Goal: Information Seeking & Learning: Learn about a topic

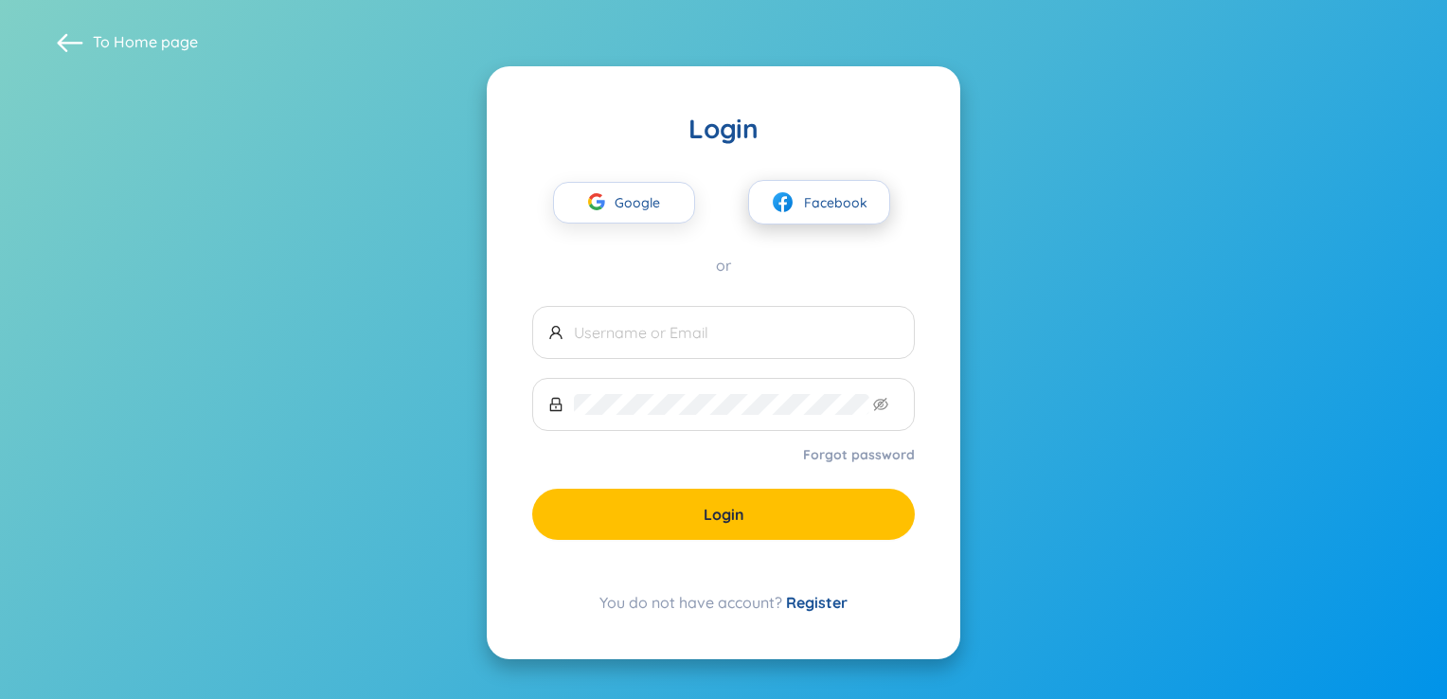
click at [809, 203] on span "Facebook" at bounding box center [835, 202] width 63 height 21
click at [804, 186] on button "Facebook" at bounding box center [819, 202] width 142 height 45
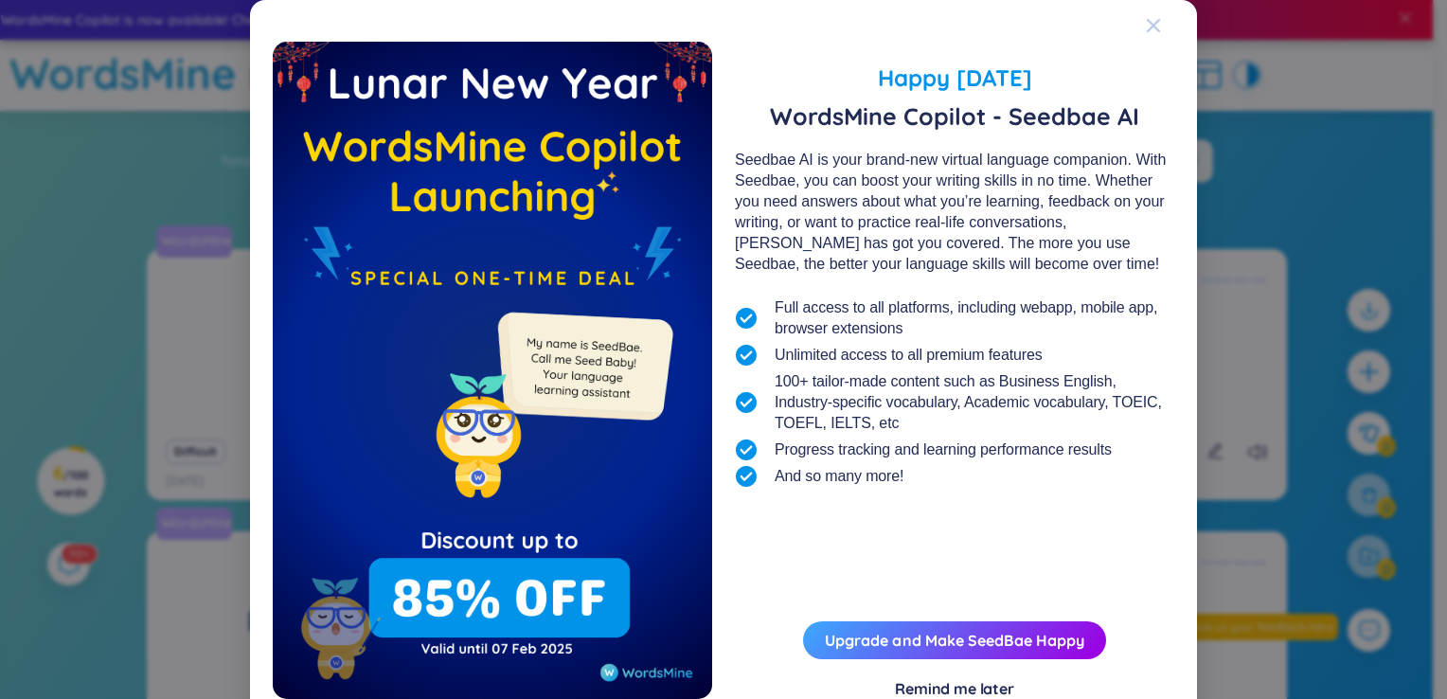
click at [1148, 21] on icon "Close" at bounding box center [1153, 25] width 15 height 15
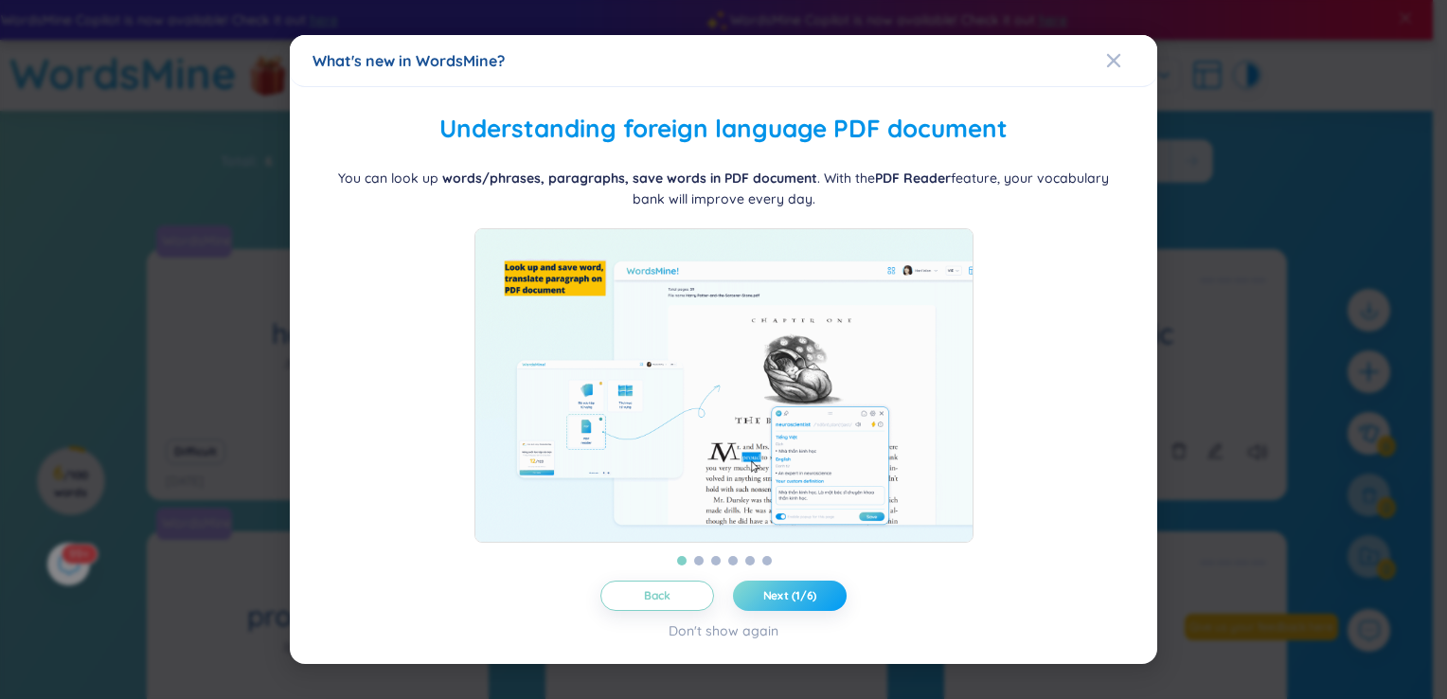
click at [805, 603] on span "Next (1/6)" at bounding box center [791, 595] width 54 height 15
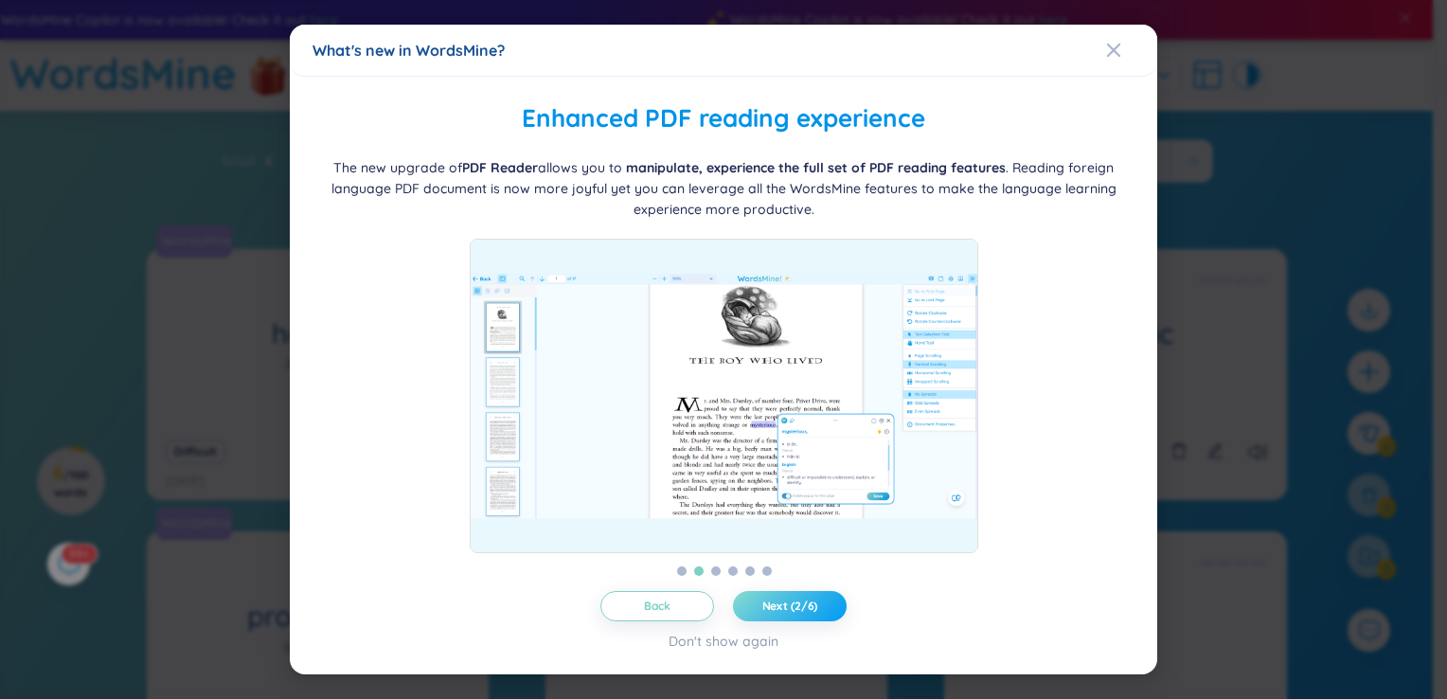
click at [805, 606] on span "Next (2/6)" at bounding box center [791, 606] width 56 height 15
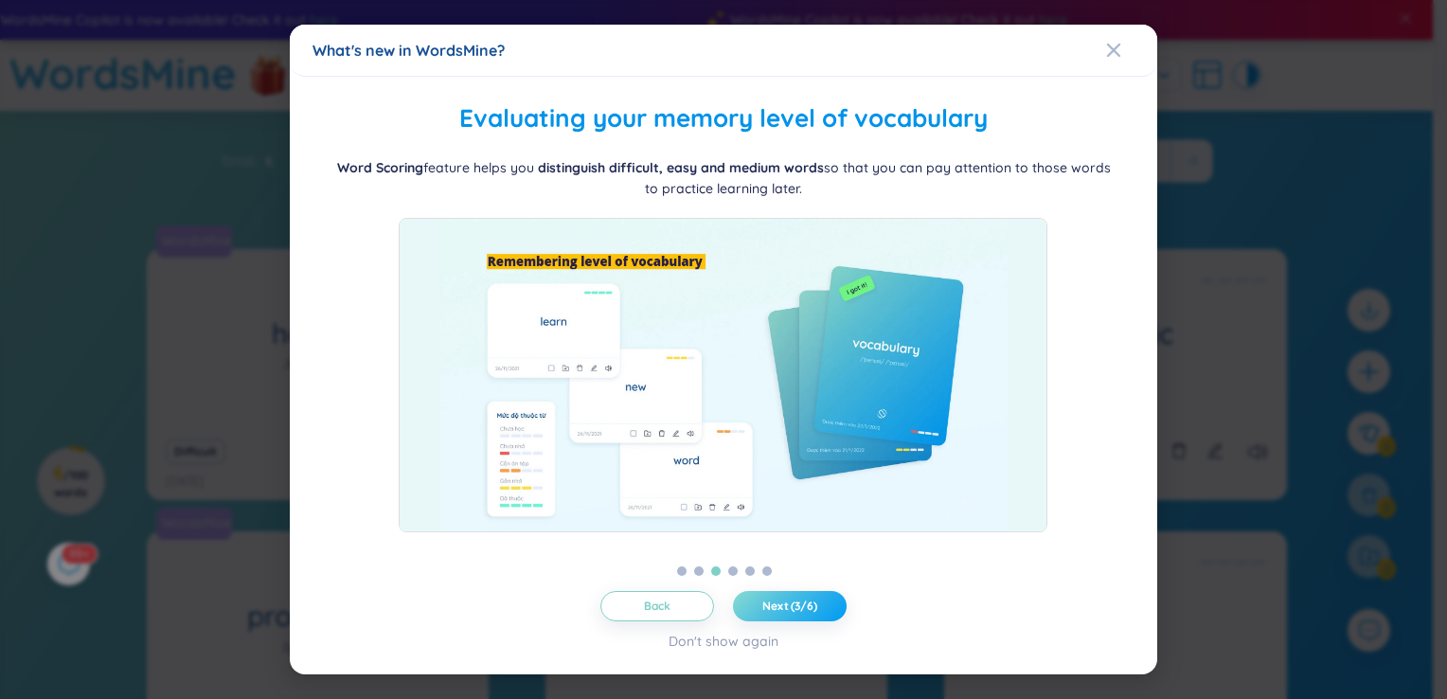
click at [805, 606] on span "Next (3/6)" at bounding box center [790, 606] width 55 height 15
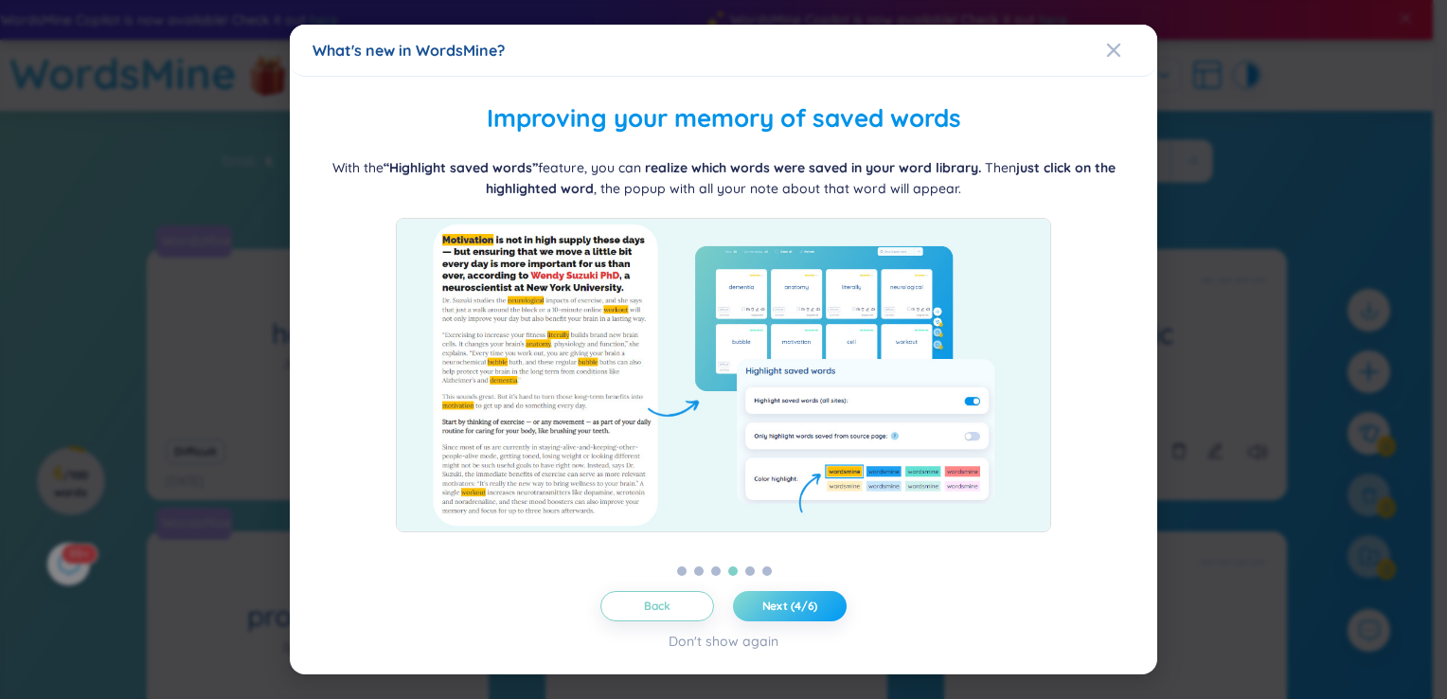
click at [805, 606] on span "Next (4/6)" at bounding box center [791, 606] width 56 height 15
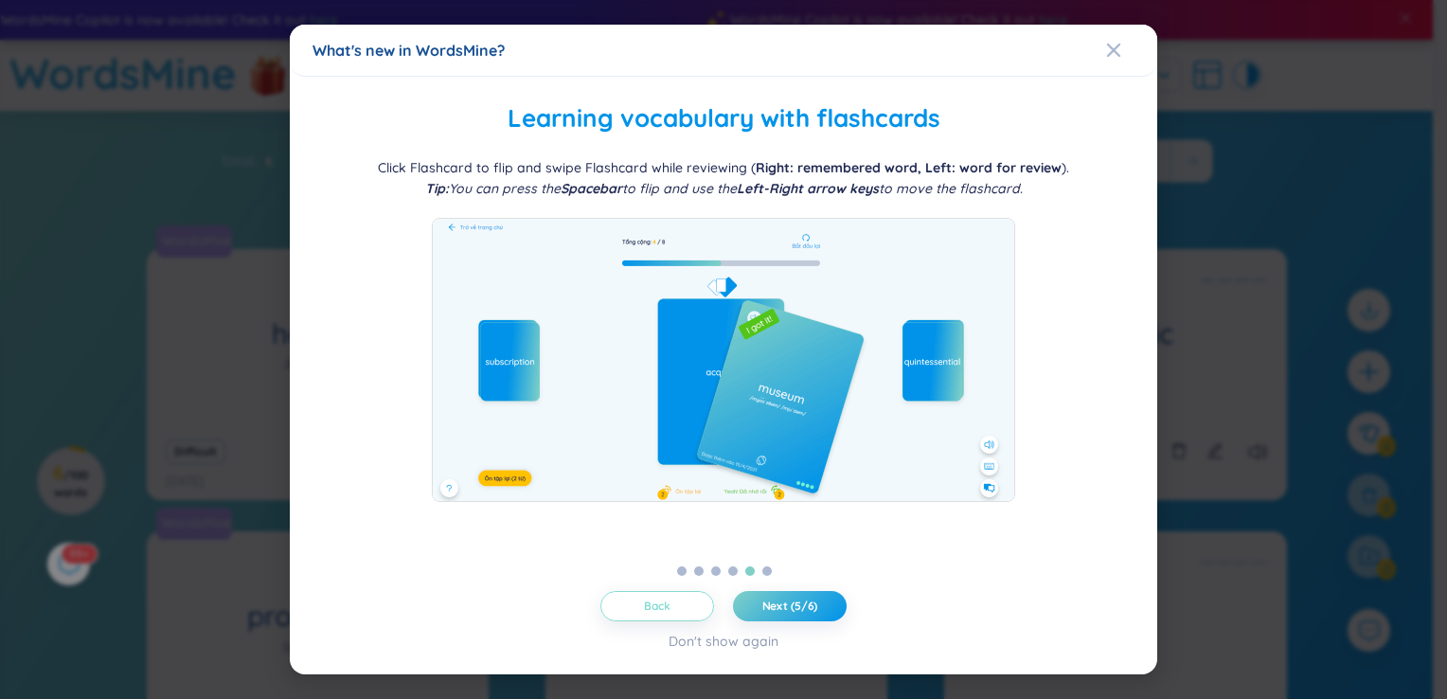
click at [696, 606] on button "Back" at bounding box center [658, 606] width 114 height 30
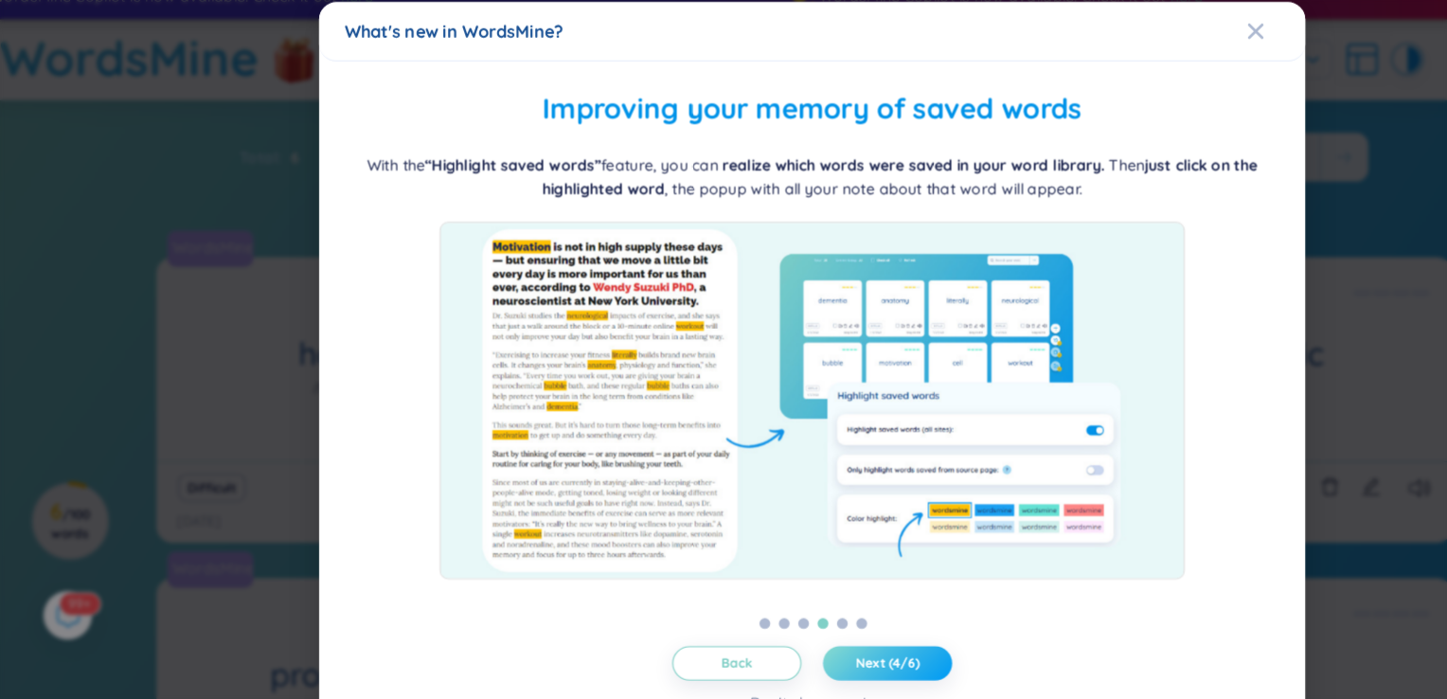
click at [809, 606] on span "Next (4/6)" at bounding box center [791, 606] width 56 height 15
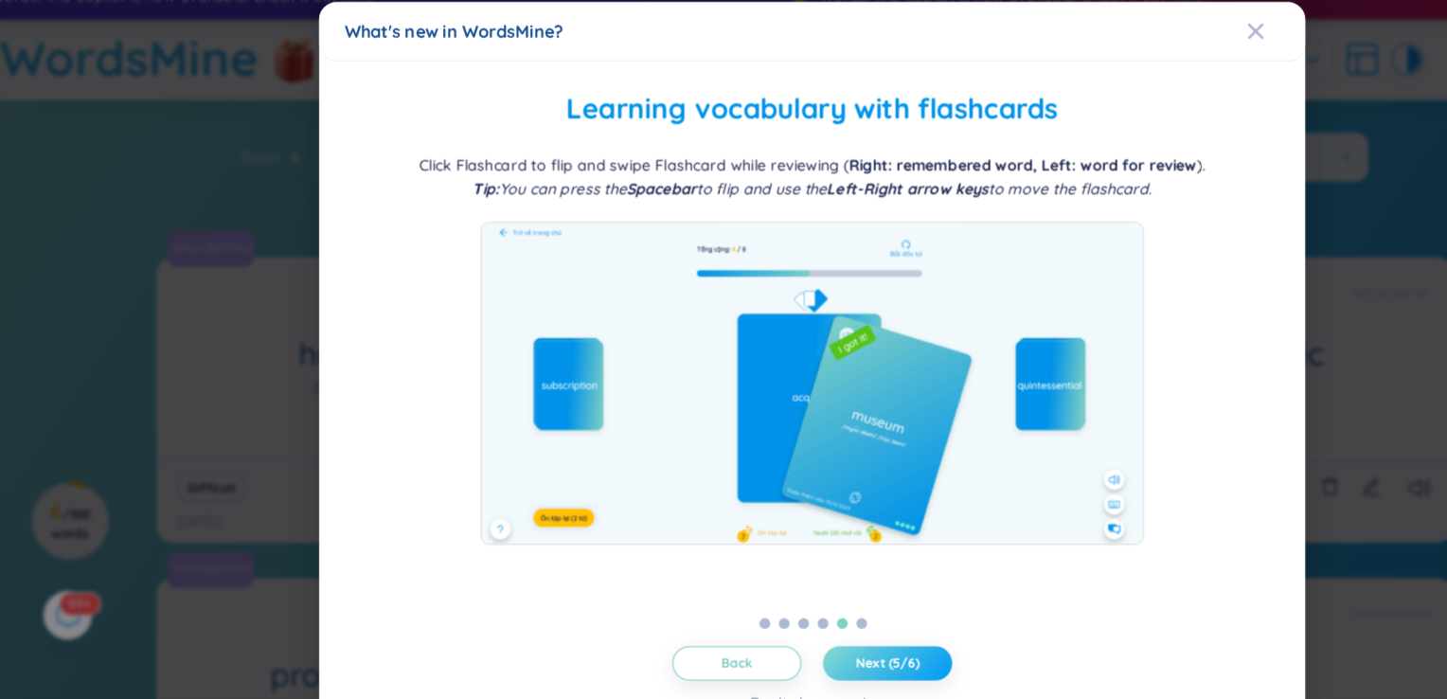
click at [809, 606] on span "Next (5/6)" at bounding box center [791, 606] width 56 height 15
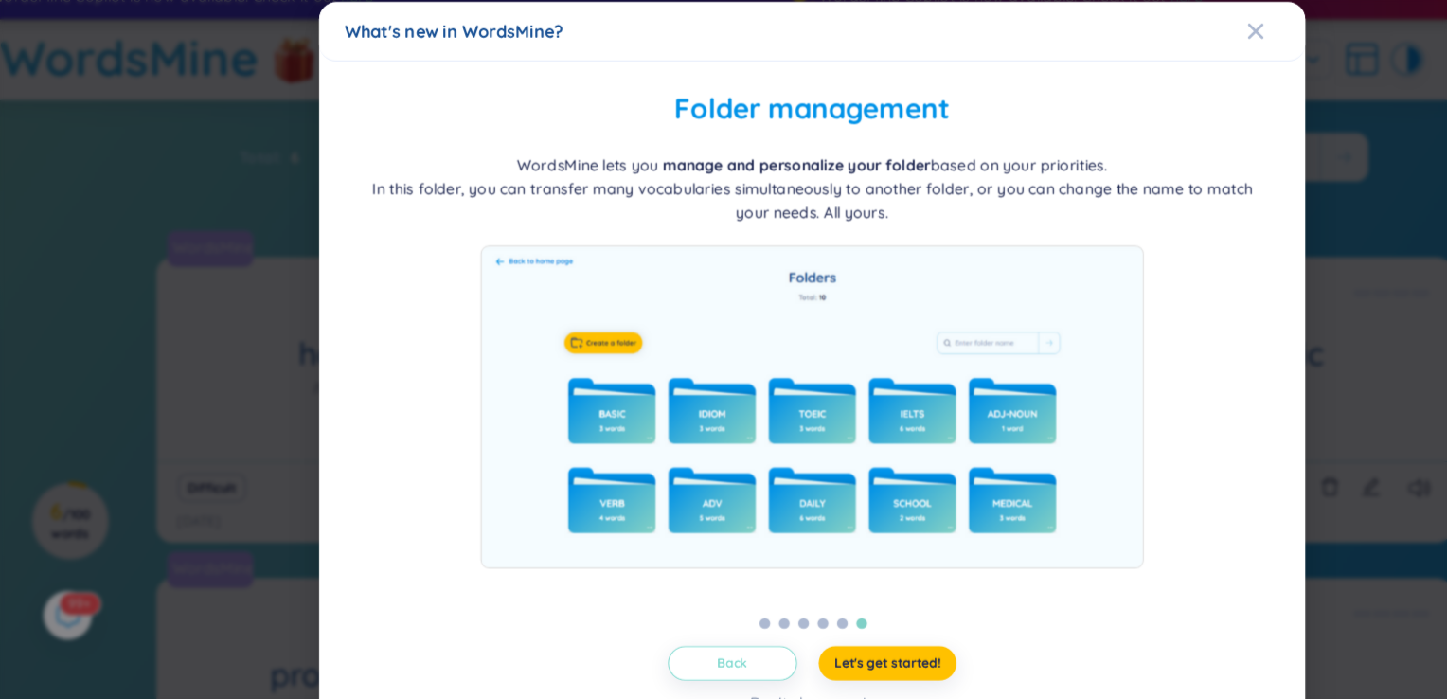
click at [679, 597] on button "Back" at bounding box center [654, 606] width 114 height 30
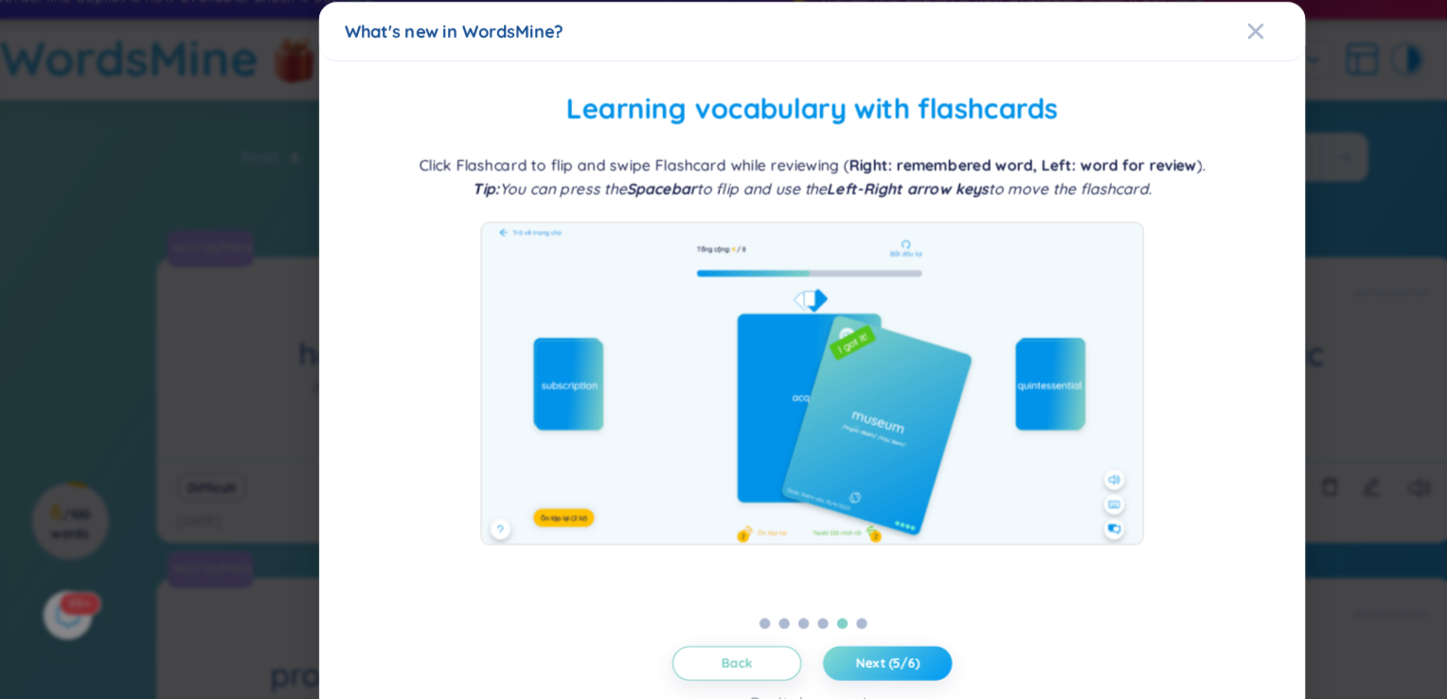
click at [827, 602] on button "Next (5/6)" at bounding box center [790, 606] width 114 height 30
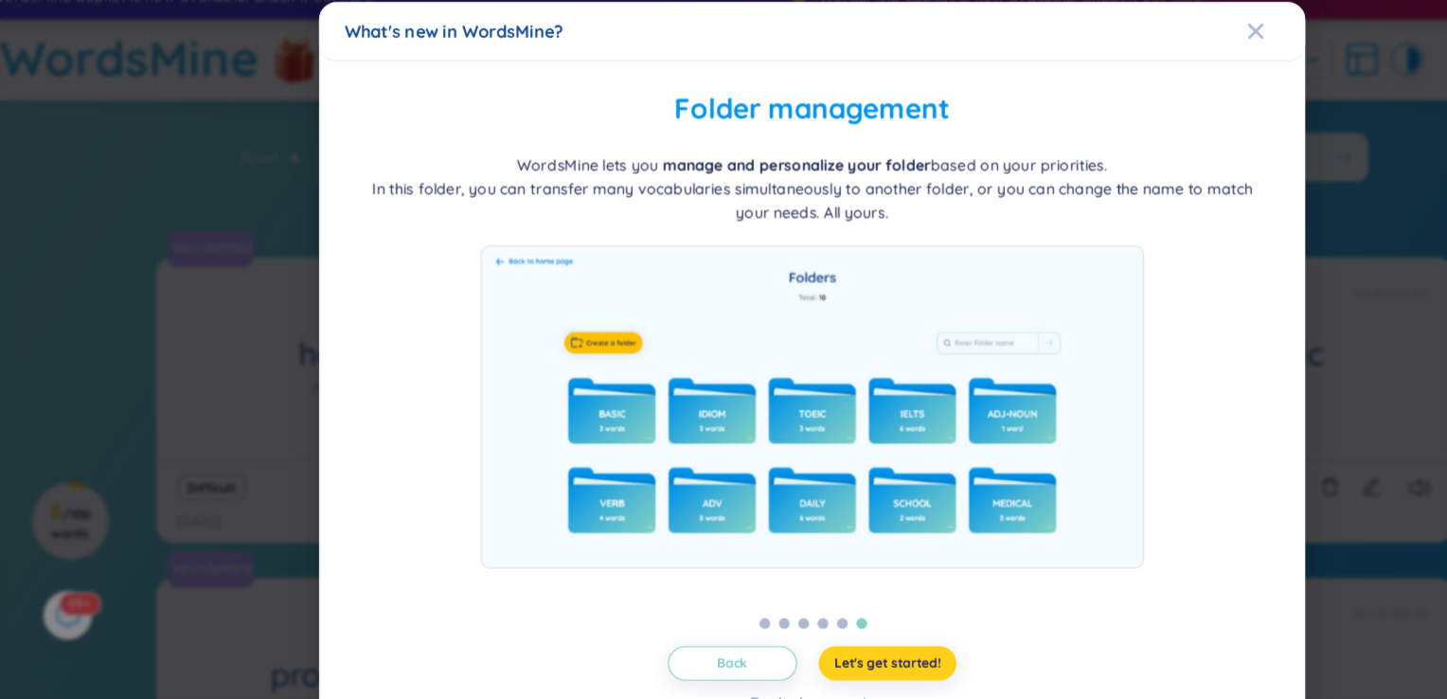
click at [827, 602] on span "Let's get started!" at bounding box center [791, 606] width 94 height 15
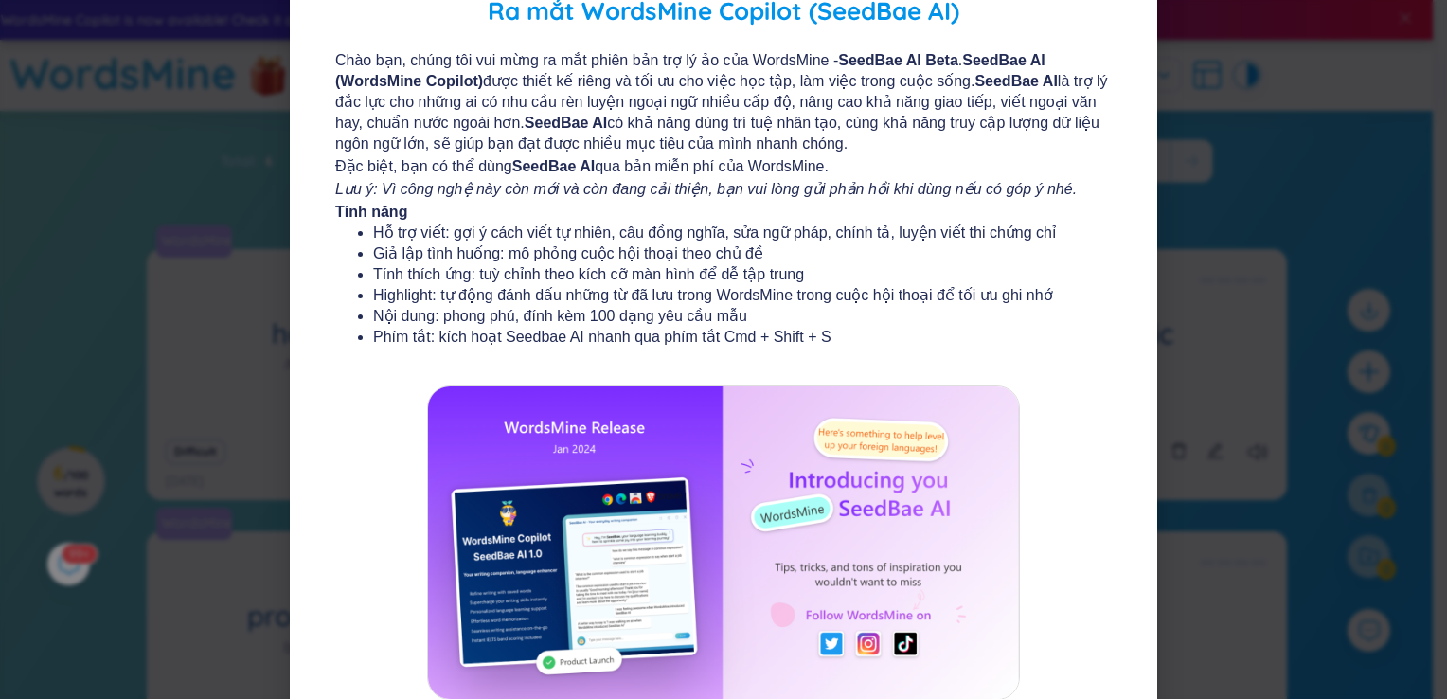
scroll to position [204, 0]
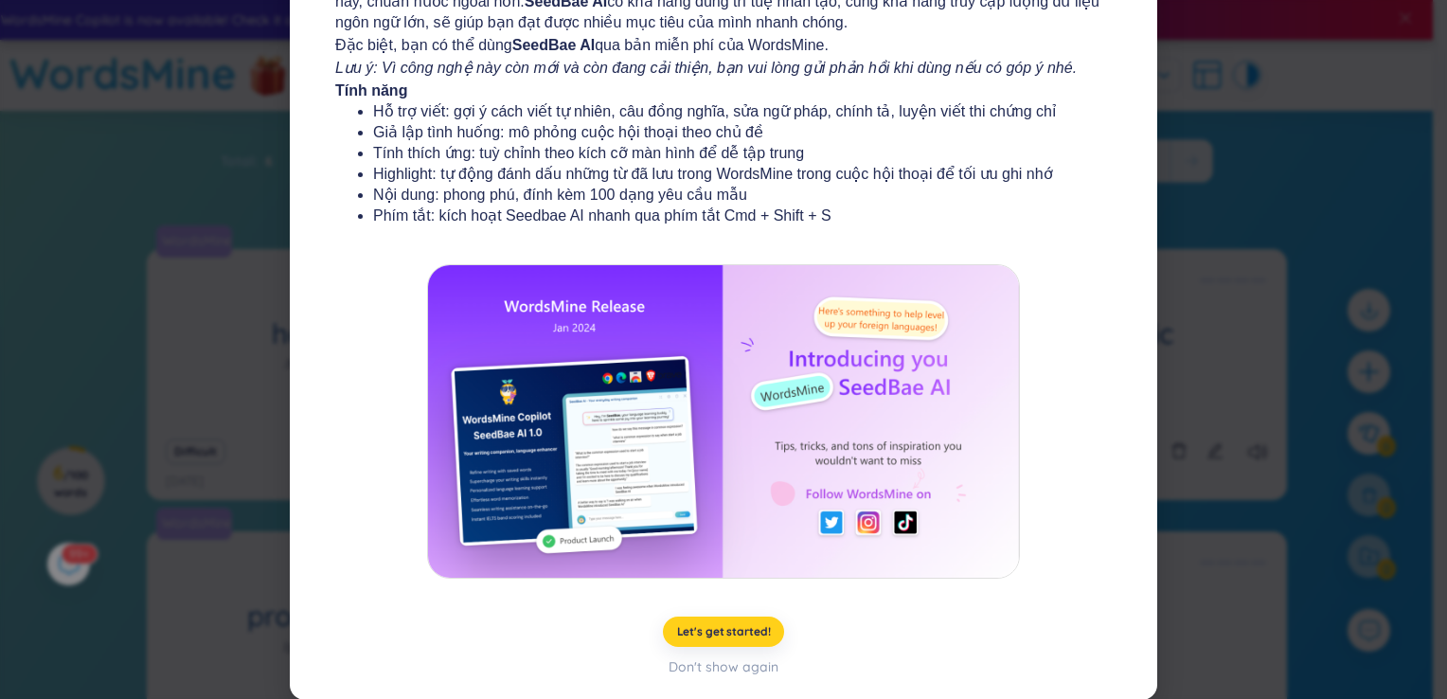
click at [739, 636] on span "Let's get started!" at bounding box center [724, 631] width 94 height 15
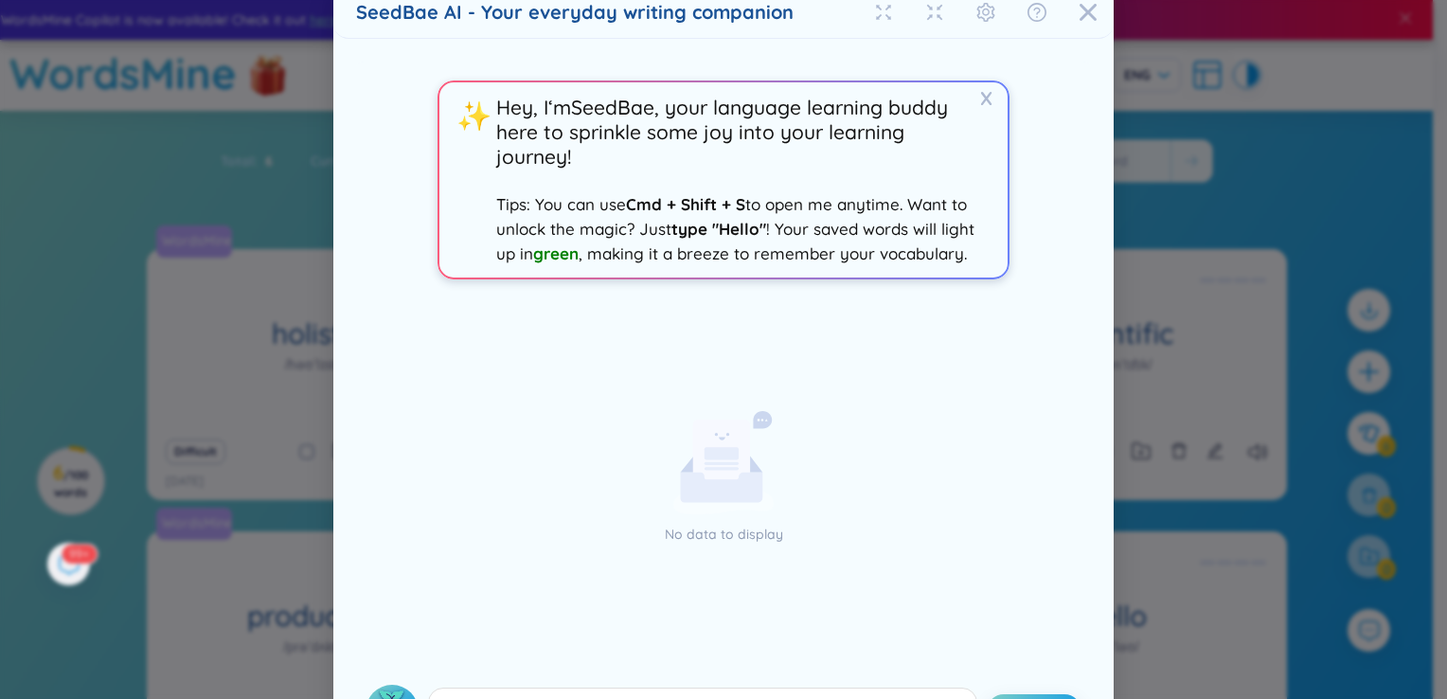
scroll to position [0, 0]
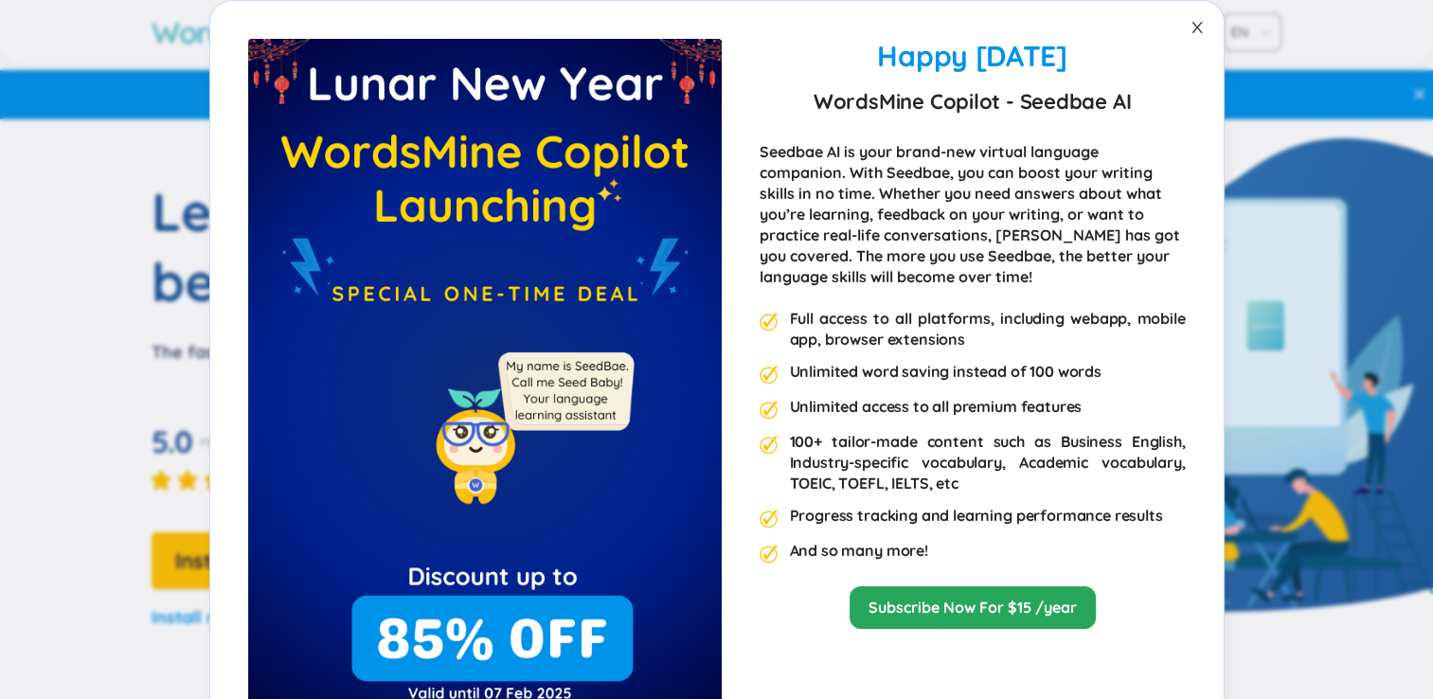
click at [1190, 33] on icon "close" at bounding box center [1197, 27] width 15 height 15
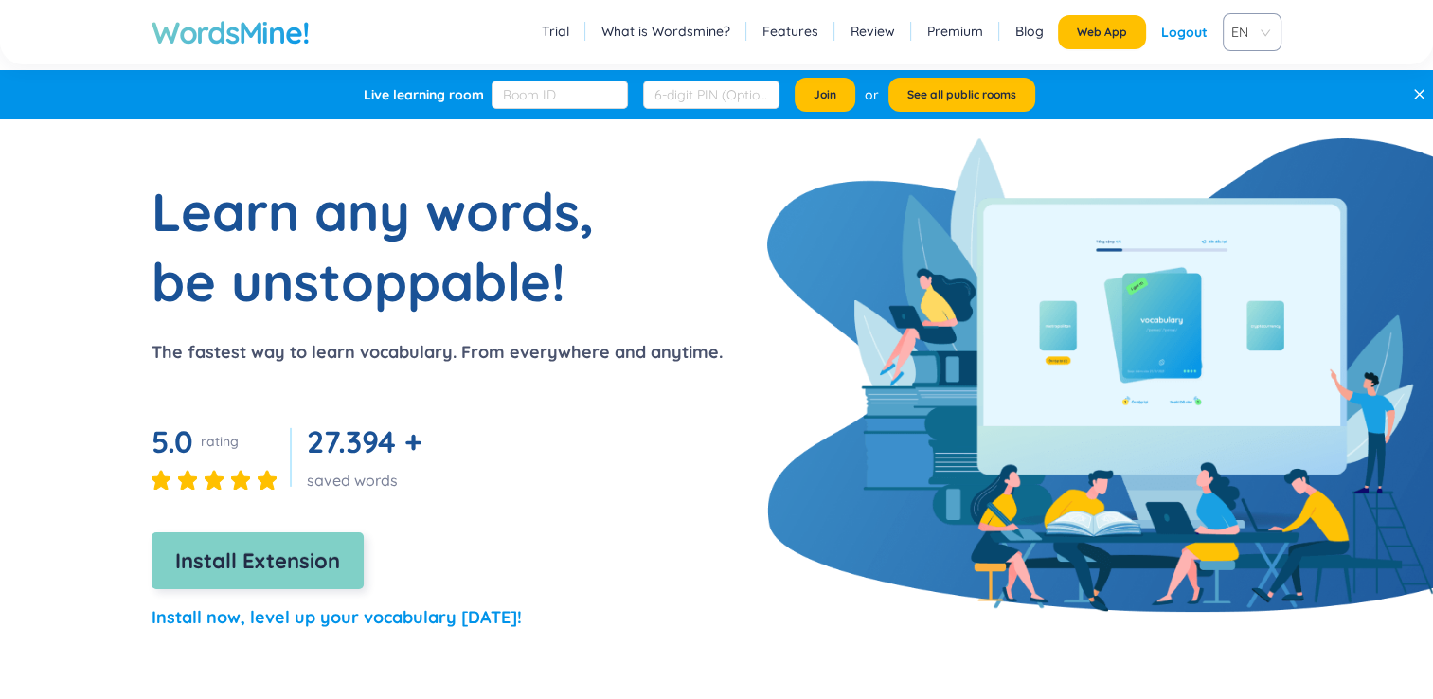
click at [280, 568] on span "Install Extension" at bounding box center [257, 561] width 165 height 33
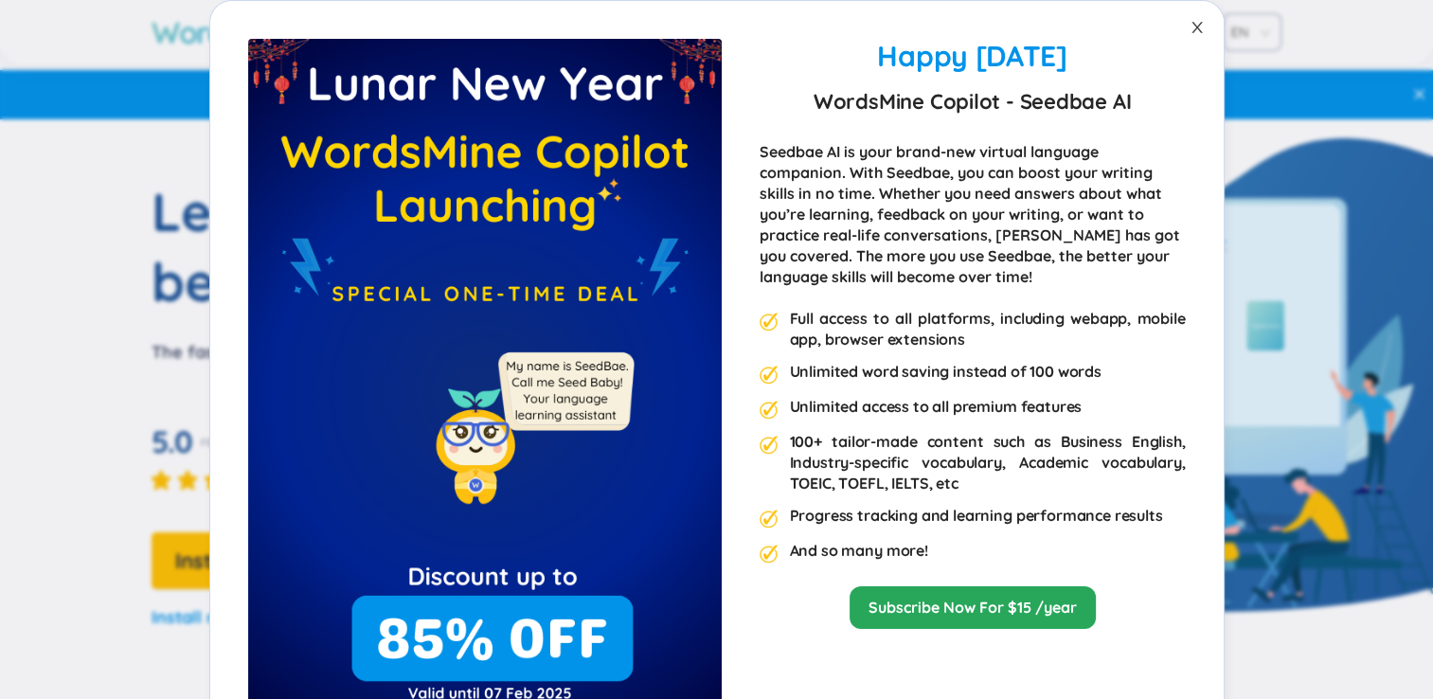
click at [1194, 33] on icon "close" at bounding box center [1197, 27] width 15 height 15
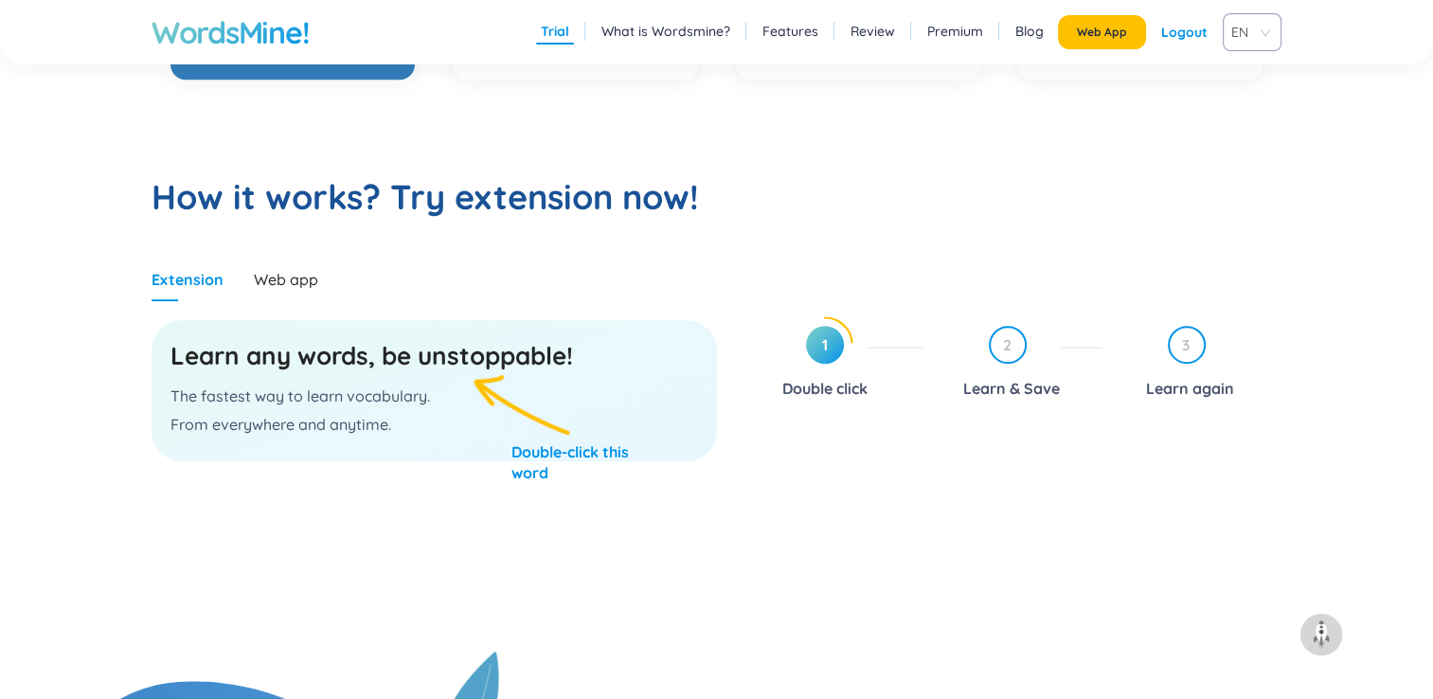
scroll to position [886, 0]
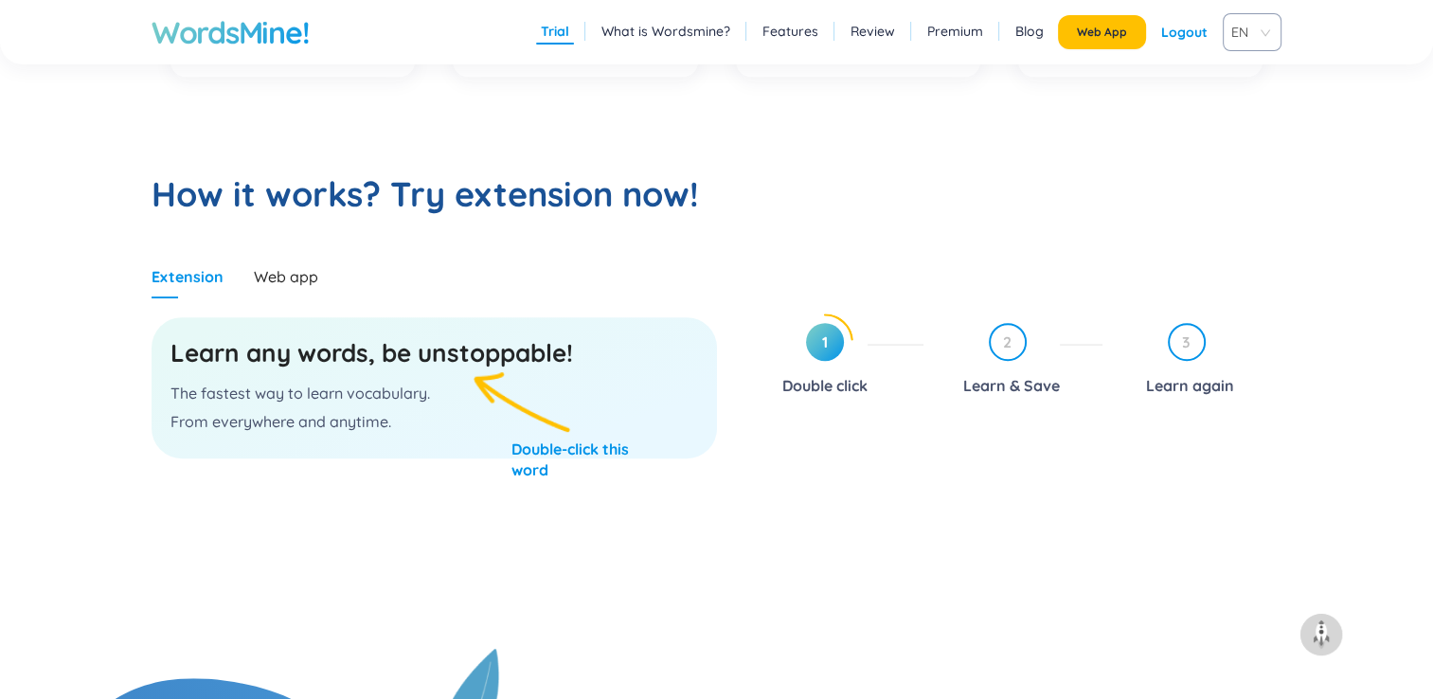
click at [398, 347] on h3 "Learn any words, be unstoppable!" at bounding box center [435, 353] width 528 height 34
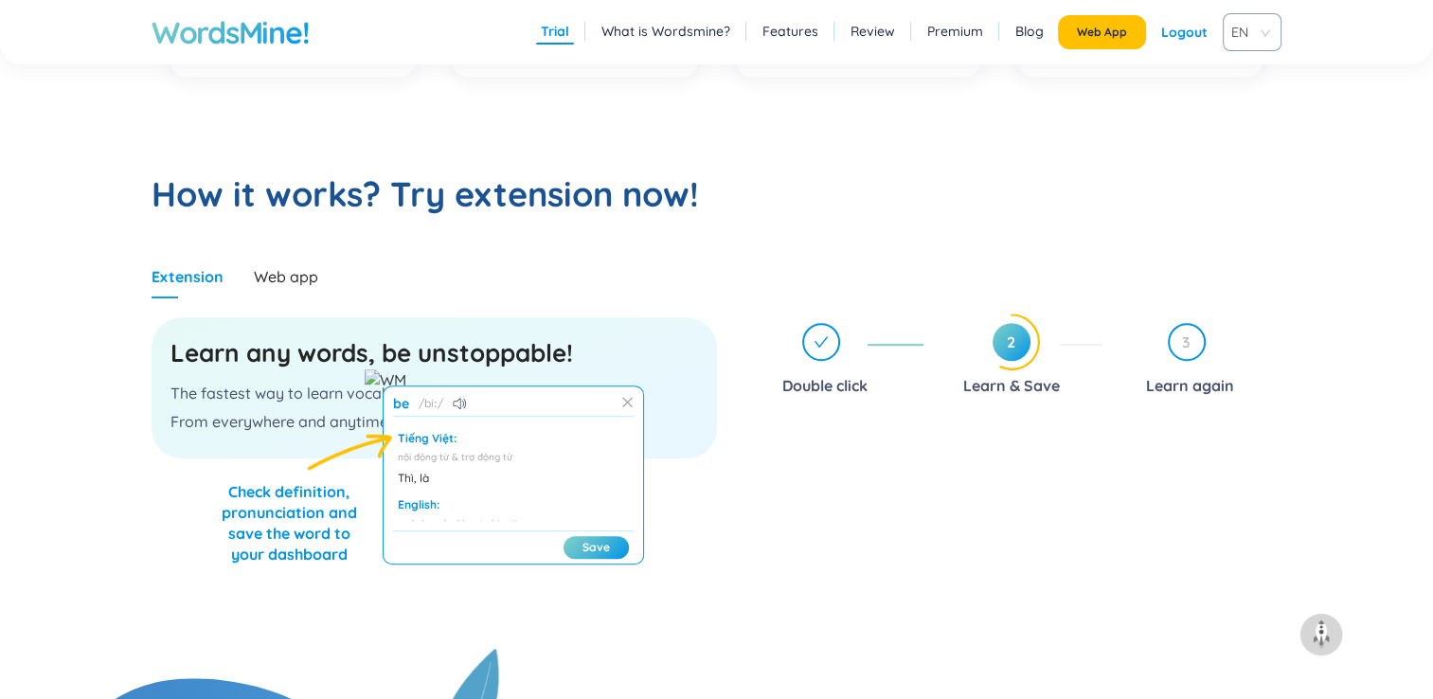
click at [631, 406] on icon at bounding box center [627, 402] width 12 height 12
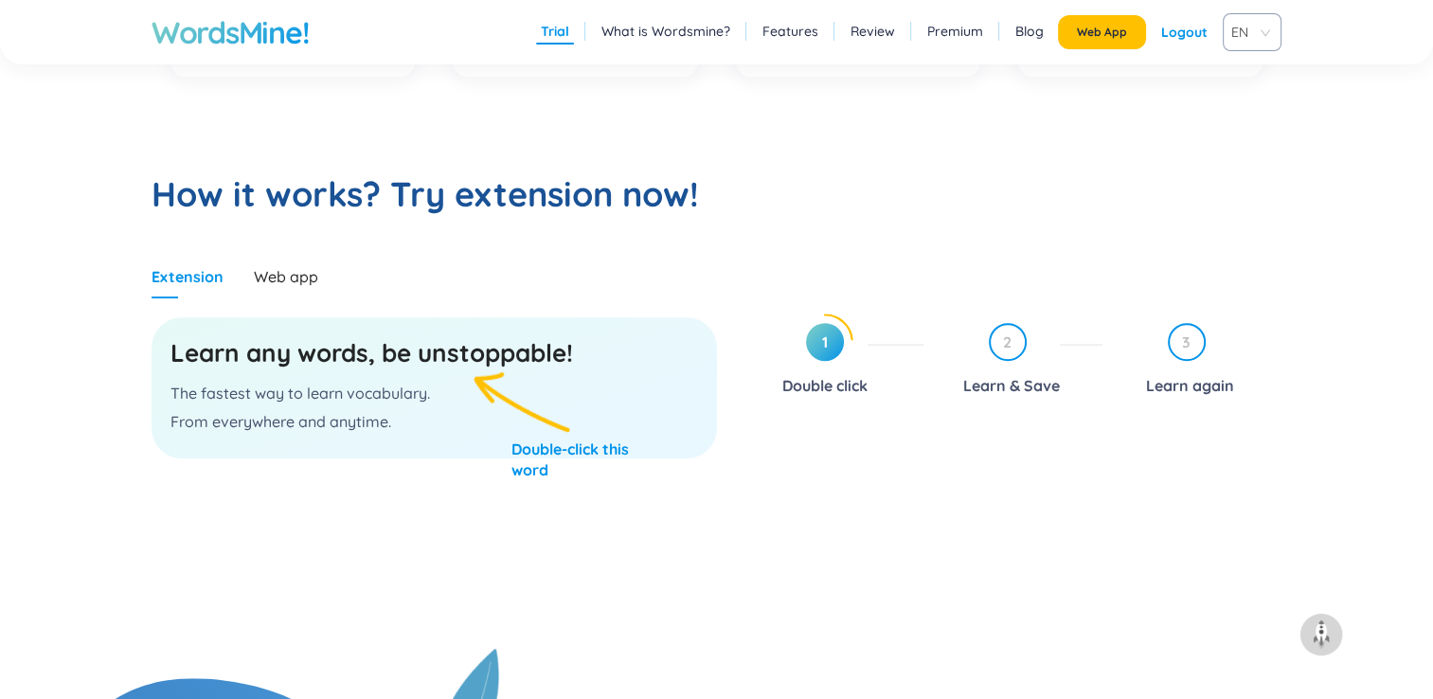
click at [502, 366] on h3 "Learn any words, be unstoppable!" at bounding box center [435, 353] width 528 height 34
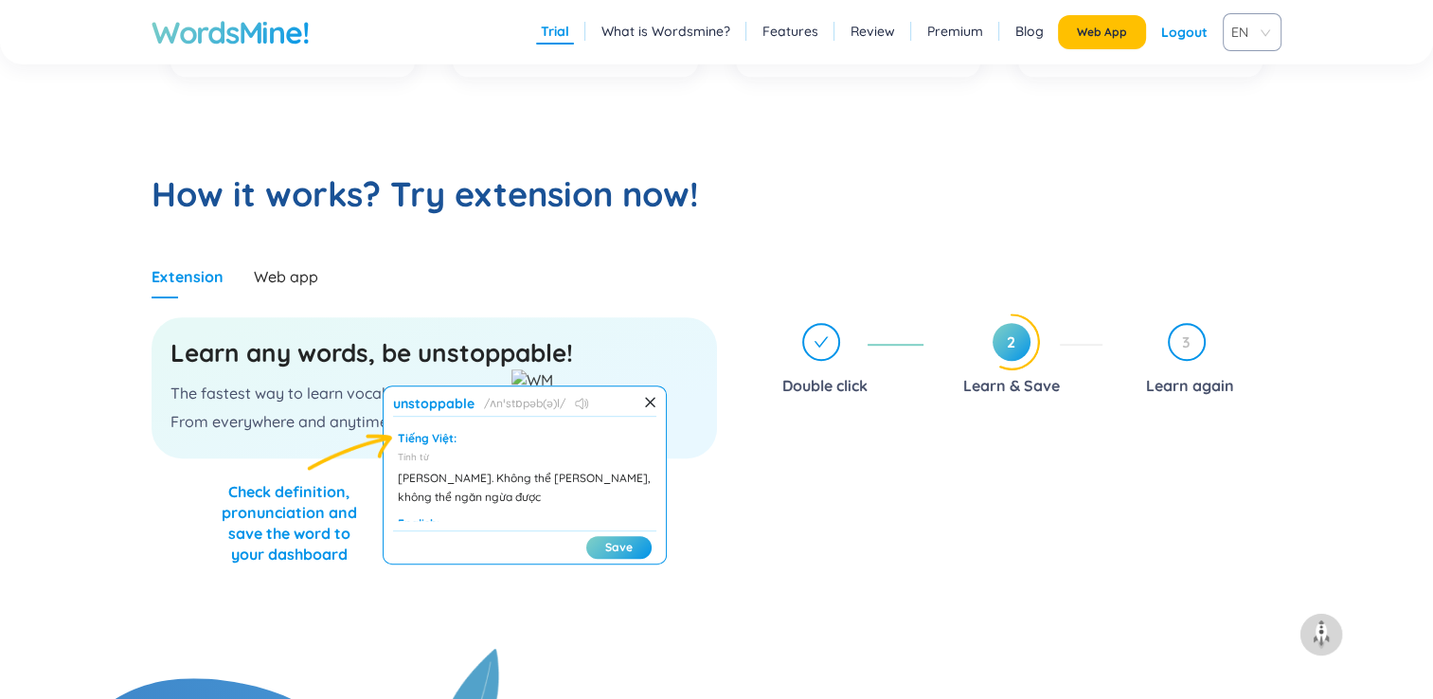
click at [576, 404] on icon at bounding box center [582, 403] width 14 height 11
click at [583, 401] on icon at bounding box center [582, 403] width 14 height 11
click at [582, 402] on icon at bounding box center [579, 403] width 8 height 11
click at [653, 401] on icon at bounding box center [650, 402] width 12 height 12
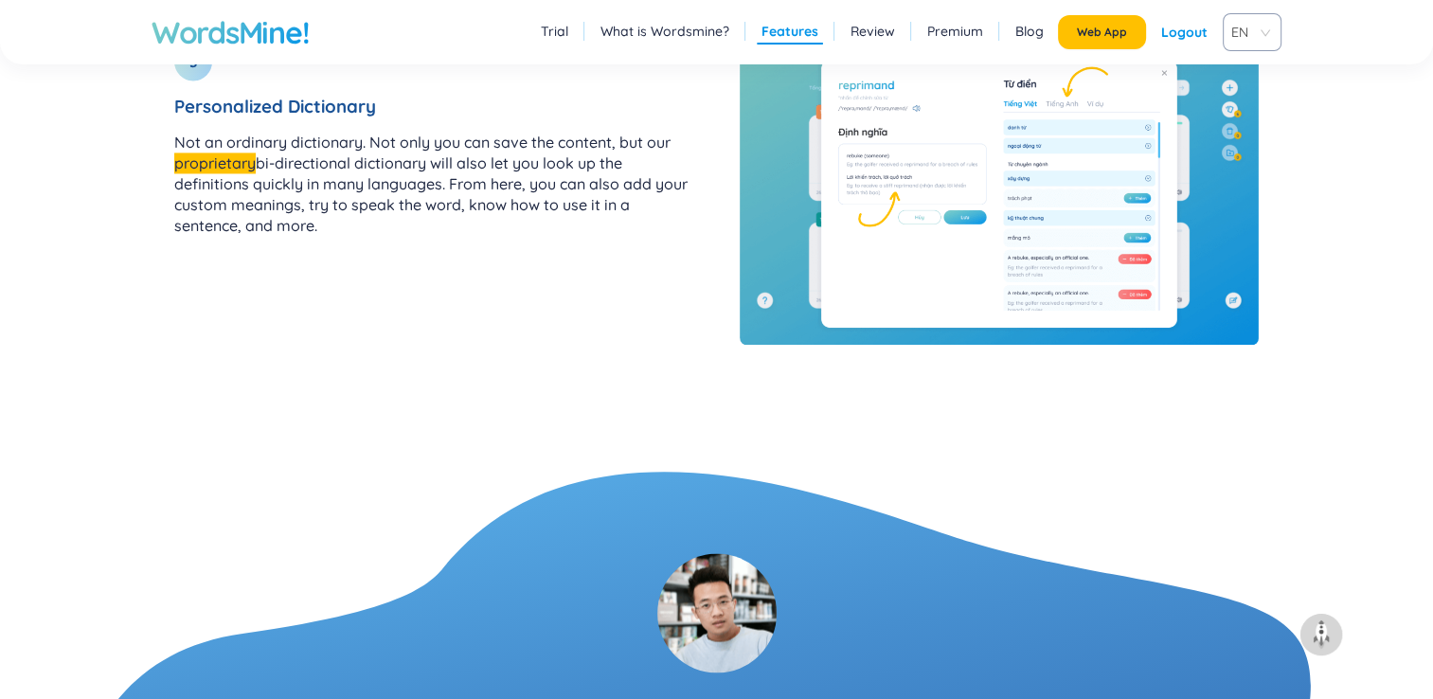
scroll to position [3050, 0]
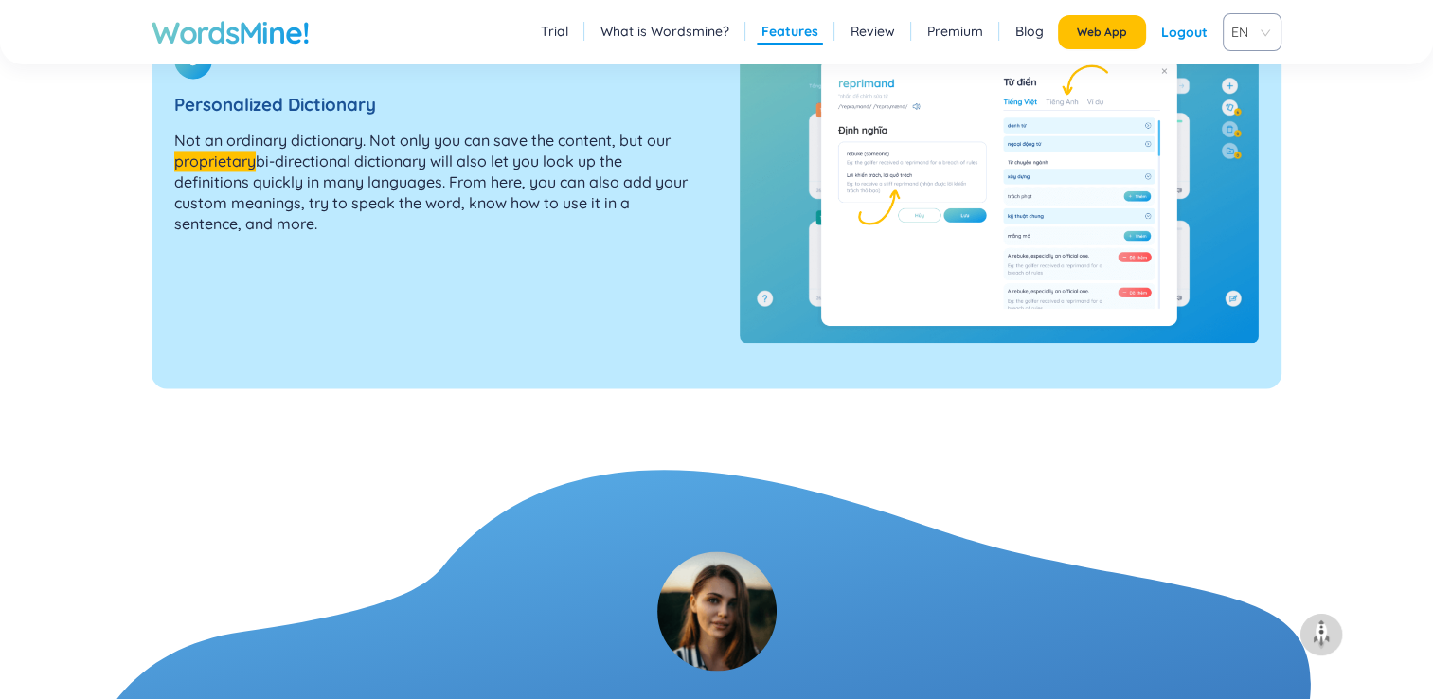
click at [213, 161] on wordsmine "proprietary" at bounding box center [214, 161] width 81 height 21
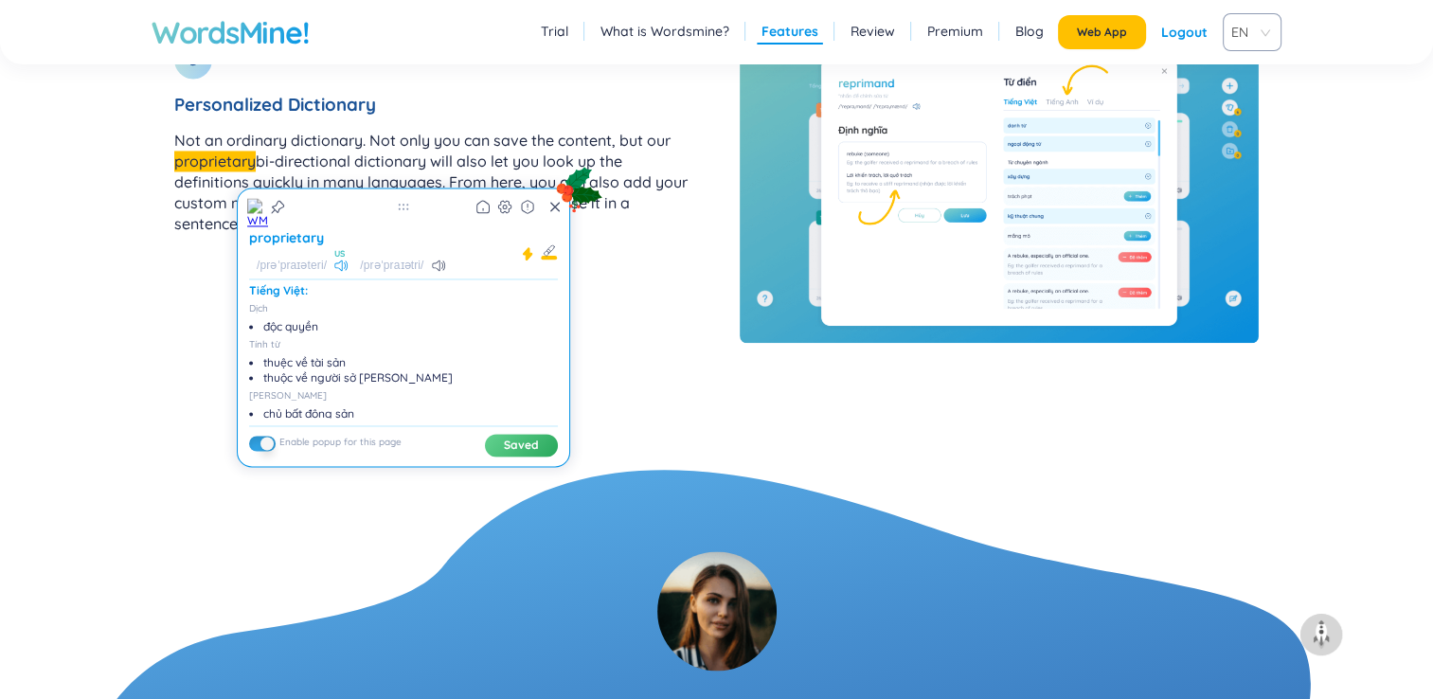
click at [344, 261] on icon at bounding box center [341, 265] width 14 height 11
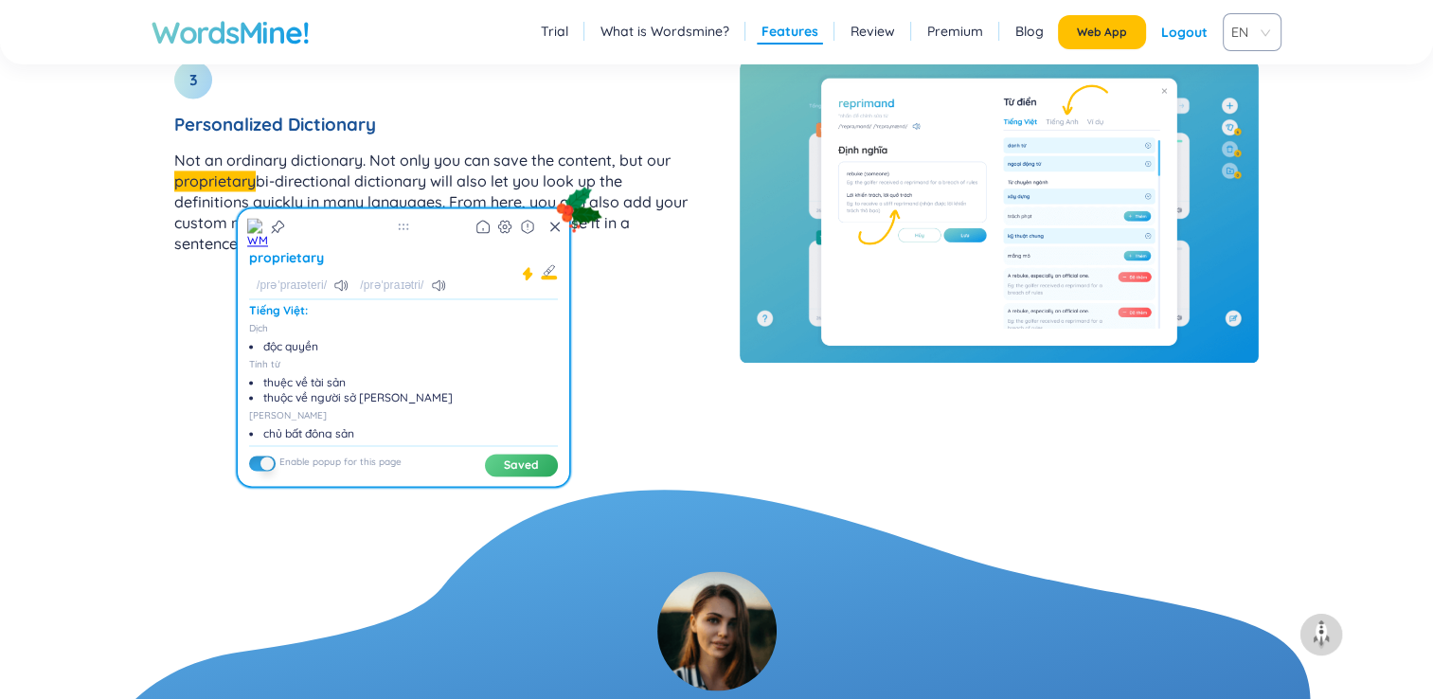
scroll to position [3027, 0]
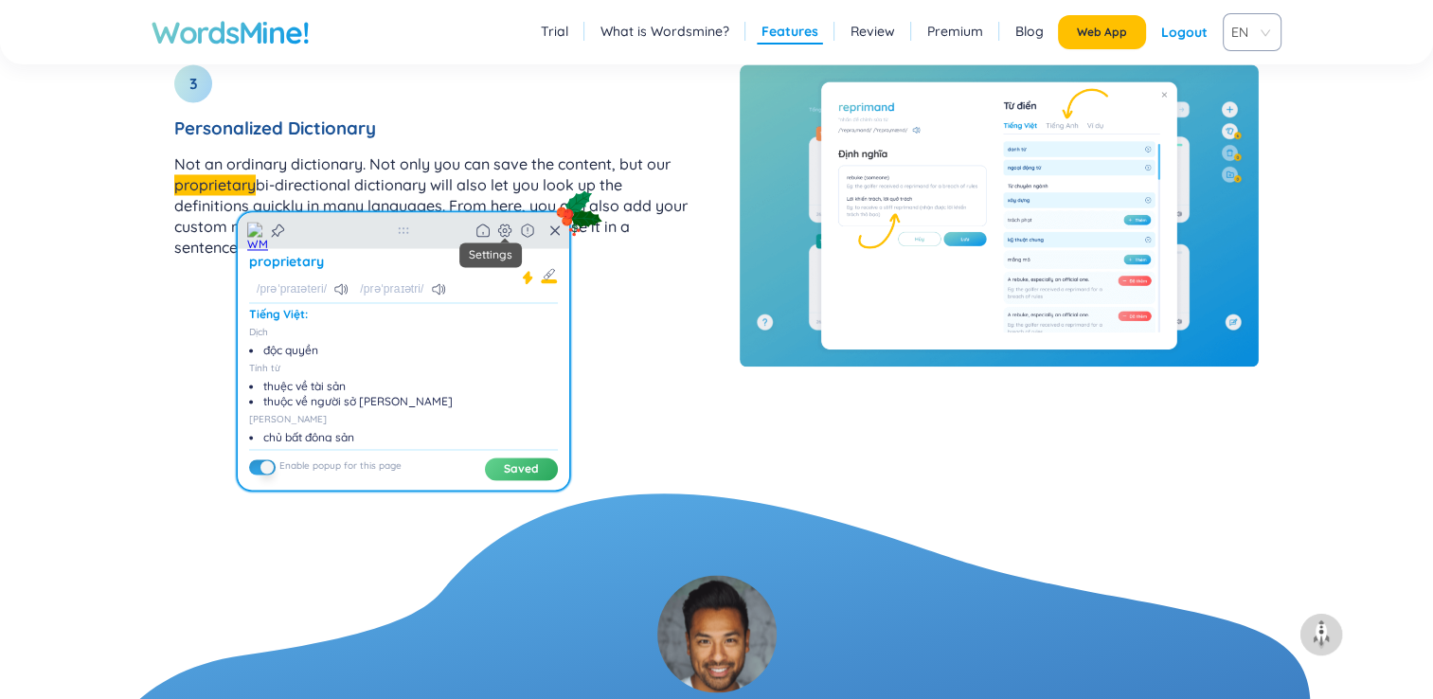
click at [505, 226] on icon at bounding box center [504, 230] width 15 height 15
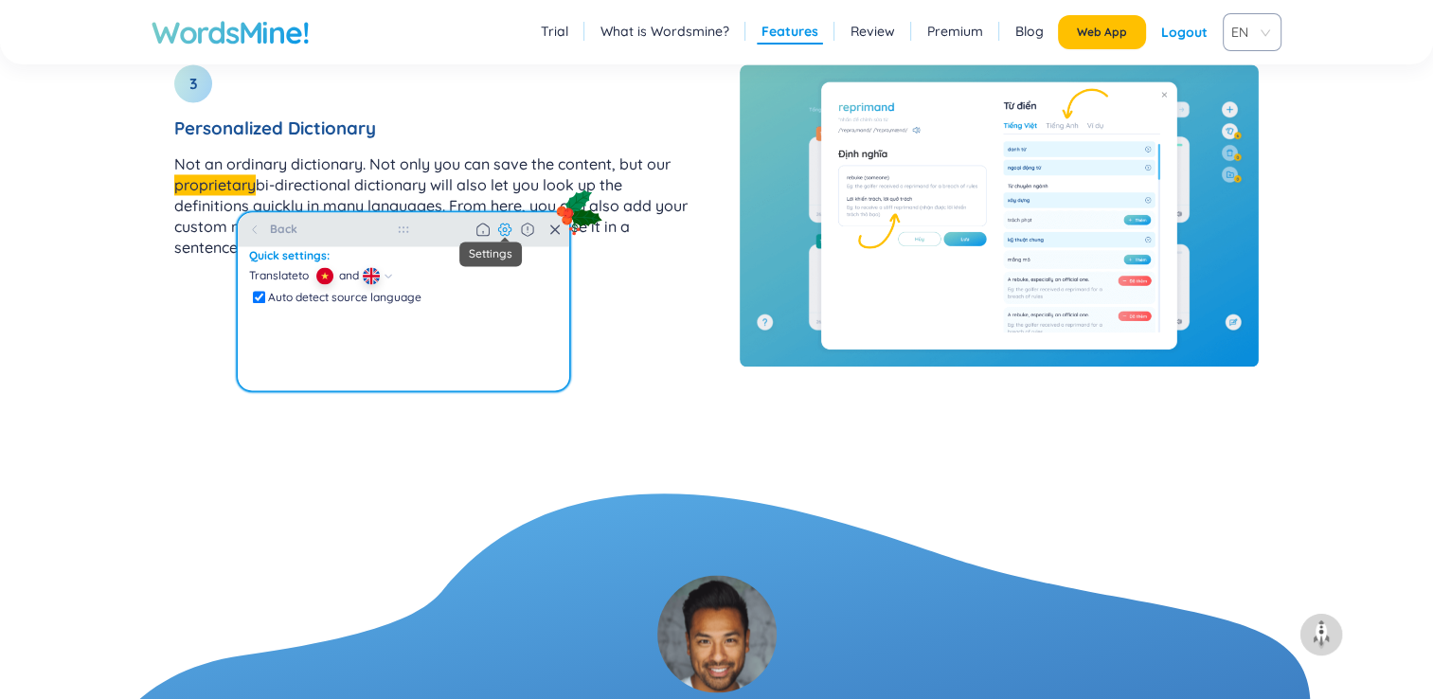
click at [505, 227] on icon at bounding box center [505, 229] width 4 height 4
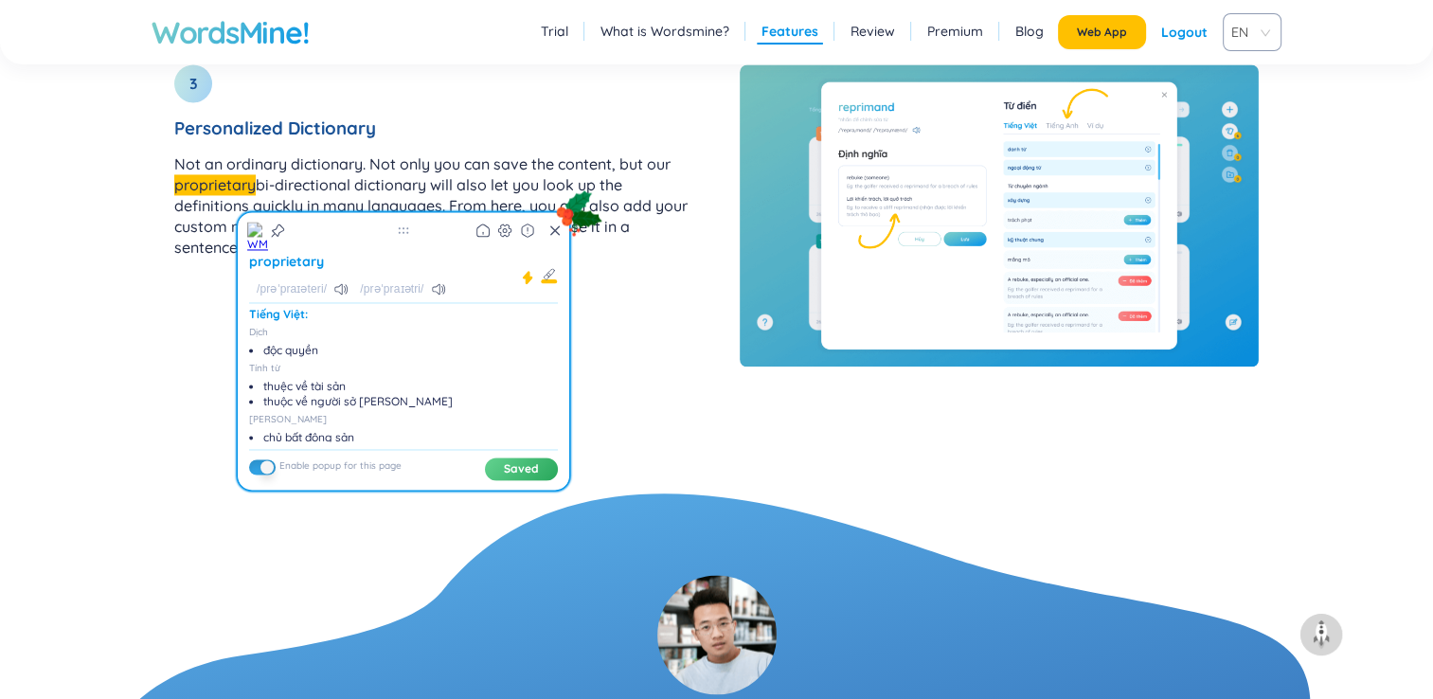
scroll to position [3410, 0]
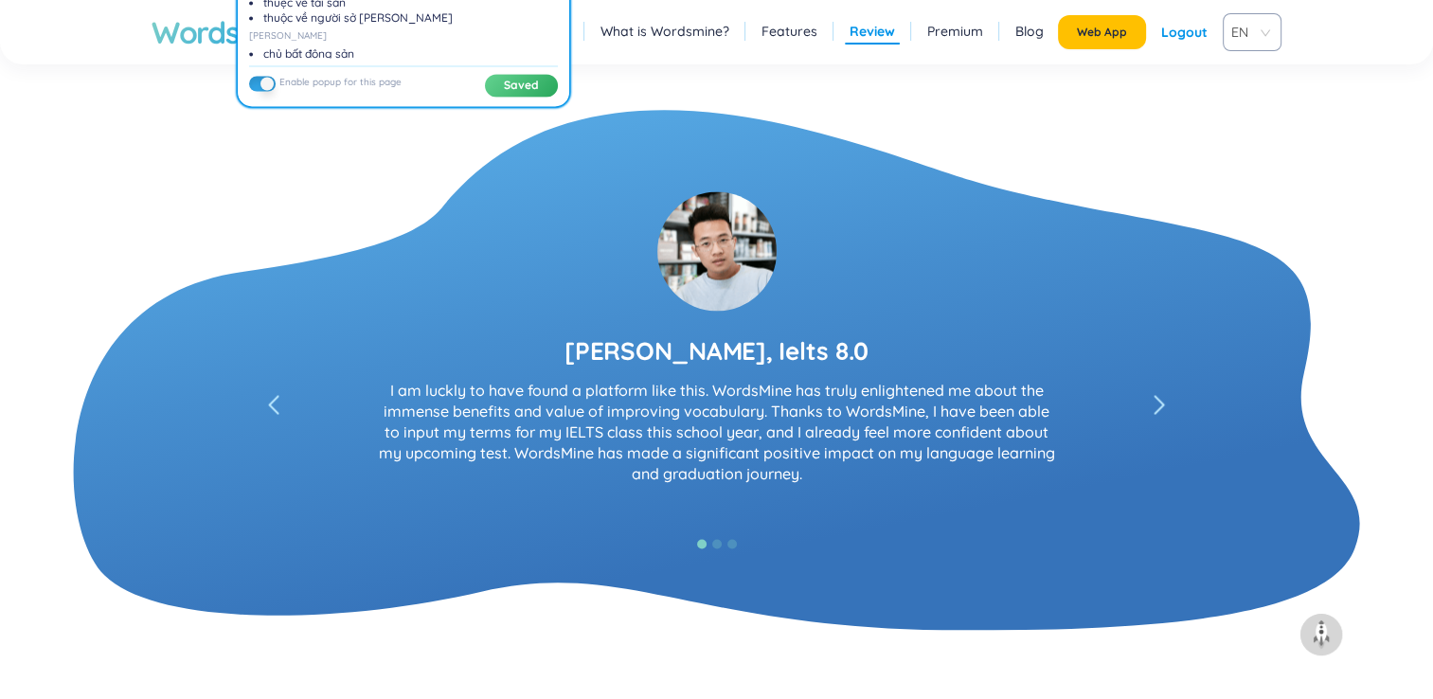
click at [198, 459] on div "David Lee, Relationship Manager at HSBC I absolutely love it! I never imagined …" at bounding box center [717, 340] width 1130 height 358
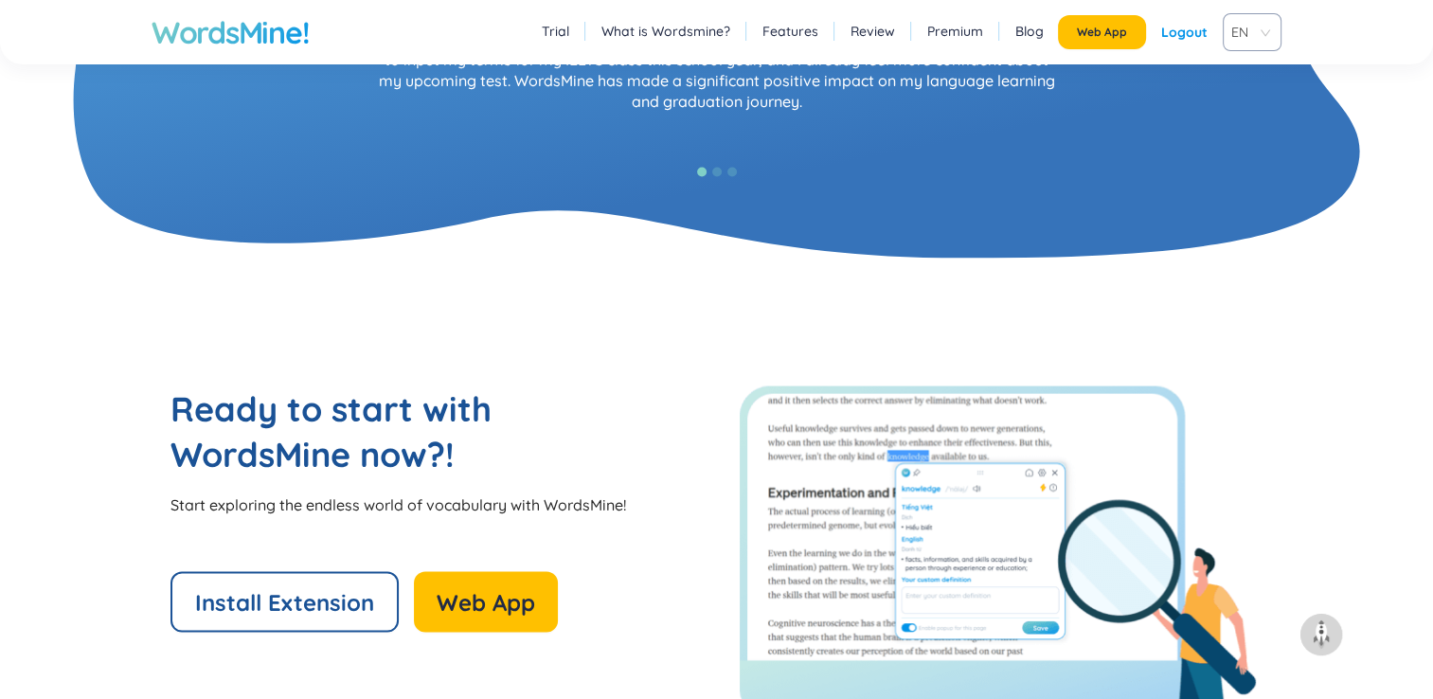
scroll to position [3963, 0]
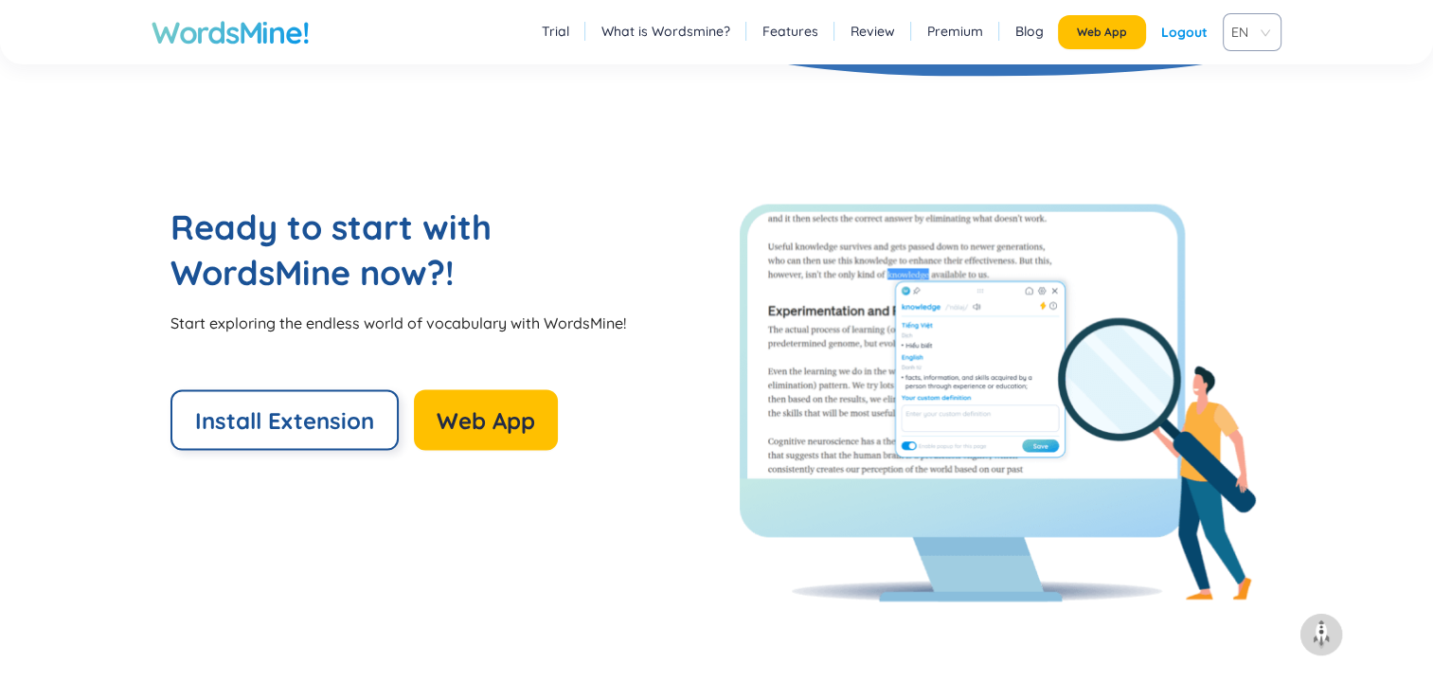
click at [337, 430] on span "Install Extension" at bounding box center [284, 420] width 179 height 30
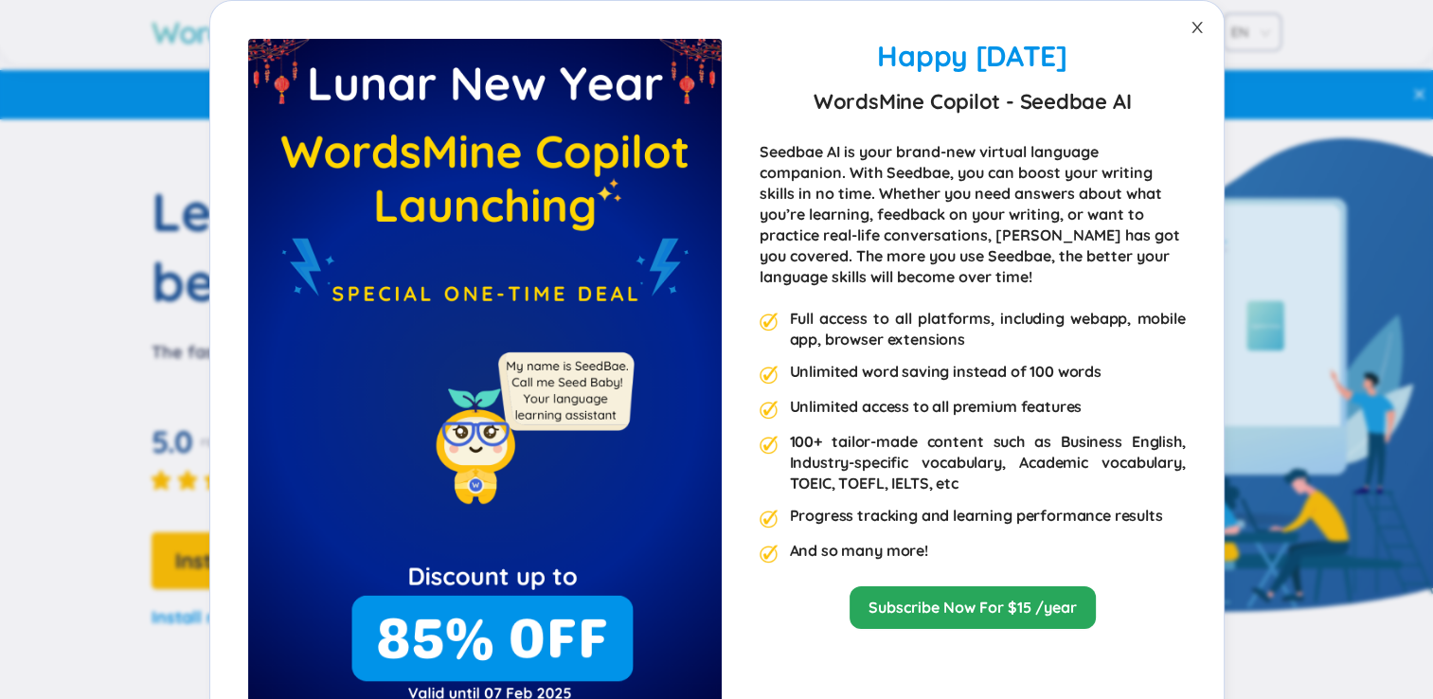
click at [1191, 30] on icon "close" at bounding box center [1197, 27] width 15 height 15
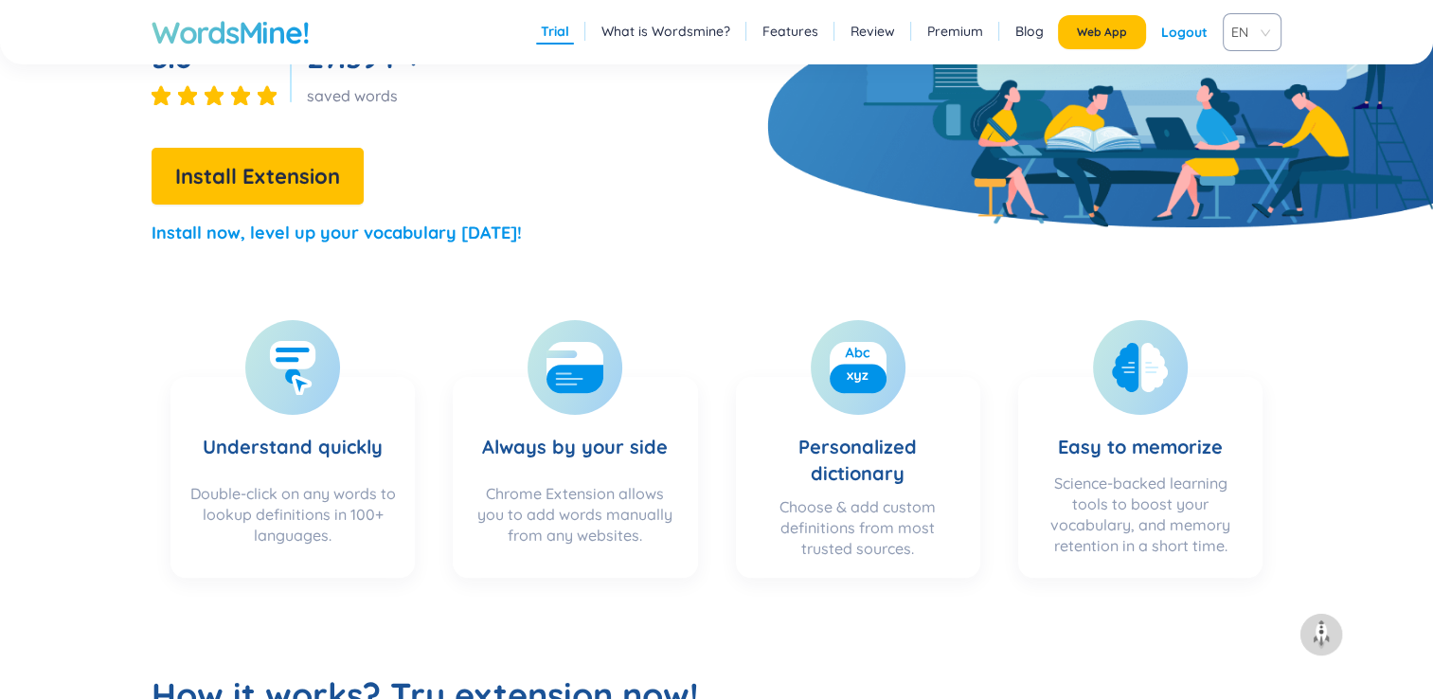
scroll to position [386, 0]
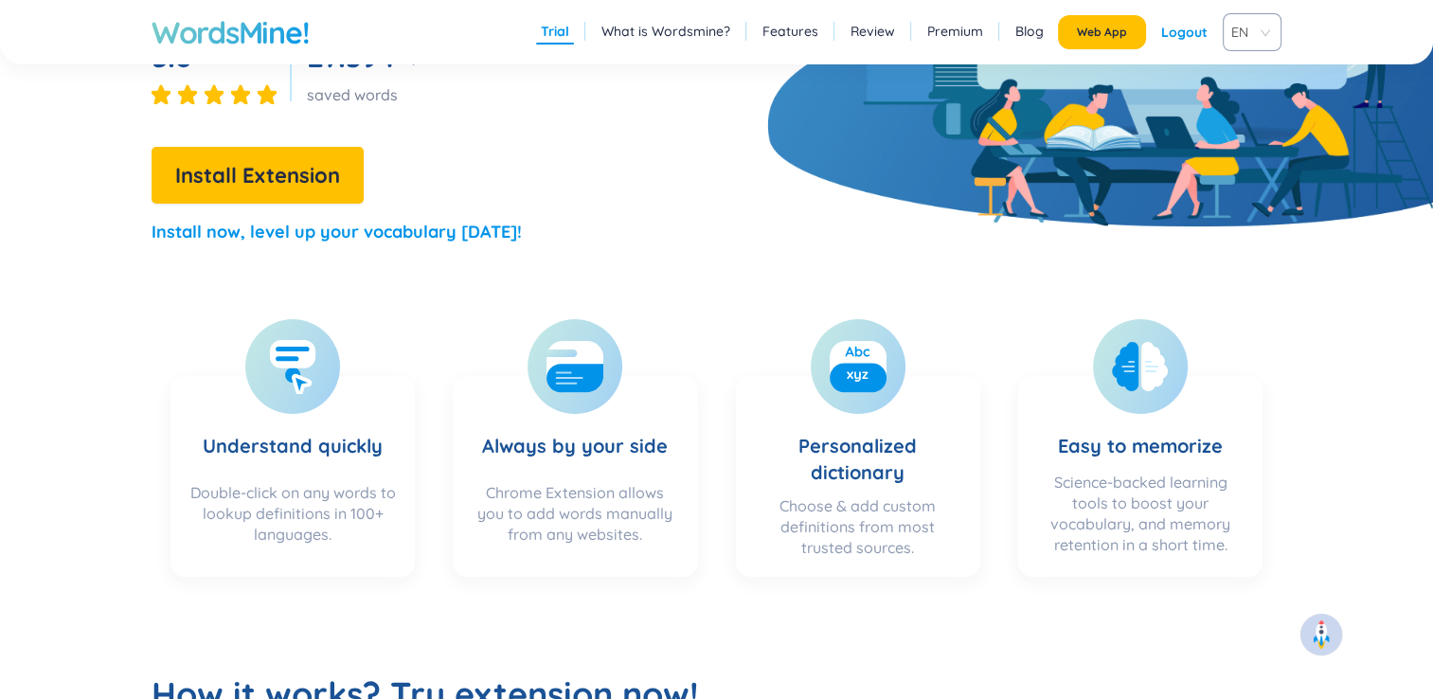
click at [1321, 629] on img at bounding box center [1321, 635] width 30 height 30
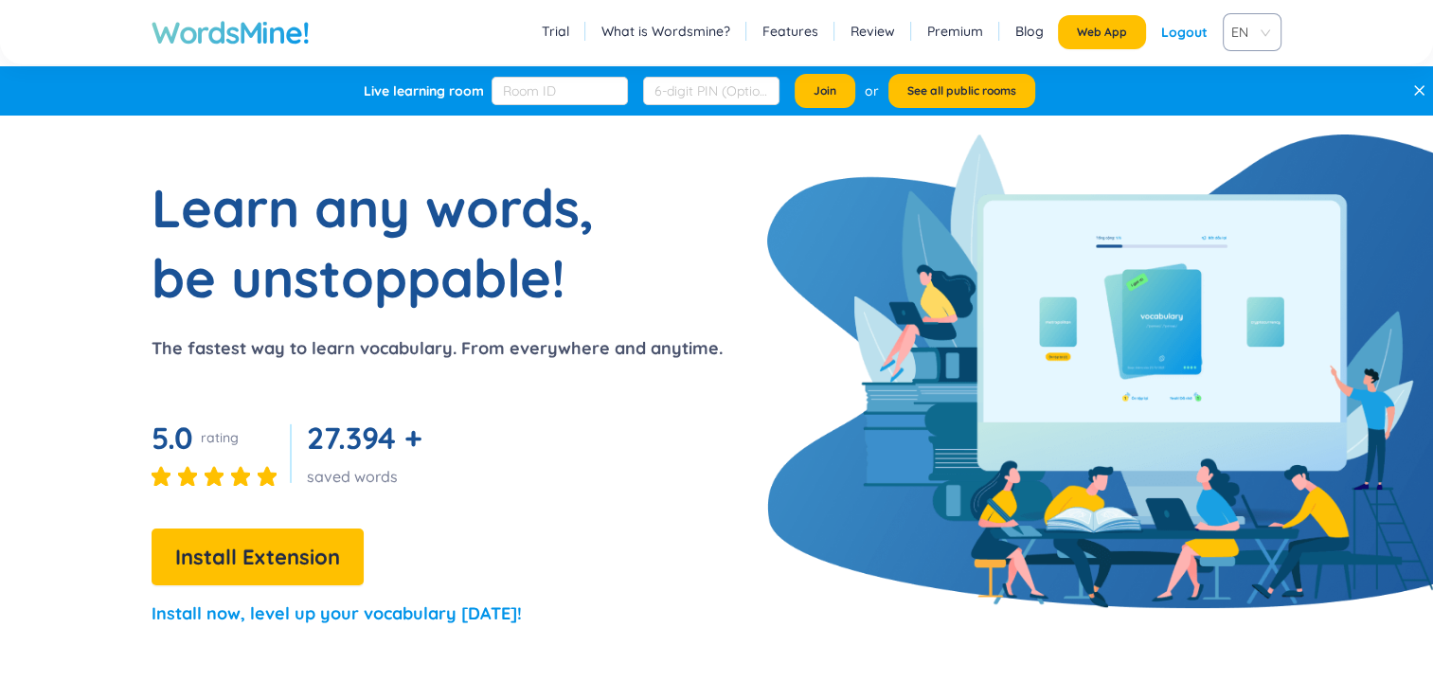
scroll to position [0, 0]
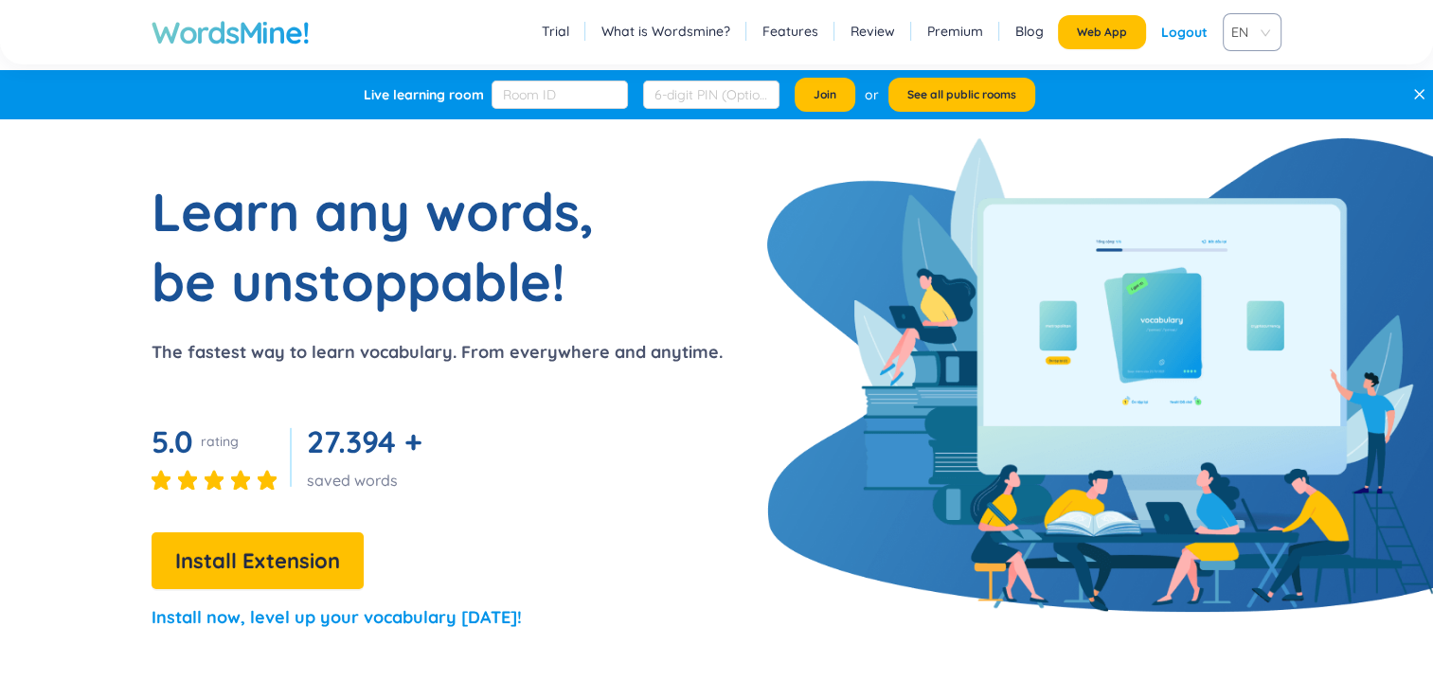
click at [267, 45] on h1 "WordsMine!" at bounding box center [230, 32] width 157 height 38
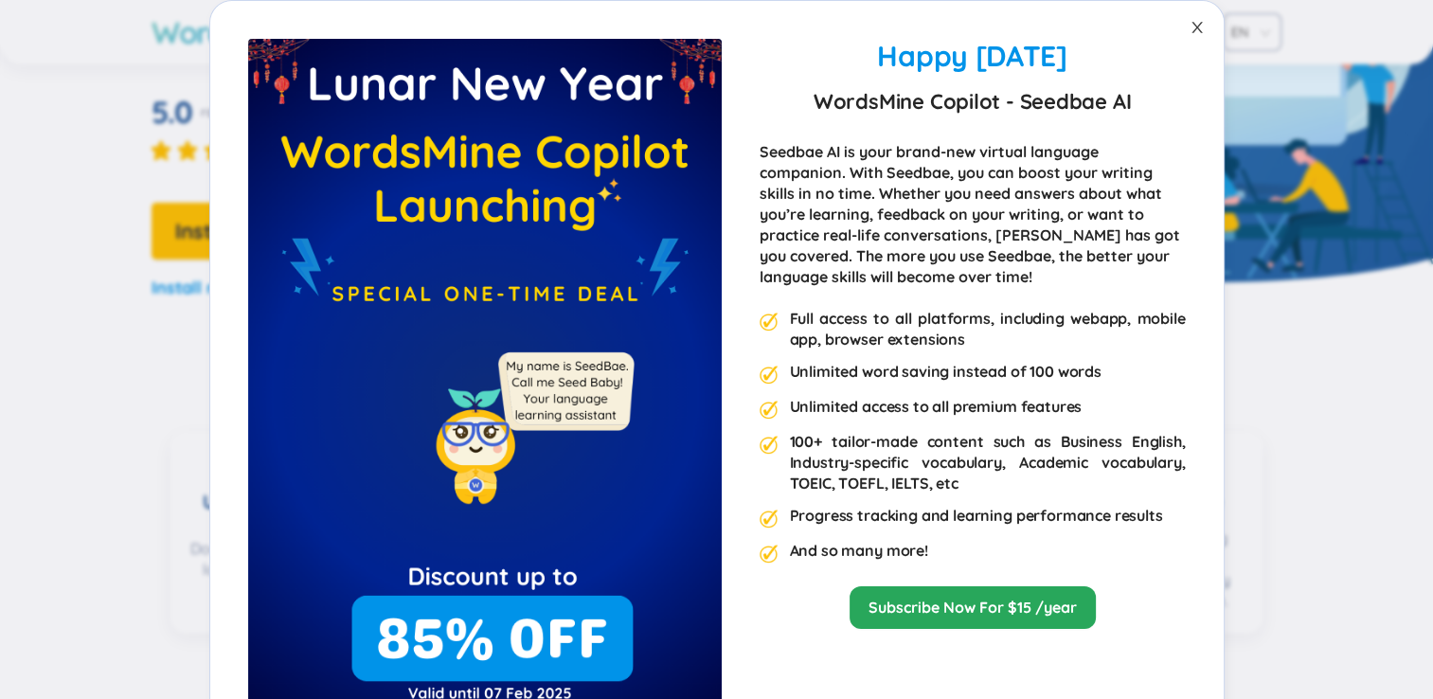
click at [1201, 17] on span "Close" at bounding box center [1197, 27] width 53 height 53
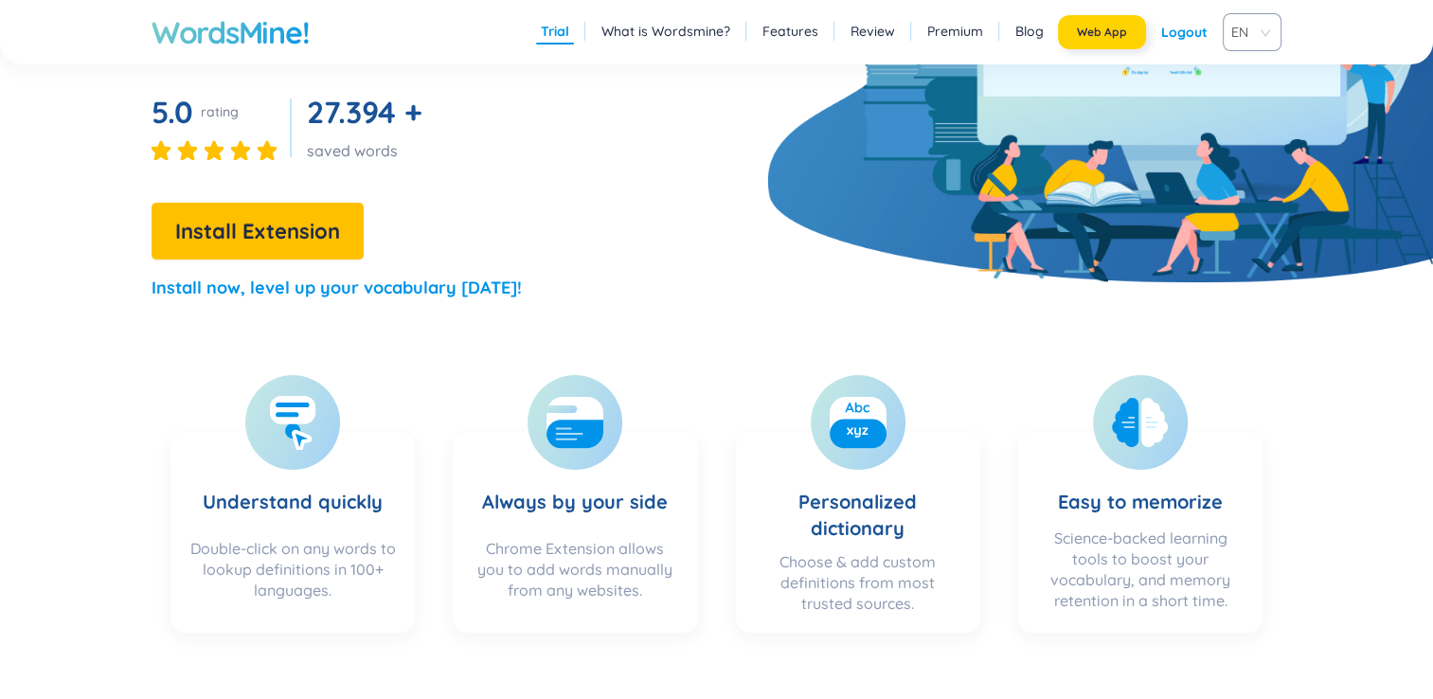
click at [1091, 30] on span "Web App" at bounding box center [1102, 32] width 50 height 15
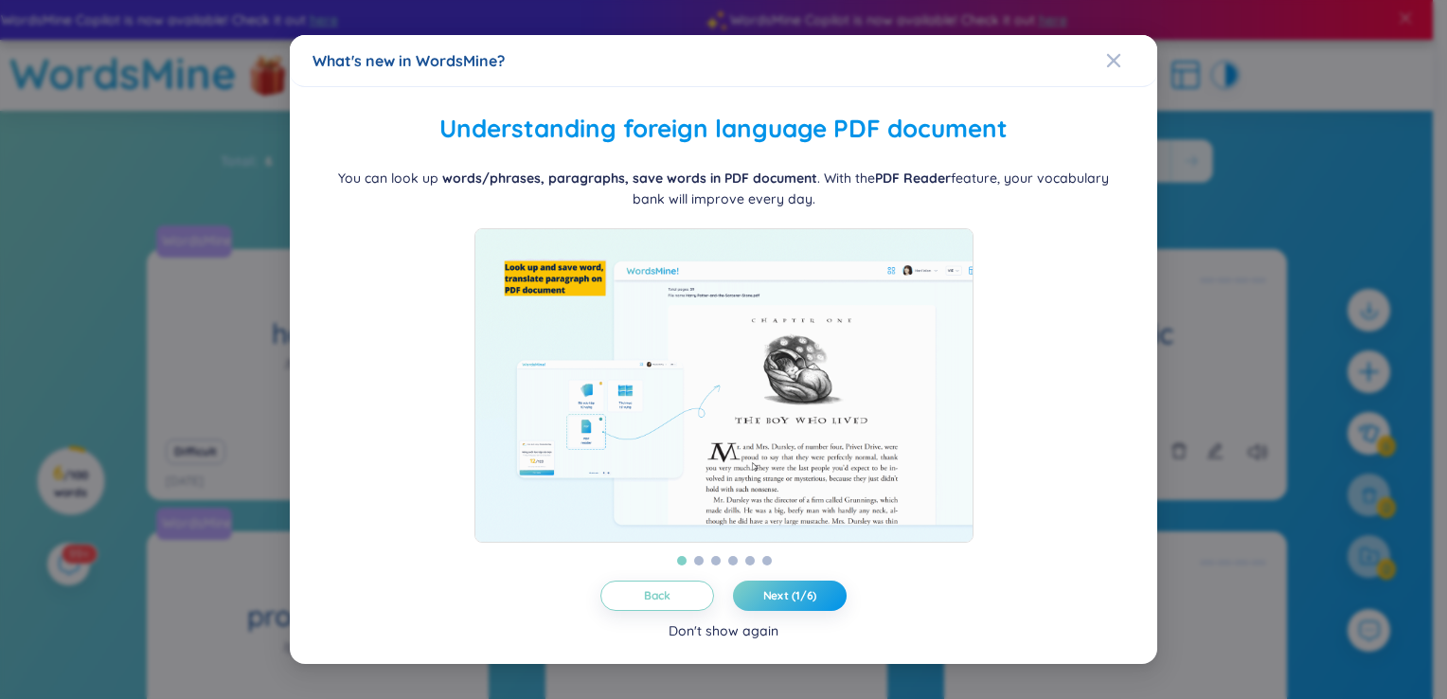
click at [749, 641] on div "Don't show again" at bounding box center [724, 630] width 110 height 21
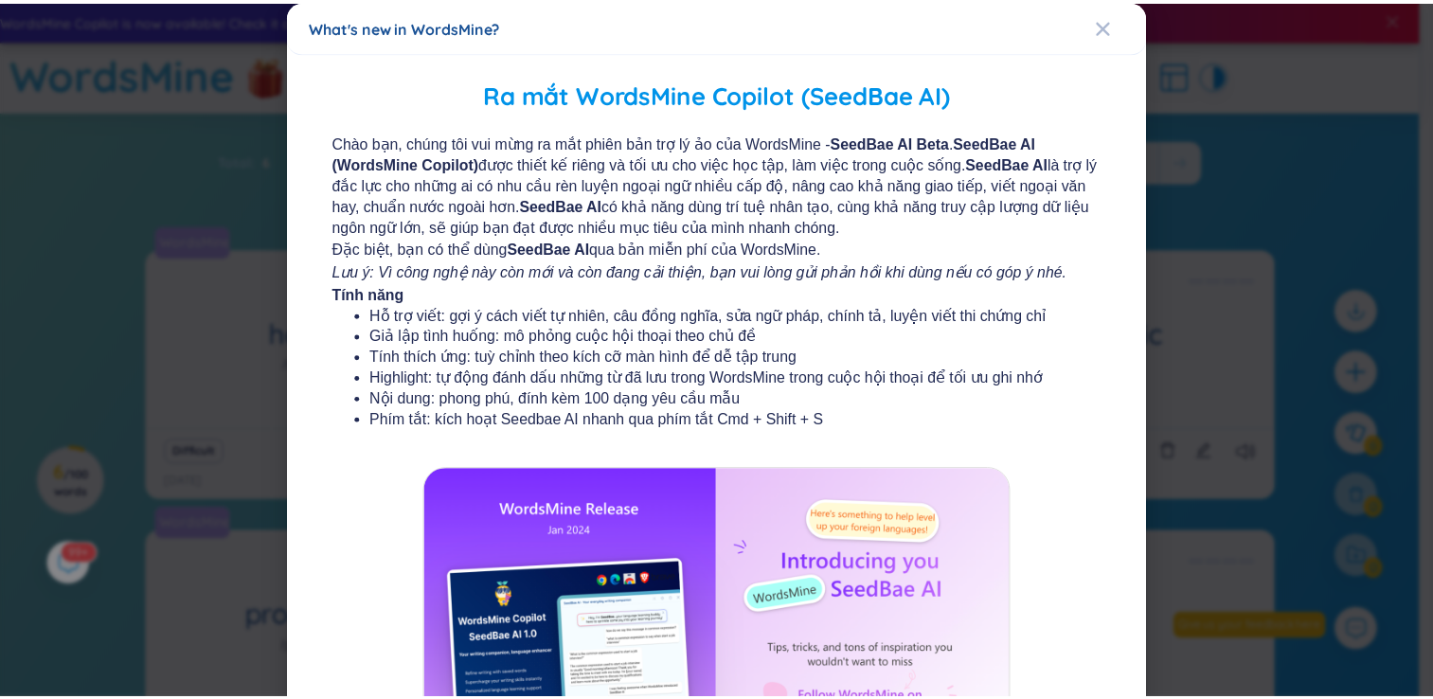
scroll to position [204, 0]
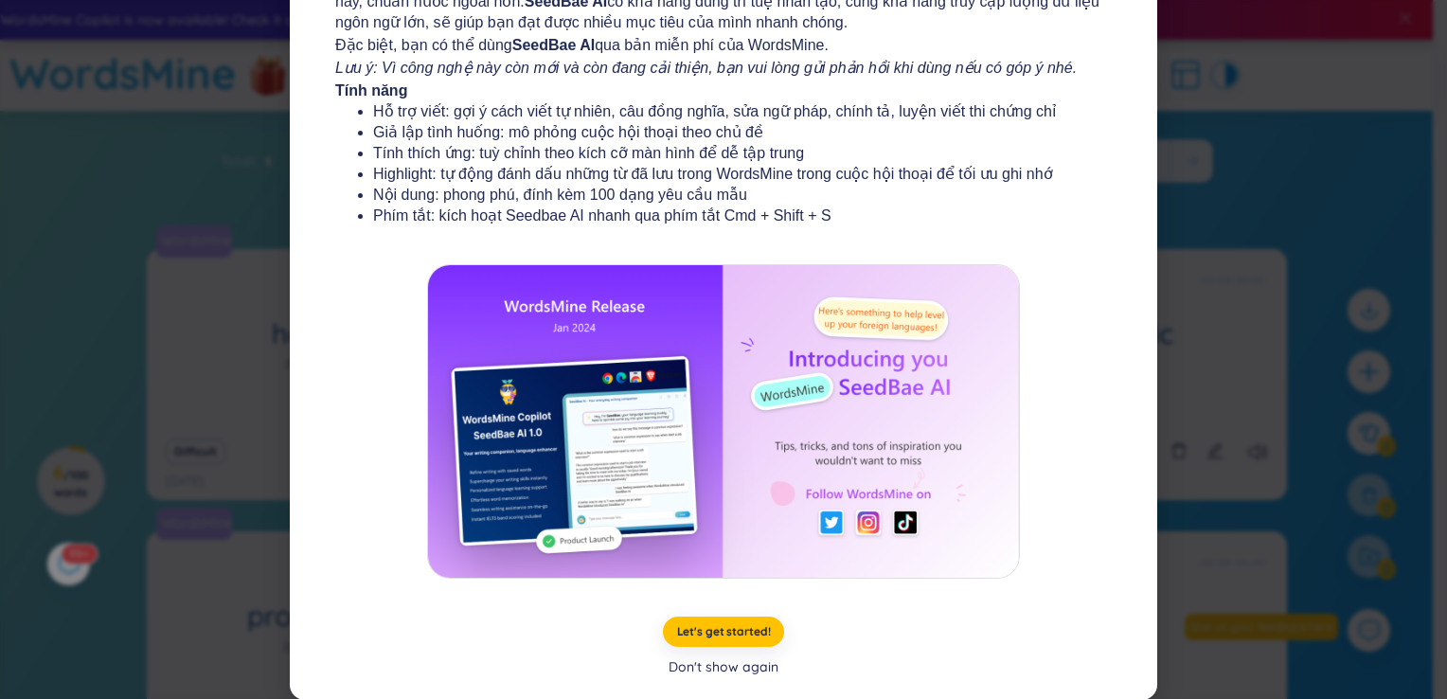
click at [732, 665] on div "Don't show again" at bounding box center [724, 666] width 110 height 21
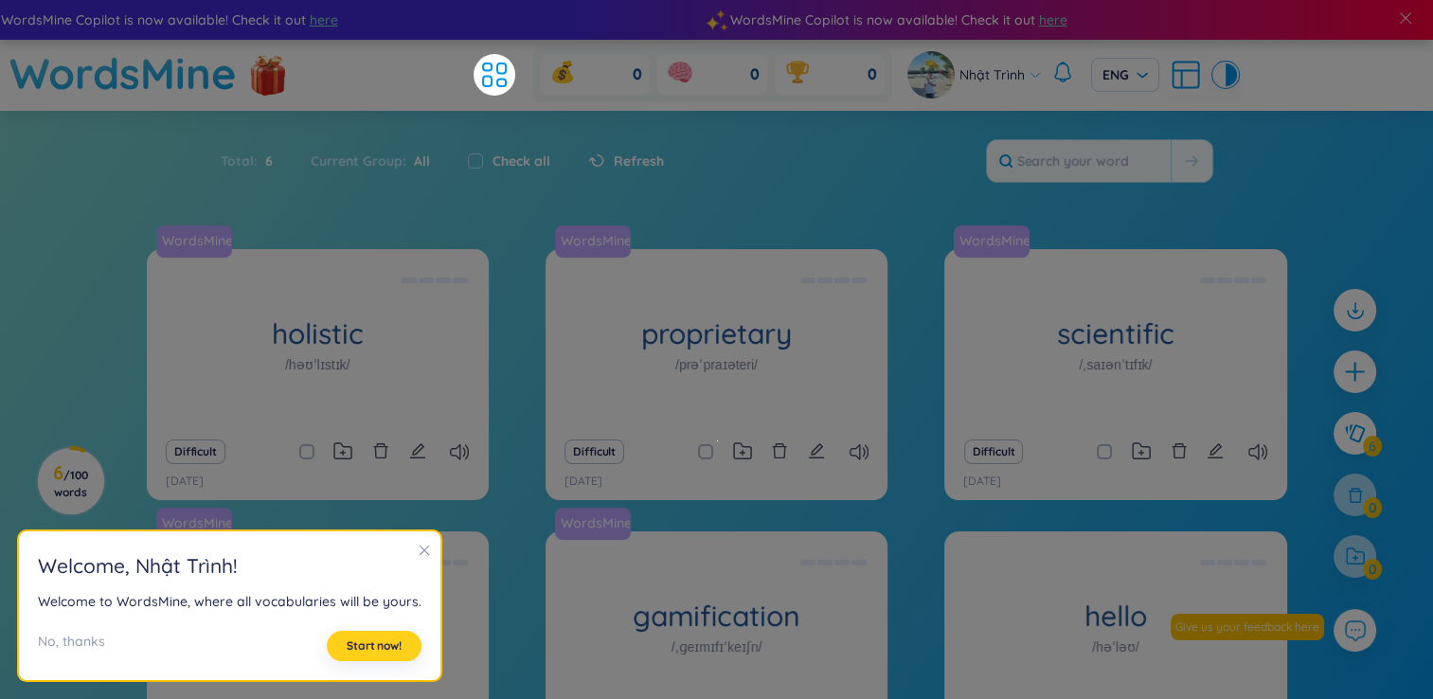
click at [390, 654] on button "Start now!" at bounding box center [374, 646] width 95 height 30
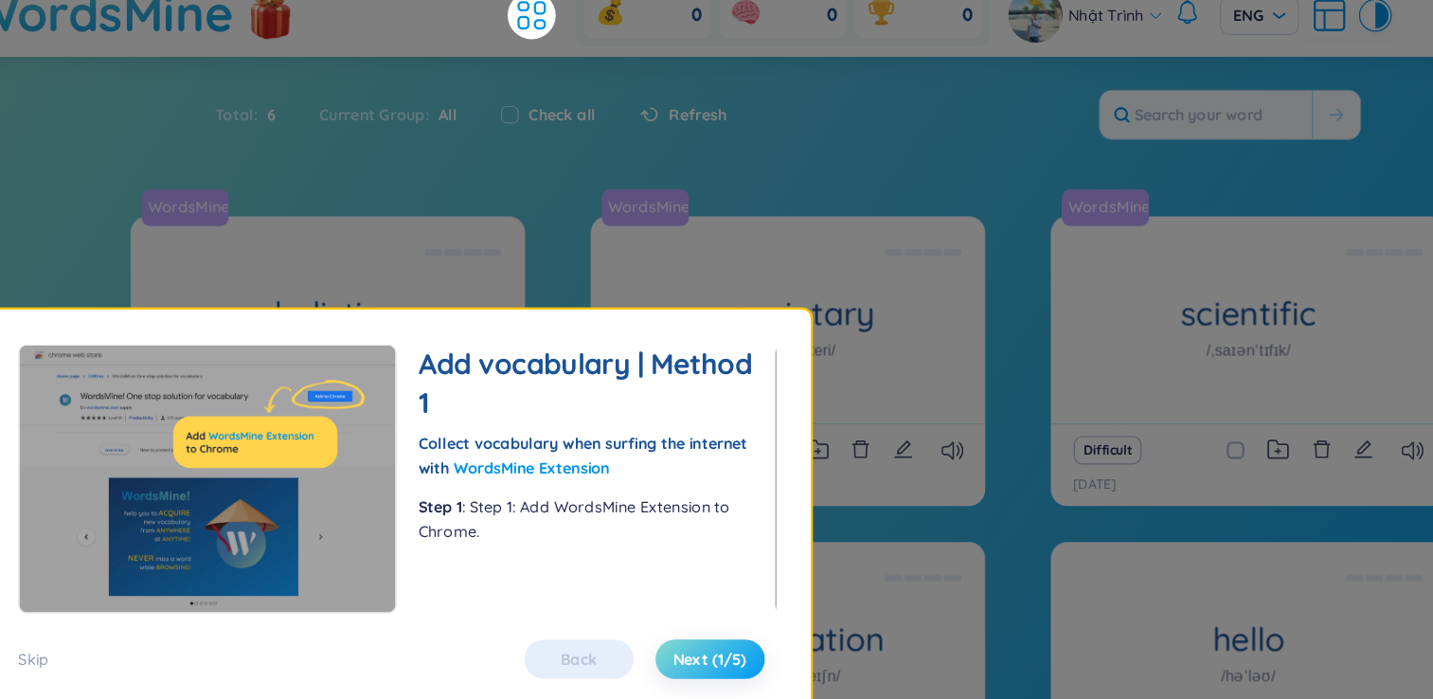
click at [646, 627] on span "Next (1/5)" at bounding box center [648, 632] width 63 height 19
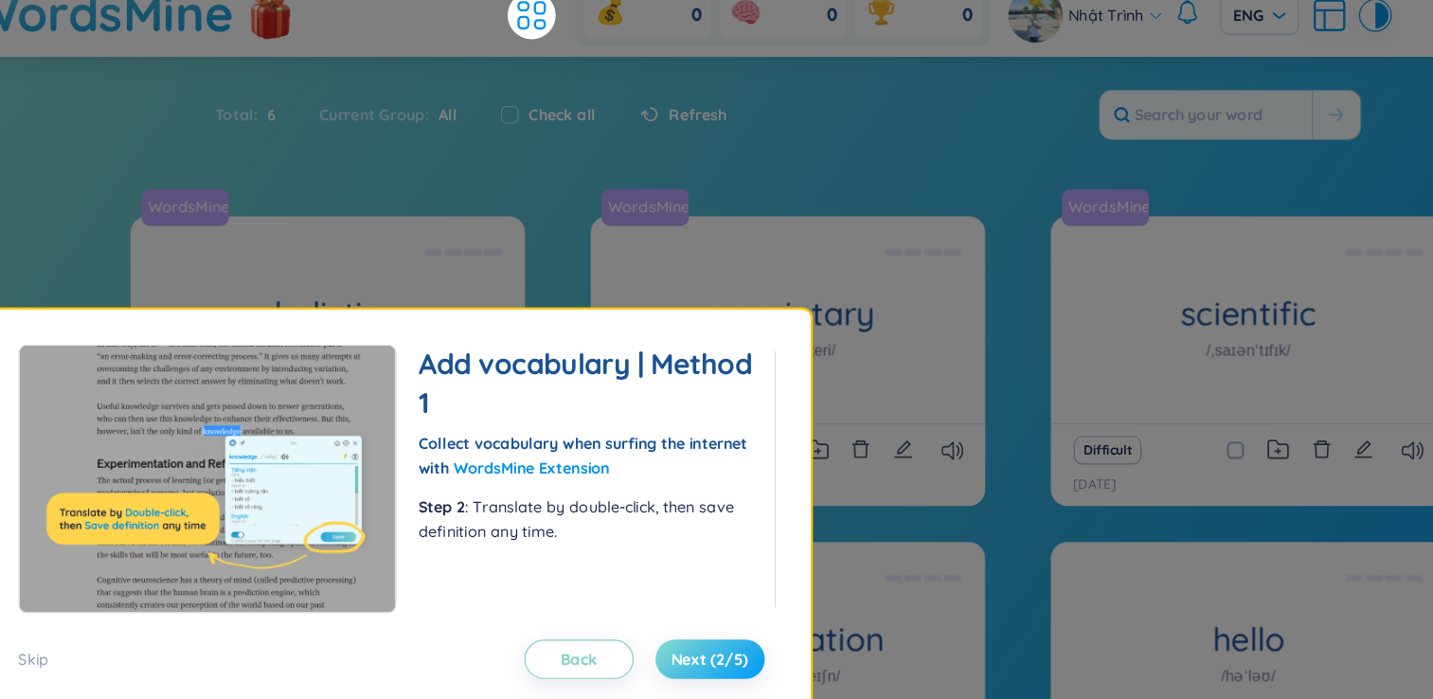
click at [655, 634] on span "Next (2/5)" at bounding box center [649, 632] width 66 height 19
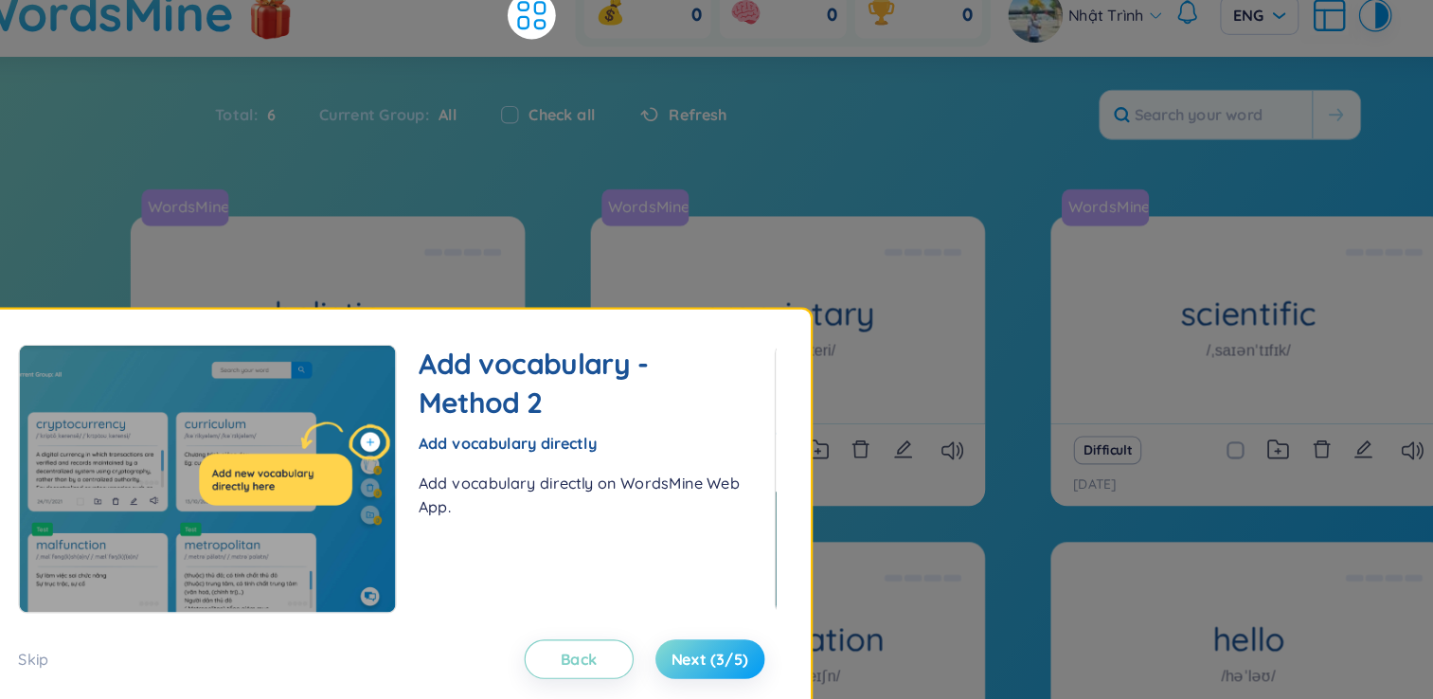
click at [655, 634] on span "Next (3/5)" at bounding box center [649, 632] width 66 height 19
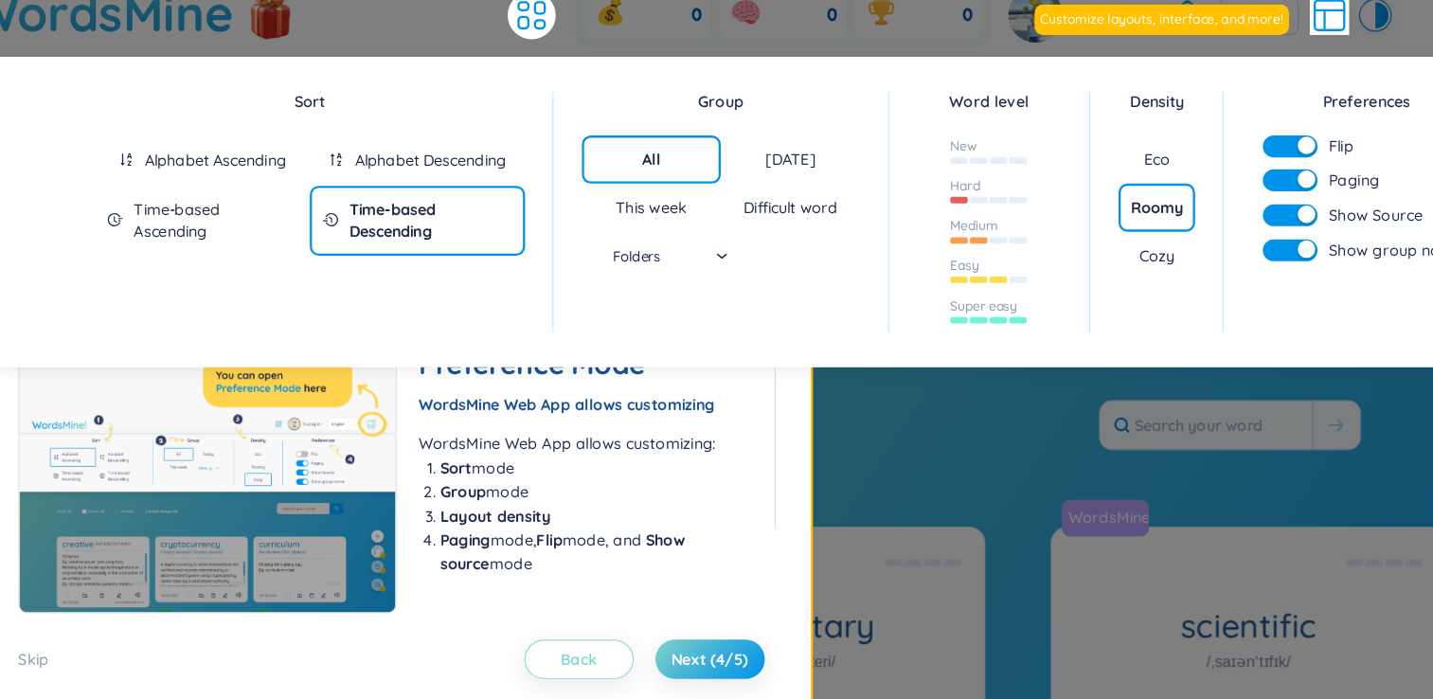
click at [531, 620] on button "Back" at bounding box center [535, 633] width 95 height 34
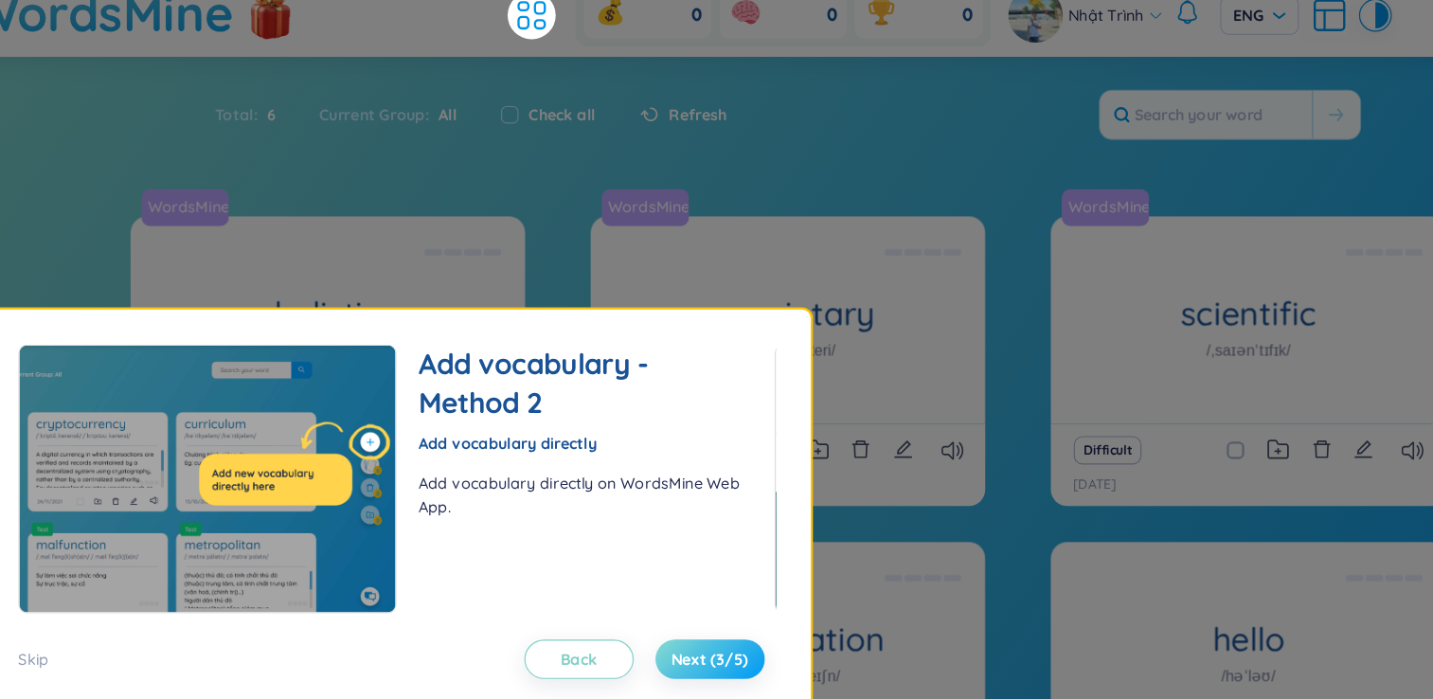
click at [646, 629] on span "Next (3/5)" at bounding box center [649, 632] width 66 height 19
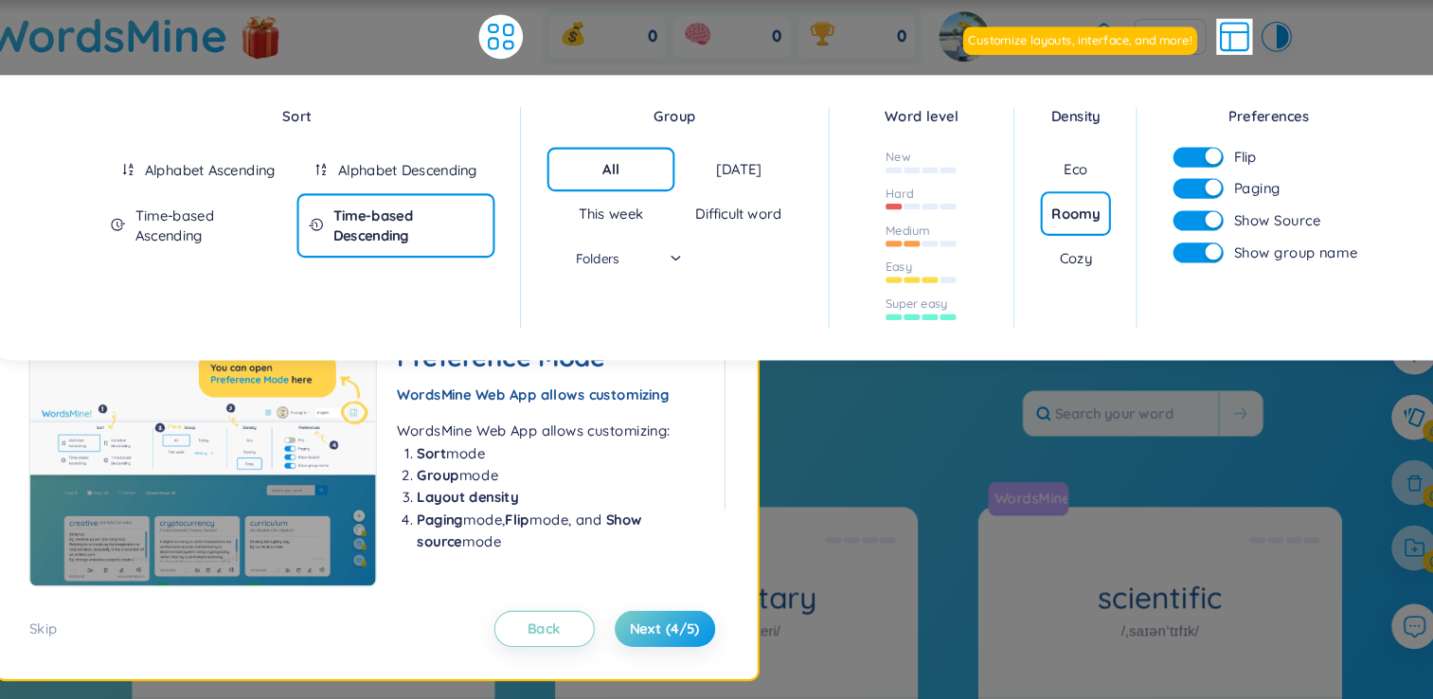
scroll to position [0, 0]
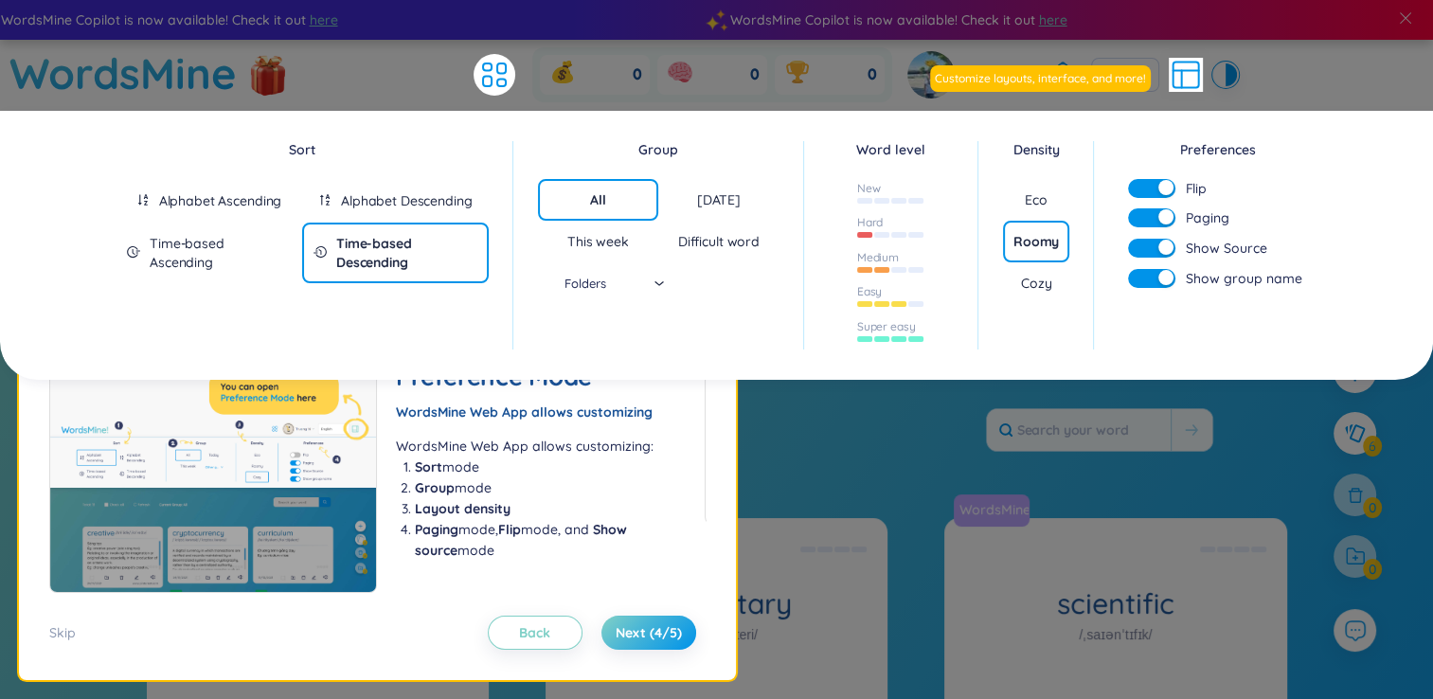
click at [231, 201] on div "Alphabet Ascending" at bounding box center [220, 200] width 122 height 19
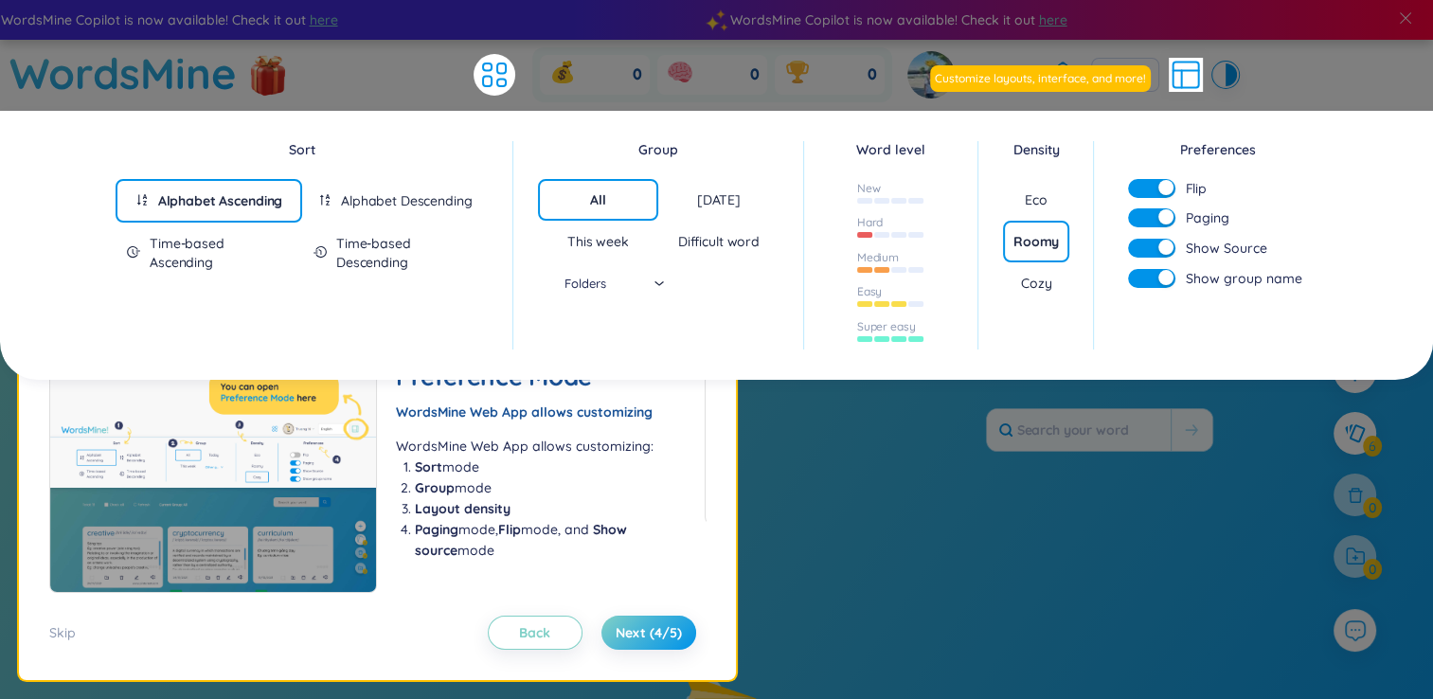
click at [314, 237] on div "Time-based Descending" at bounding box center [395, 253] width 187 height 61
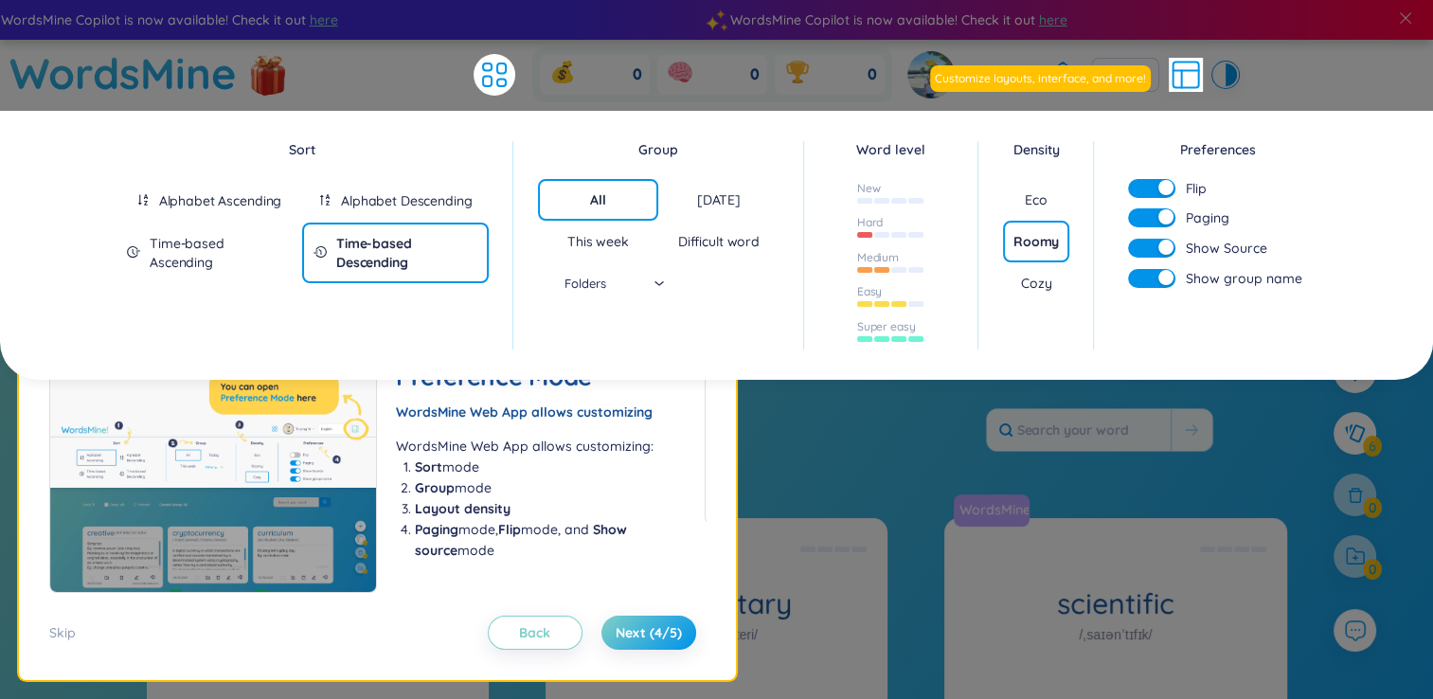
click at [231, 205] on div "Alphabet Ascending" at bounding box center [220, 200] width 122 height 19
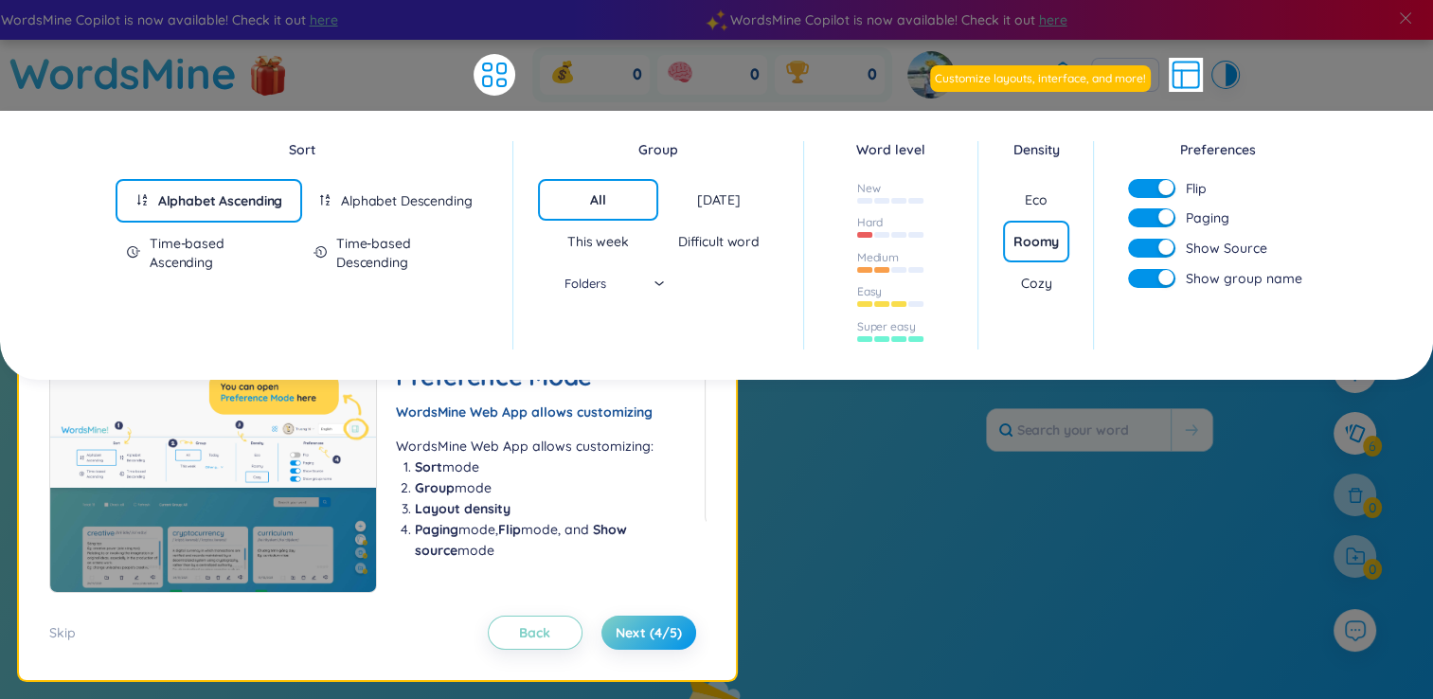
click at [342, 243] on div "Time-based Descending" at bounding box center [406, 253] width 141 height 38
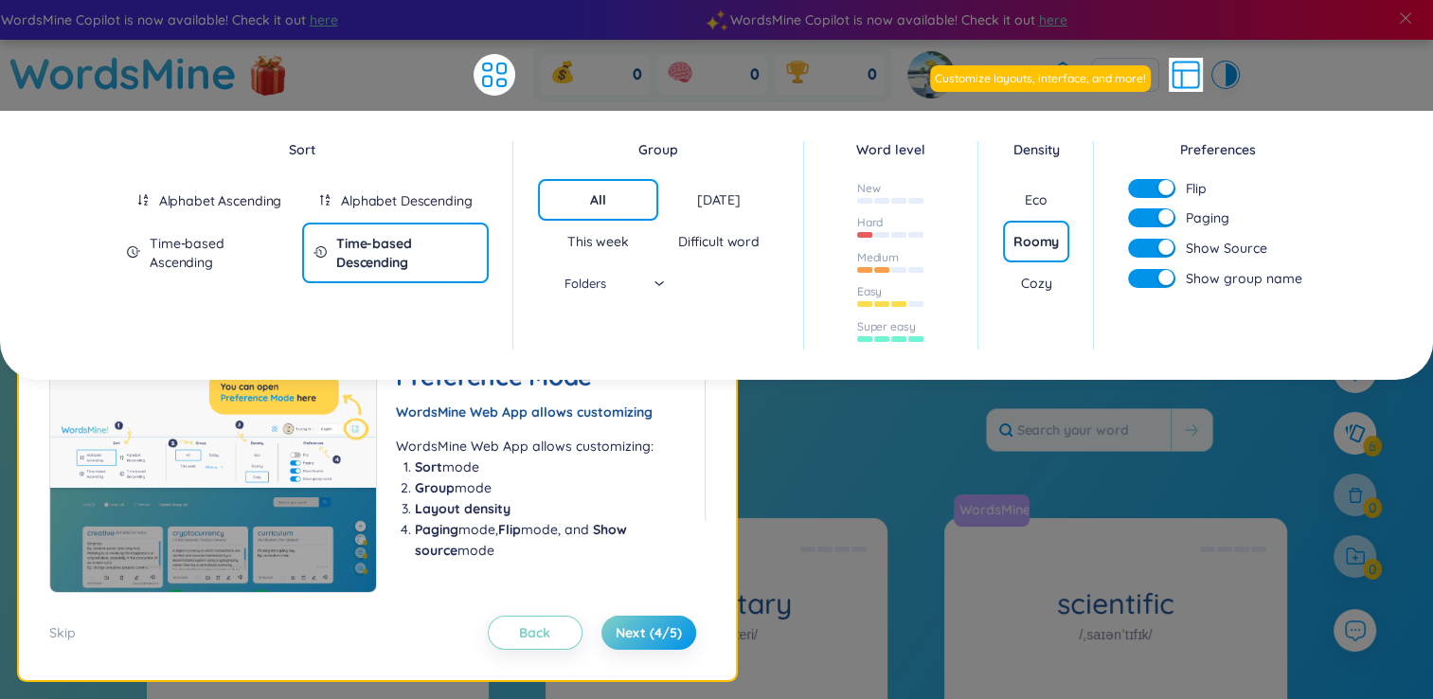
click at [342, 243] on div "Time-based Descending" at bounding box center [406, 253] width 141 height 38
click at [250, 210] on div "Alphabet Ascending" at bounding box center [209, 201] width 187 height 44
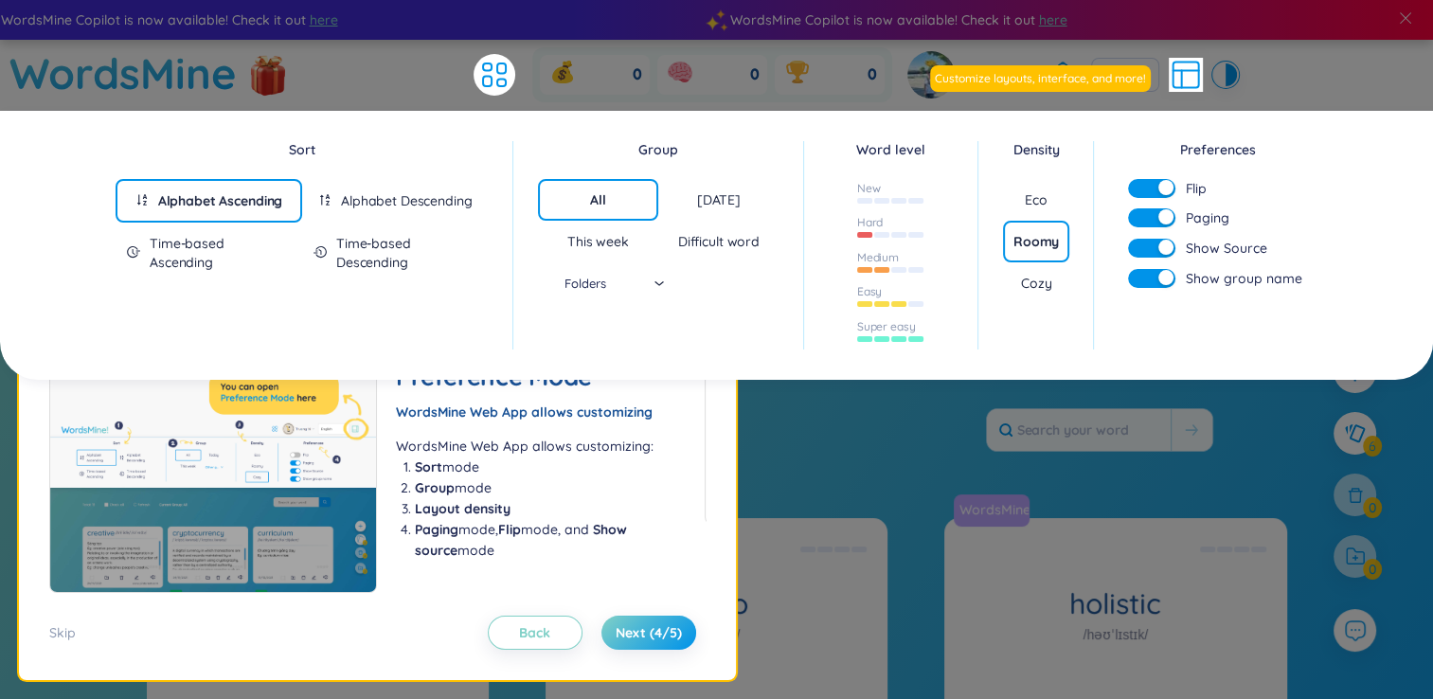
click at [1049, 275] on div "Cozy" at bounding box center [1036, 283] width 30 height 19
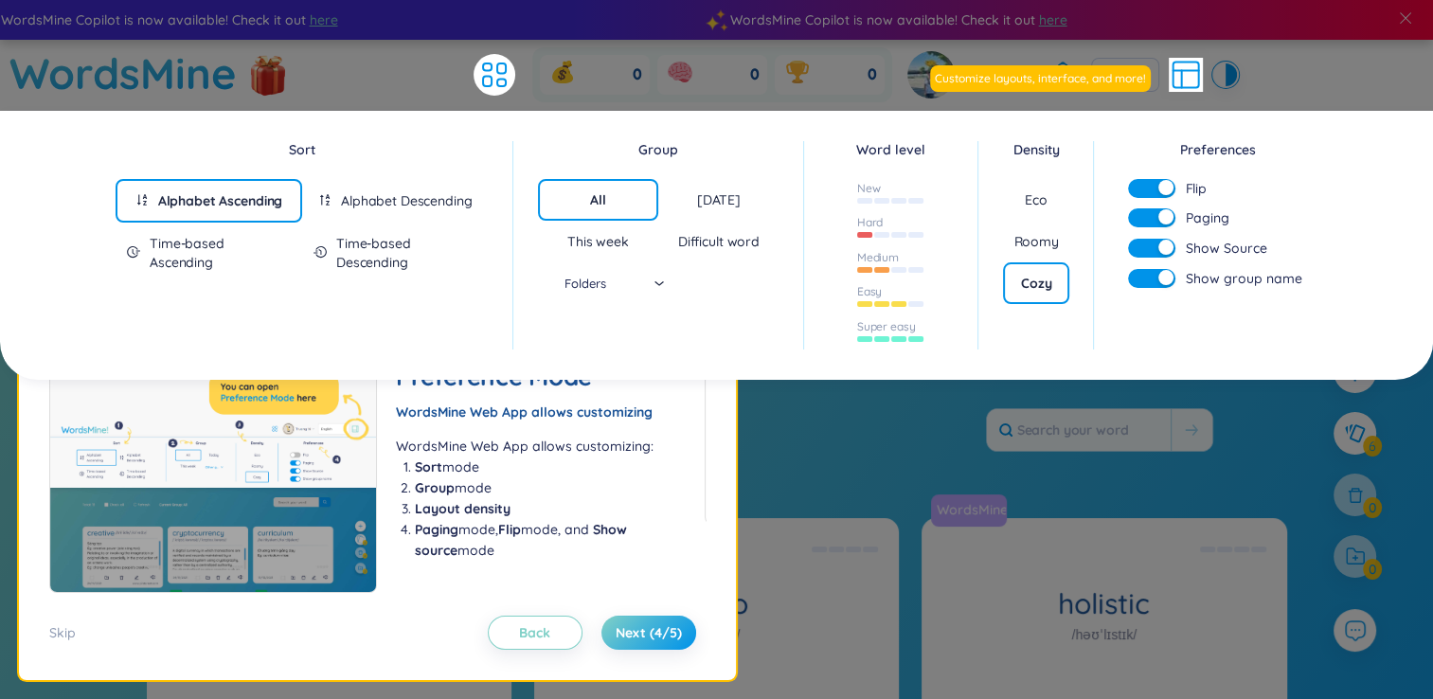
click at [1039, 244] on div "Roomy" at bounding box center [1036, 241] width 45 height 19
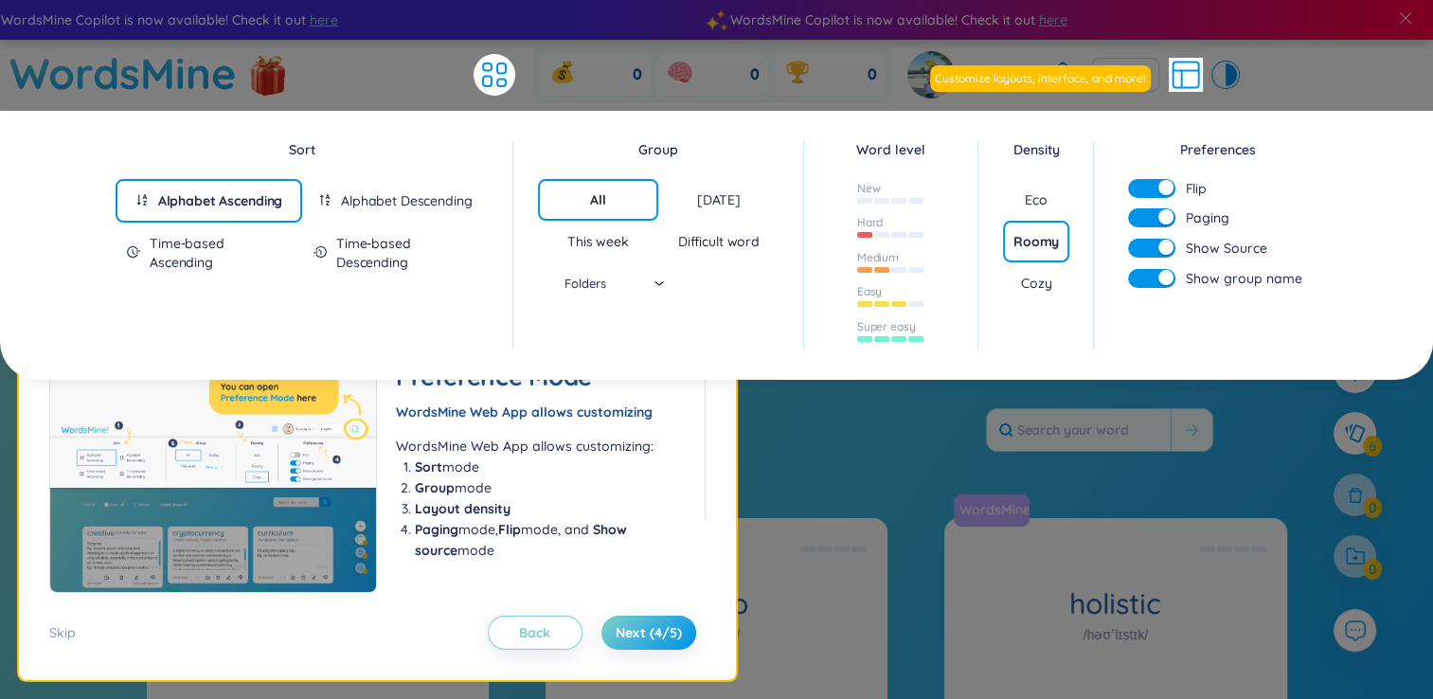
click at [1040, 274] on div "Cozy" at bounding box center [1036, 283] width 30 height 19
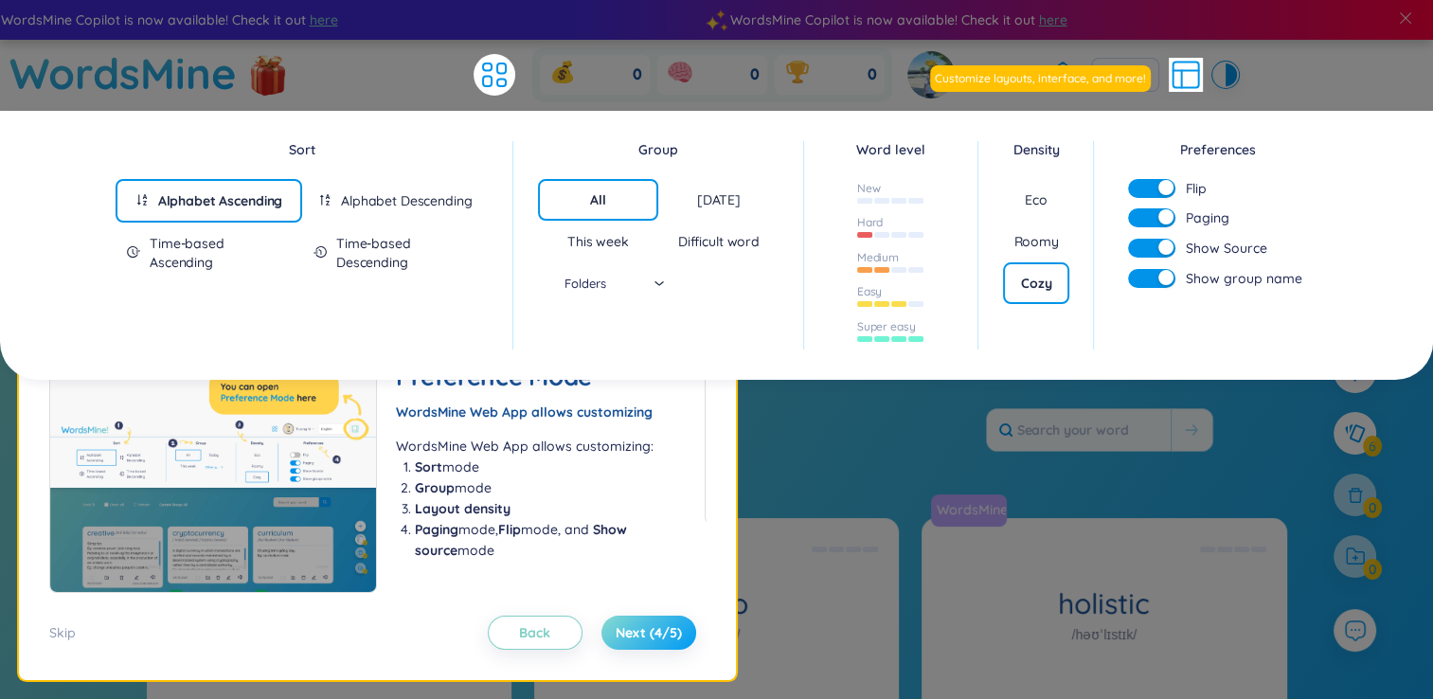
click at [660, 630] on span "Next (4/5)" at bounding box center [649, 632] width 66 height 19
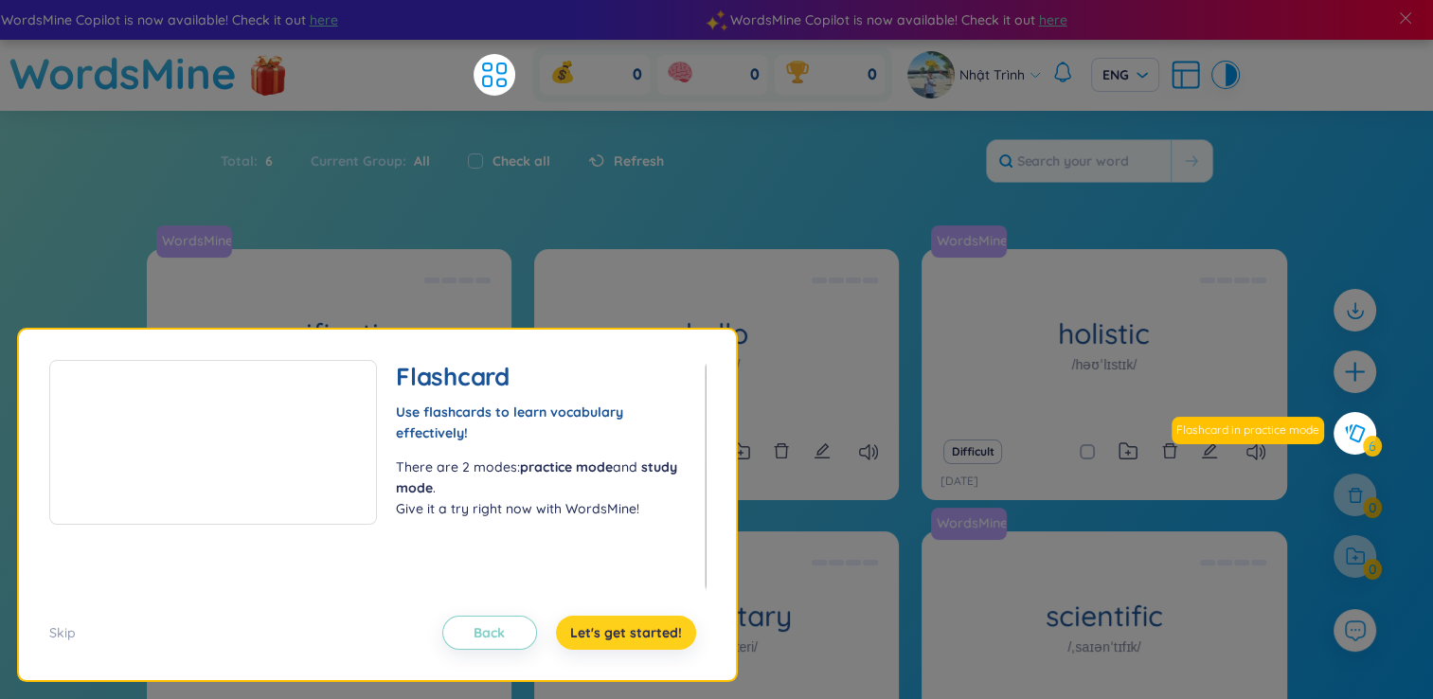
click at [611, 634] on span "Let's get started!" at bounding box center [626, 632] width 112 height 19
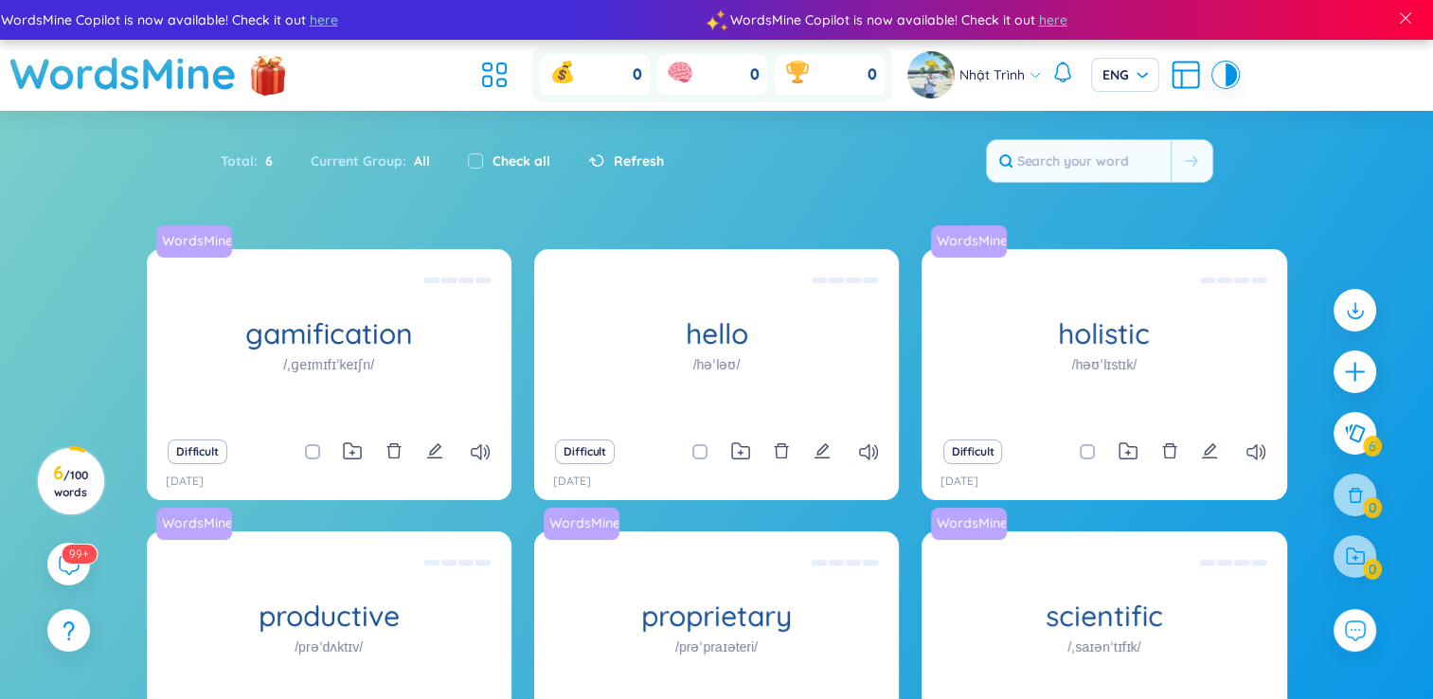
click at [611, 634] on div "Độc quyền Eg: The company developed a proprietary software solution that gives …" at bounding box center [717, 621] width 346 height 171
click at [1141, 77] on span "ENG" at bounding box center [1125, 74] width 45 height 19
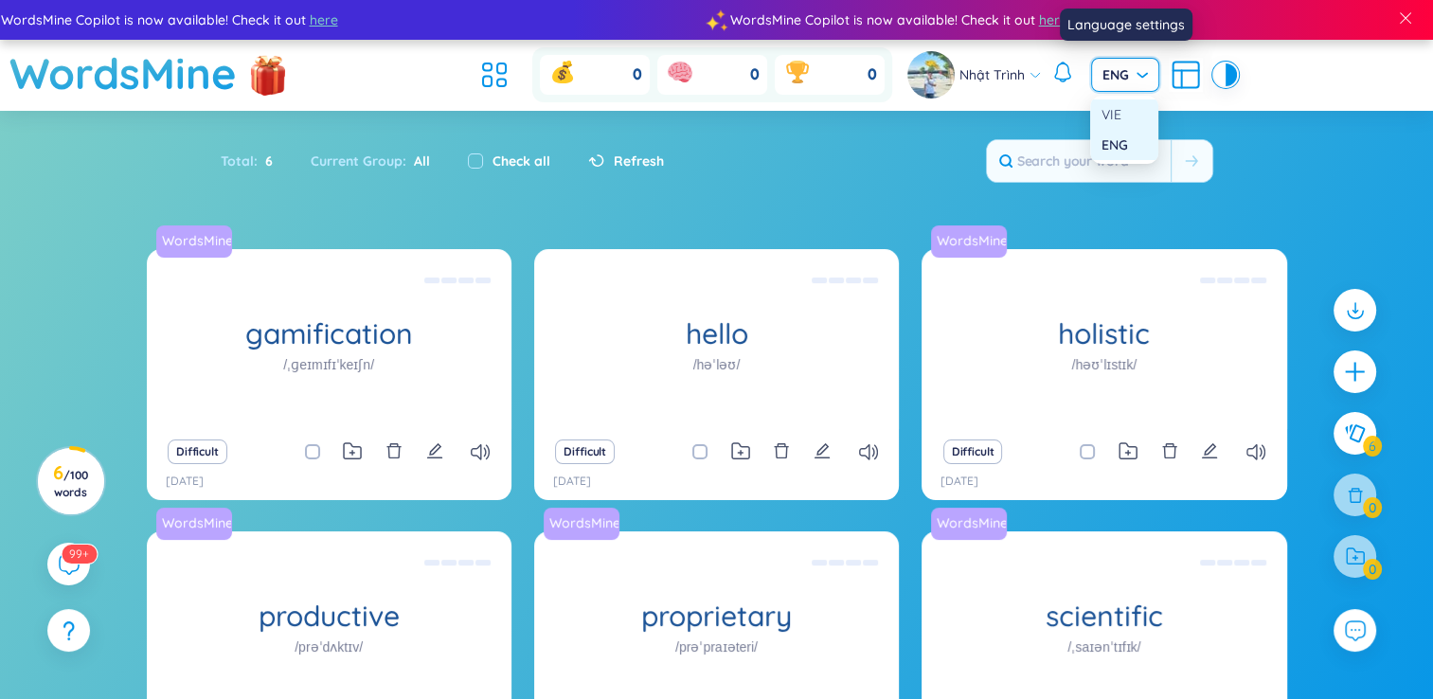
click at [1131, 100] on div "VIE" at bounding box center [1124, 114] width 68 height 30
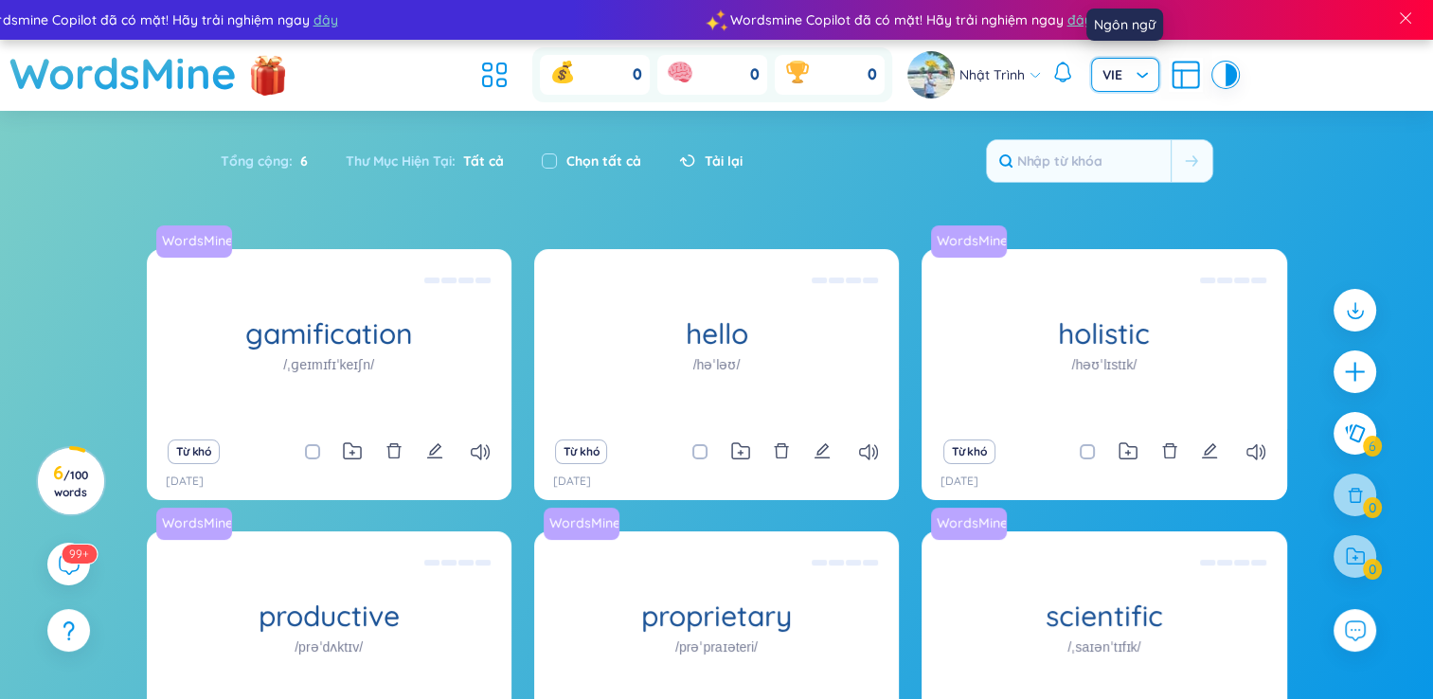
click at [1124, 69] on span "VIE" at bounding box center [1125, 74] width 45 height 19
click at [1135, 157] on div "ENG" at bounding box center [1124, 145] width 68 height 30
click at [1124, 66] on span "ENG" at bounding box center [1125, 74] width 45 height 19
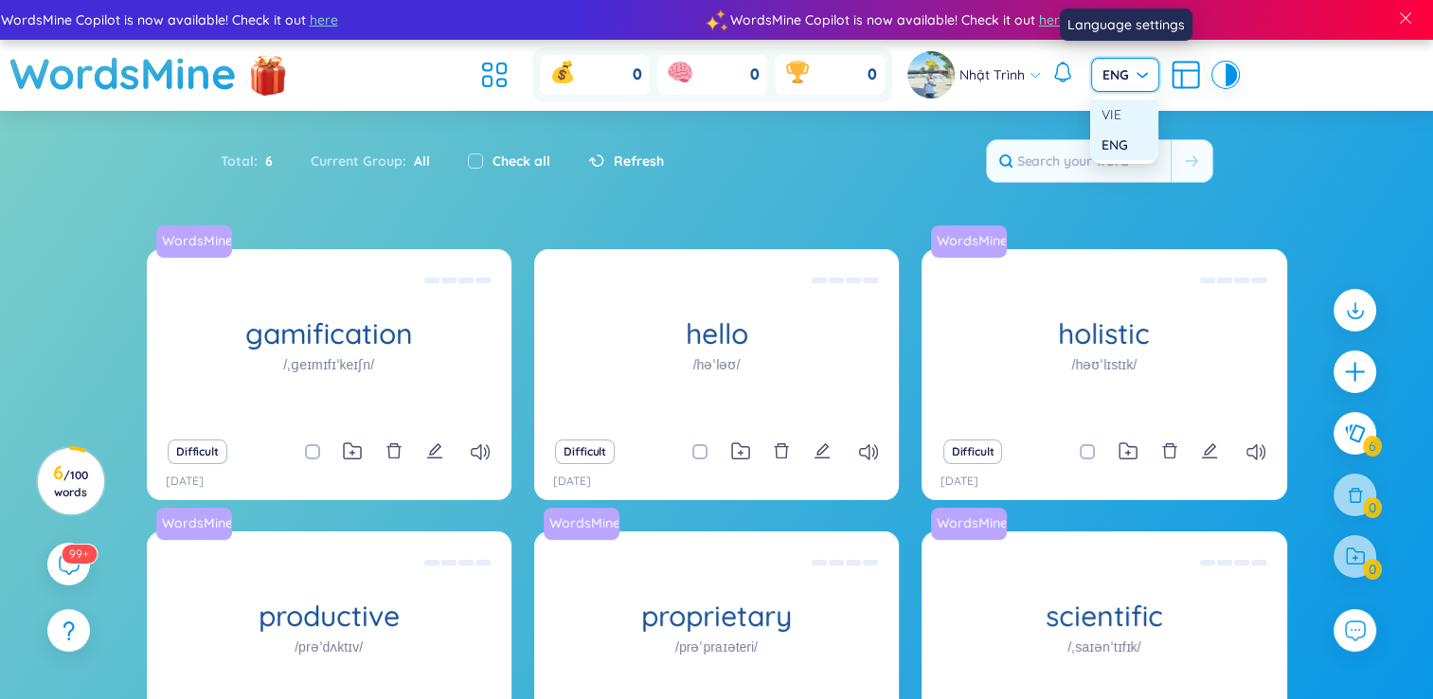
click at [1133, 104] on div "VIE" at bounding box center [1124, 114] width 45 height 21
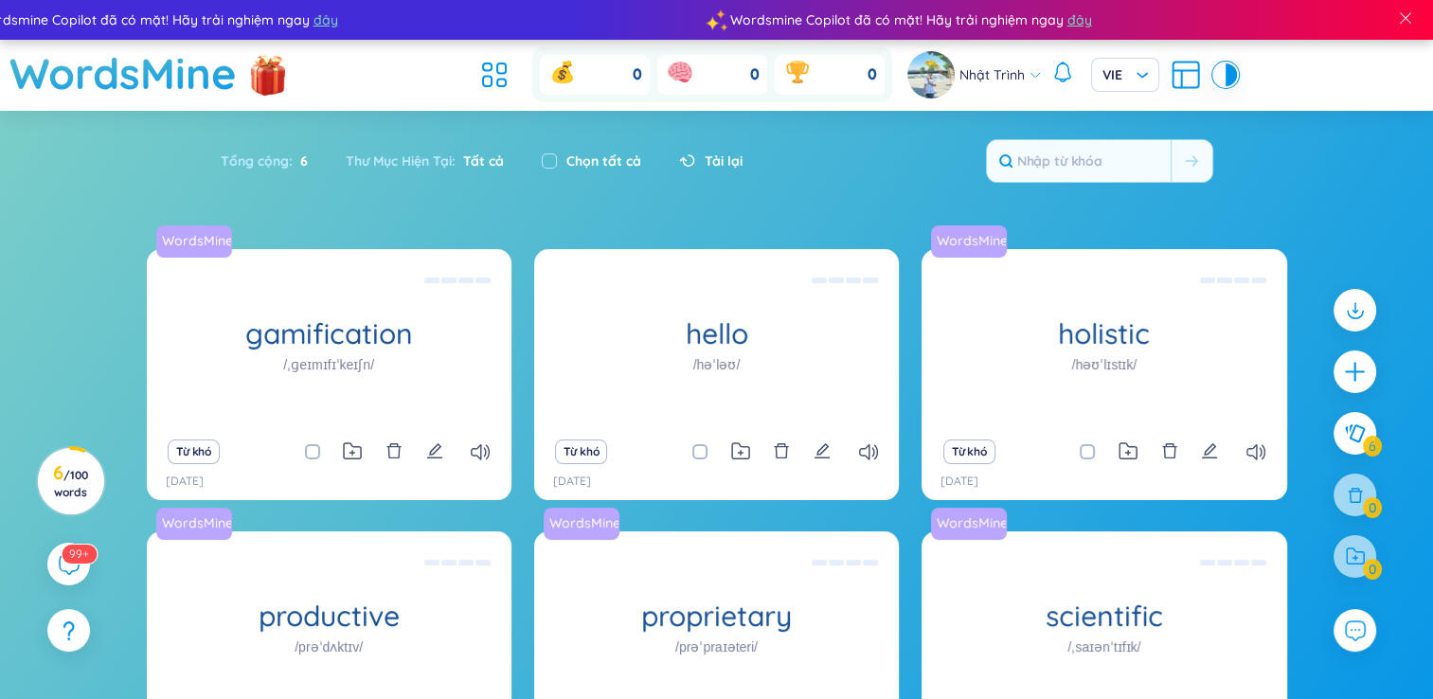
click at [1224, 150] on div "Tổng cộng : 6 Thư Mục Hiện Tại : Tất cả Chọn tất cả Tải lại" at bounding box center [717, 170] width 1182 height 81
click at [72, 572] on icon at bounding box center [69, 564] width 21 height 21
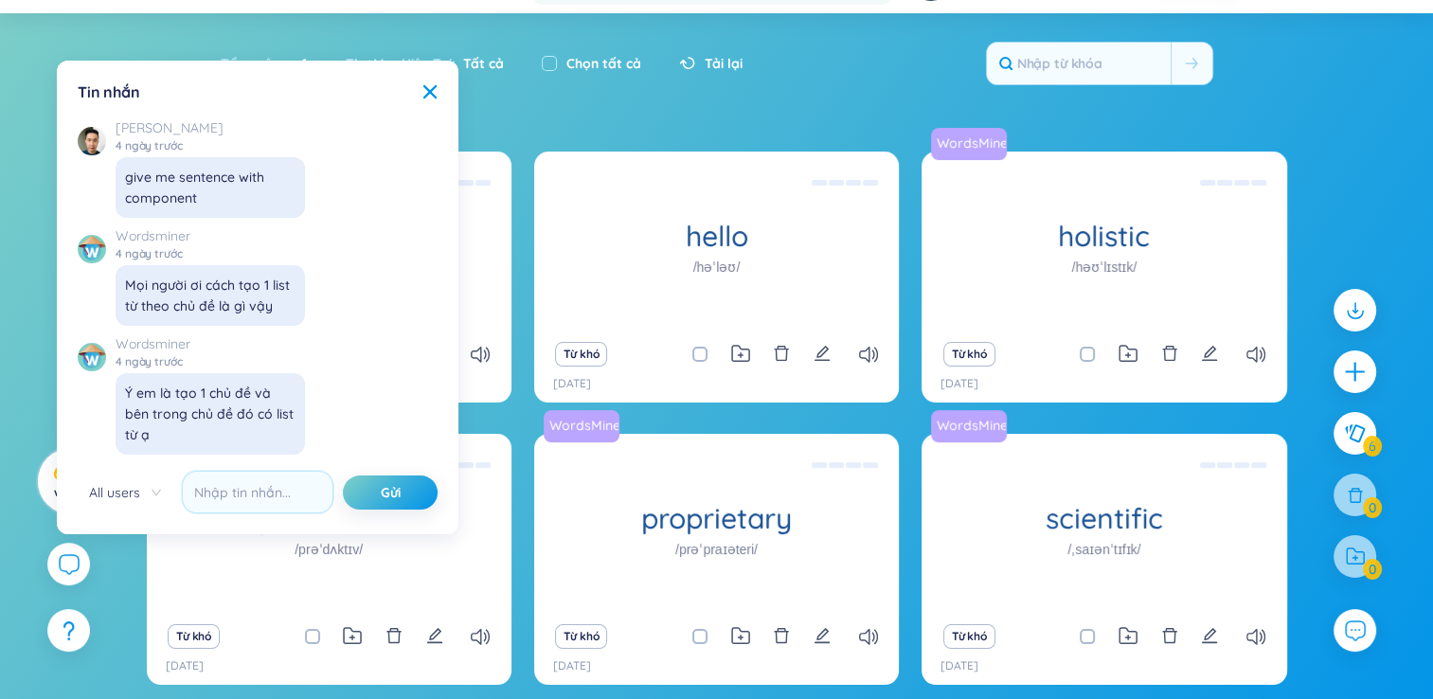
scroll to position [90, 0]
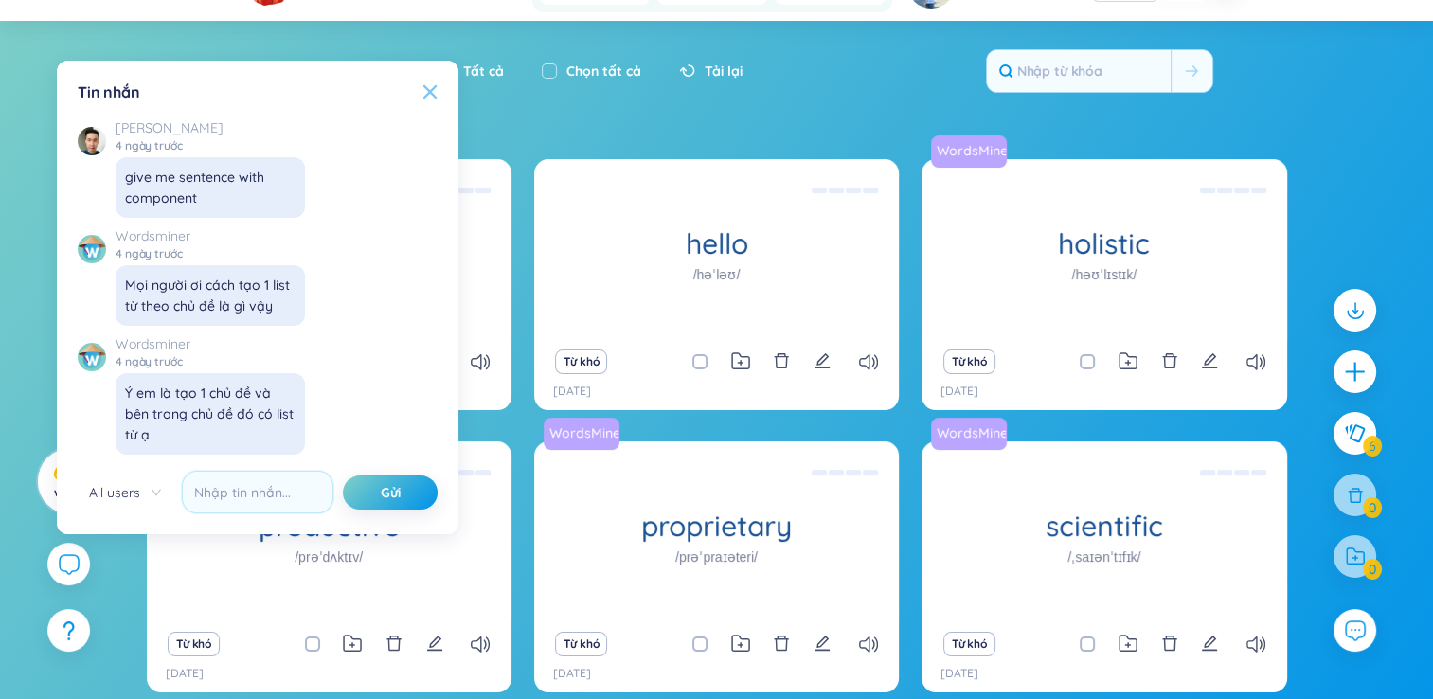
click at [422, 91] on icon at bounding box center [429, 91] width 15 height 15
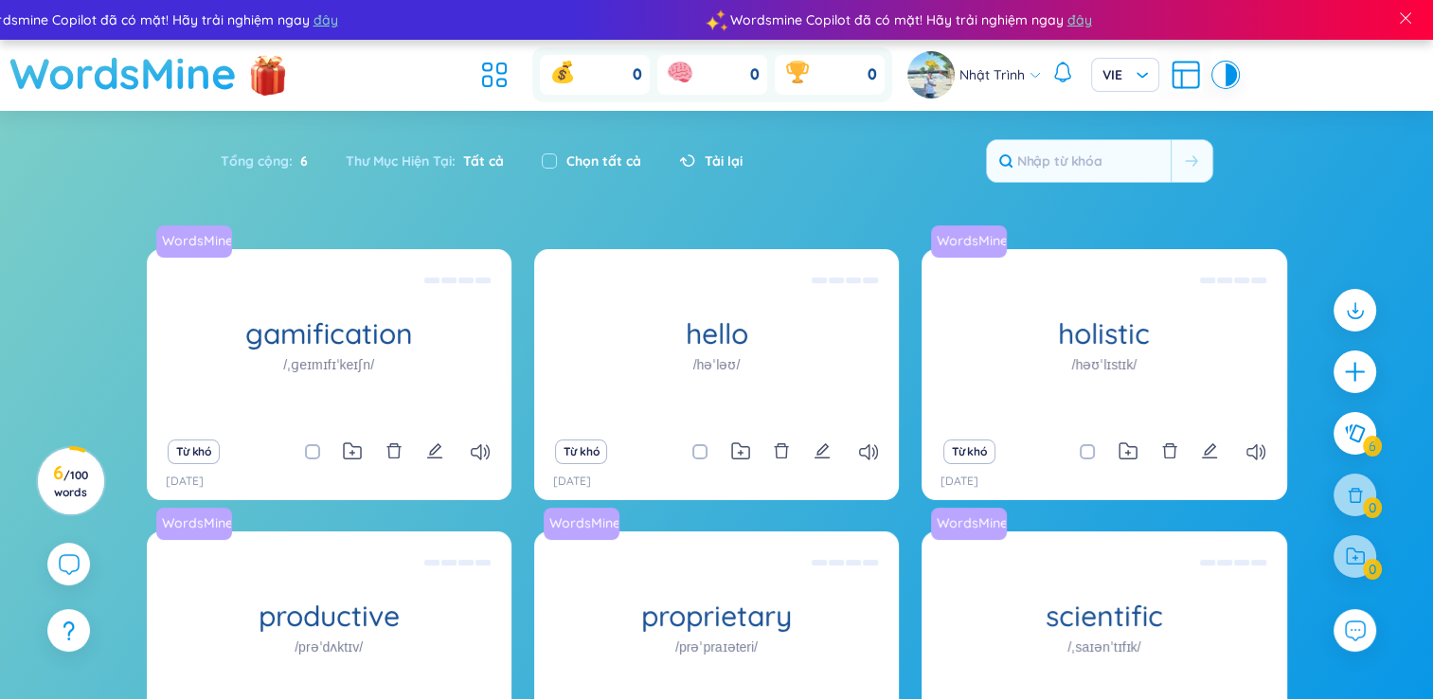
click at [171, 85] on h1 "WordsMine" at bounding box center [122, 73] width 227 height 67
click at [486, 454] on icon at bounding box center [480, 452] width 19 height 16
click at [156, 52] on h1 "WordsMine" at bounding box center [122, 73] width 227 height 67
click at [164, 71] on h1 "WordsMine" at bounding box center [122, 73] width 227 height 67
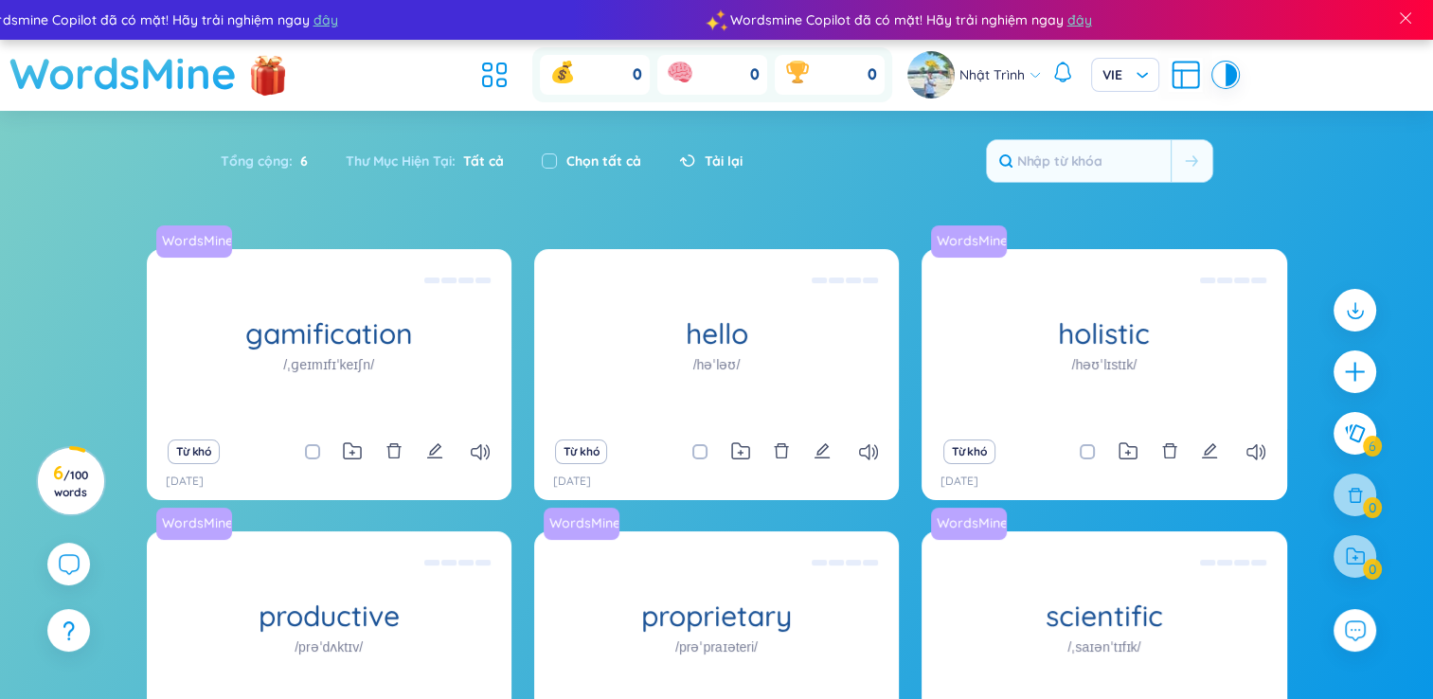
click at [164, 71] on h1 "WordsMine" at bounding box center [122, 73] width 227 height 67
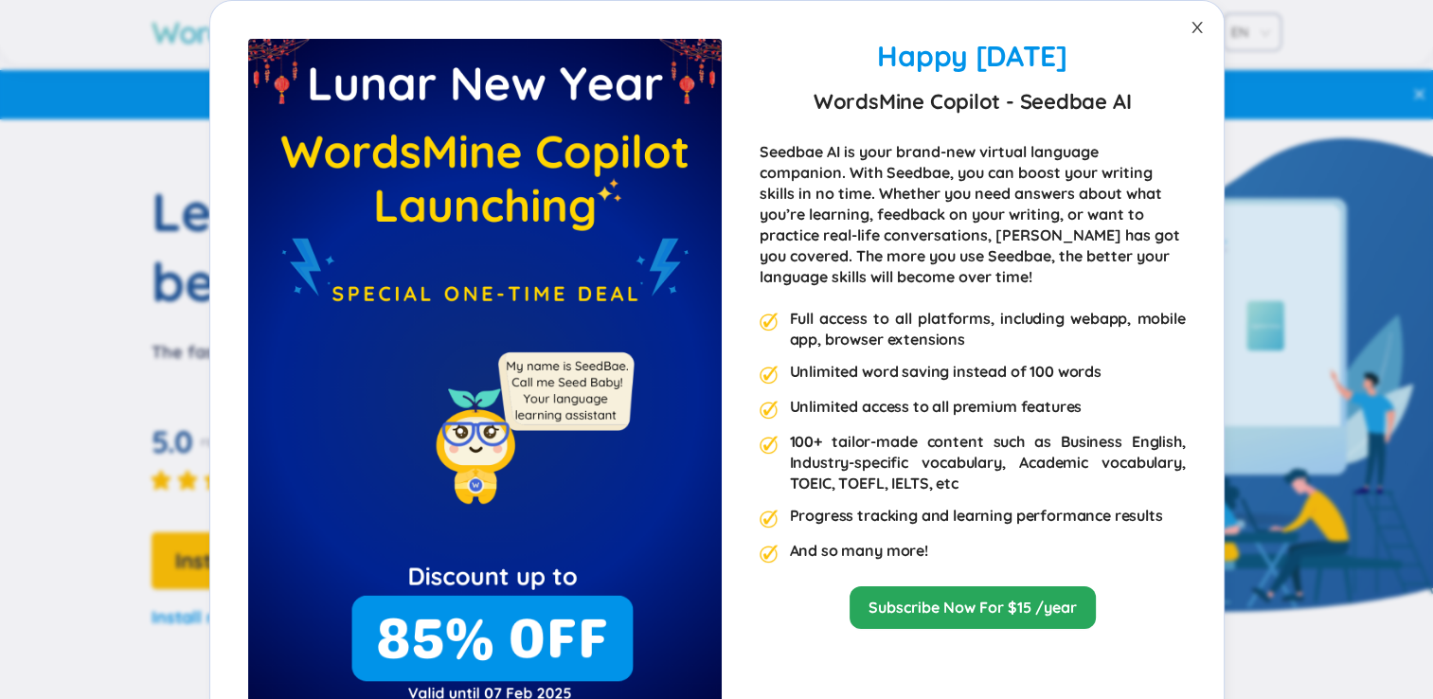
click at [1190, 26] on icon "close" at bounding box center [1197, 27] width 15 height 15
